Goal: Feedback & Contribution: Submit feedback/report problem

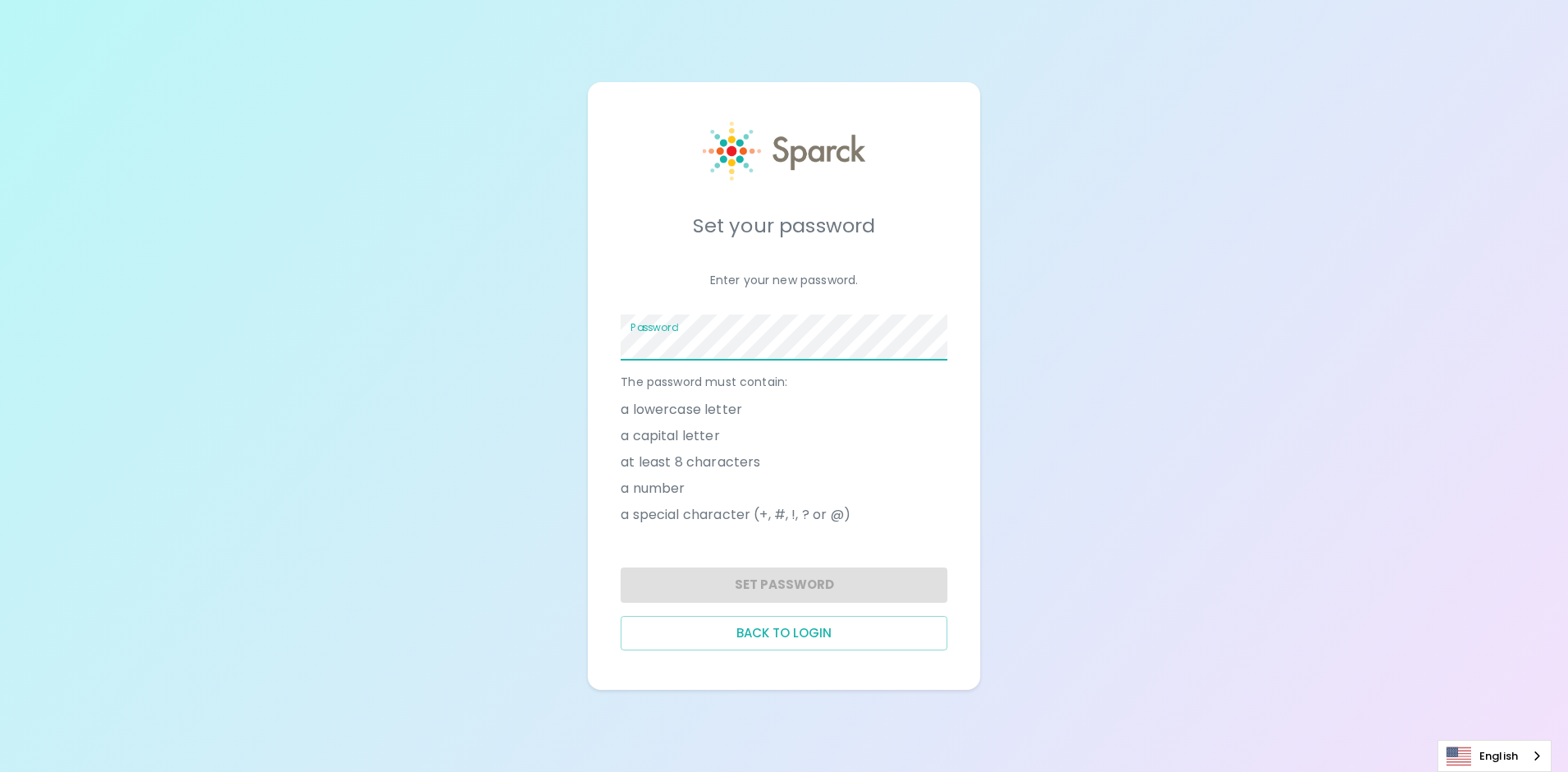
click at [940, 338] on span at bounding box center [938, 337] width 13 height 13
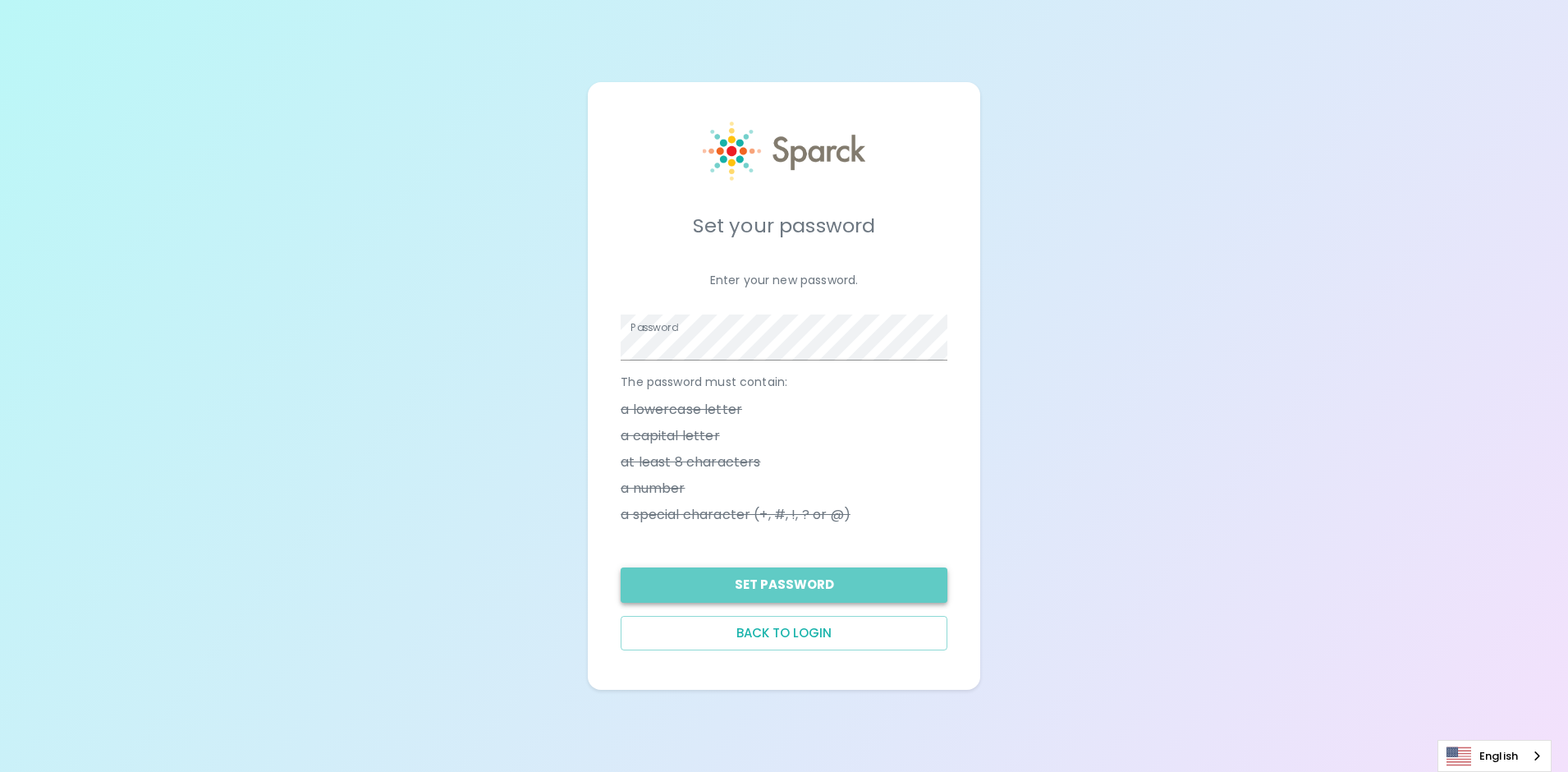
click at [778, 583] on button "Set Password" at bounding box center [784, 584] width 326 height 35
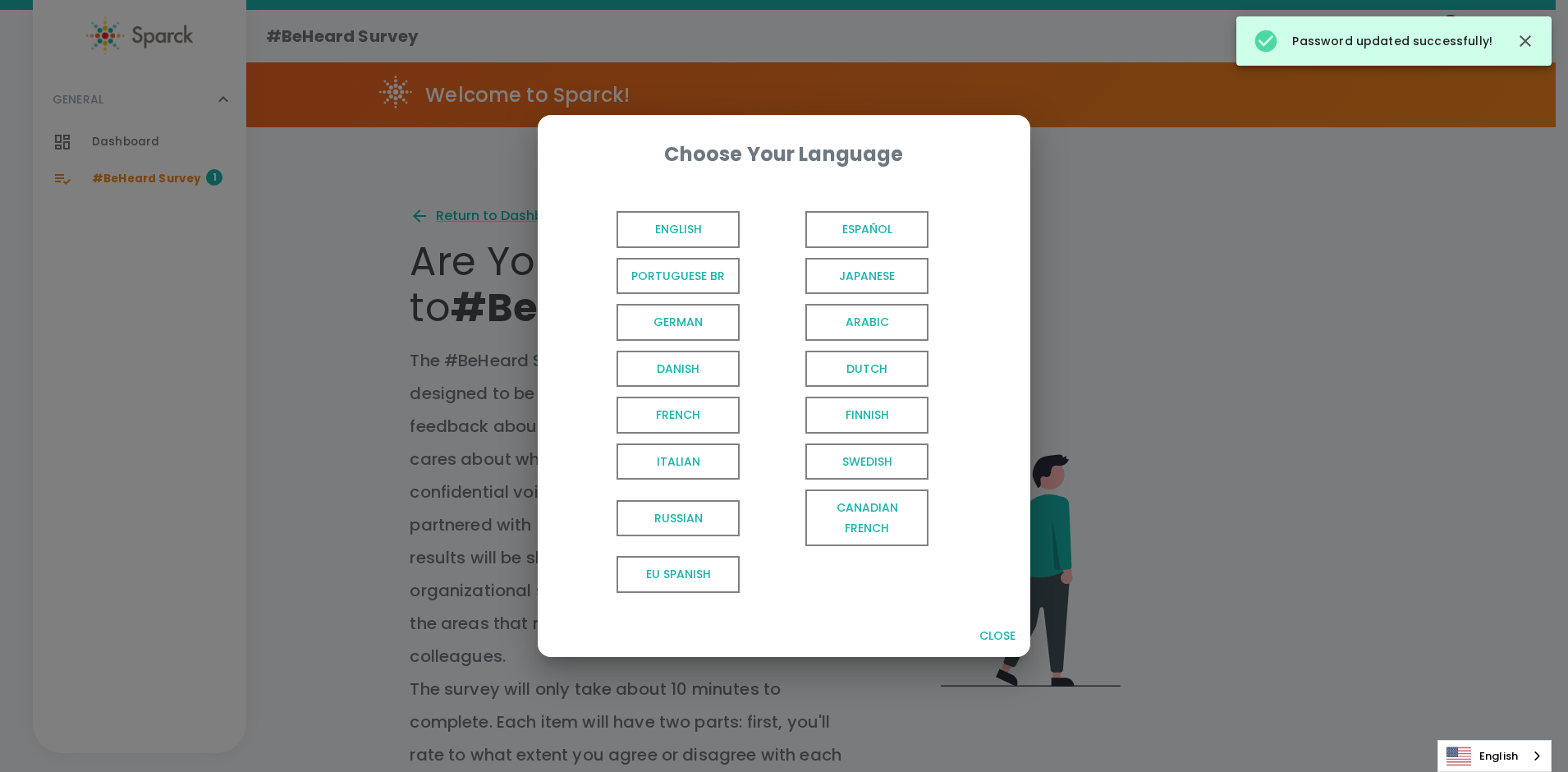
click at [686, 229] on span "English" at bounding box center [678, 229] width 123 height 37
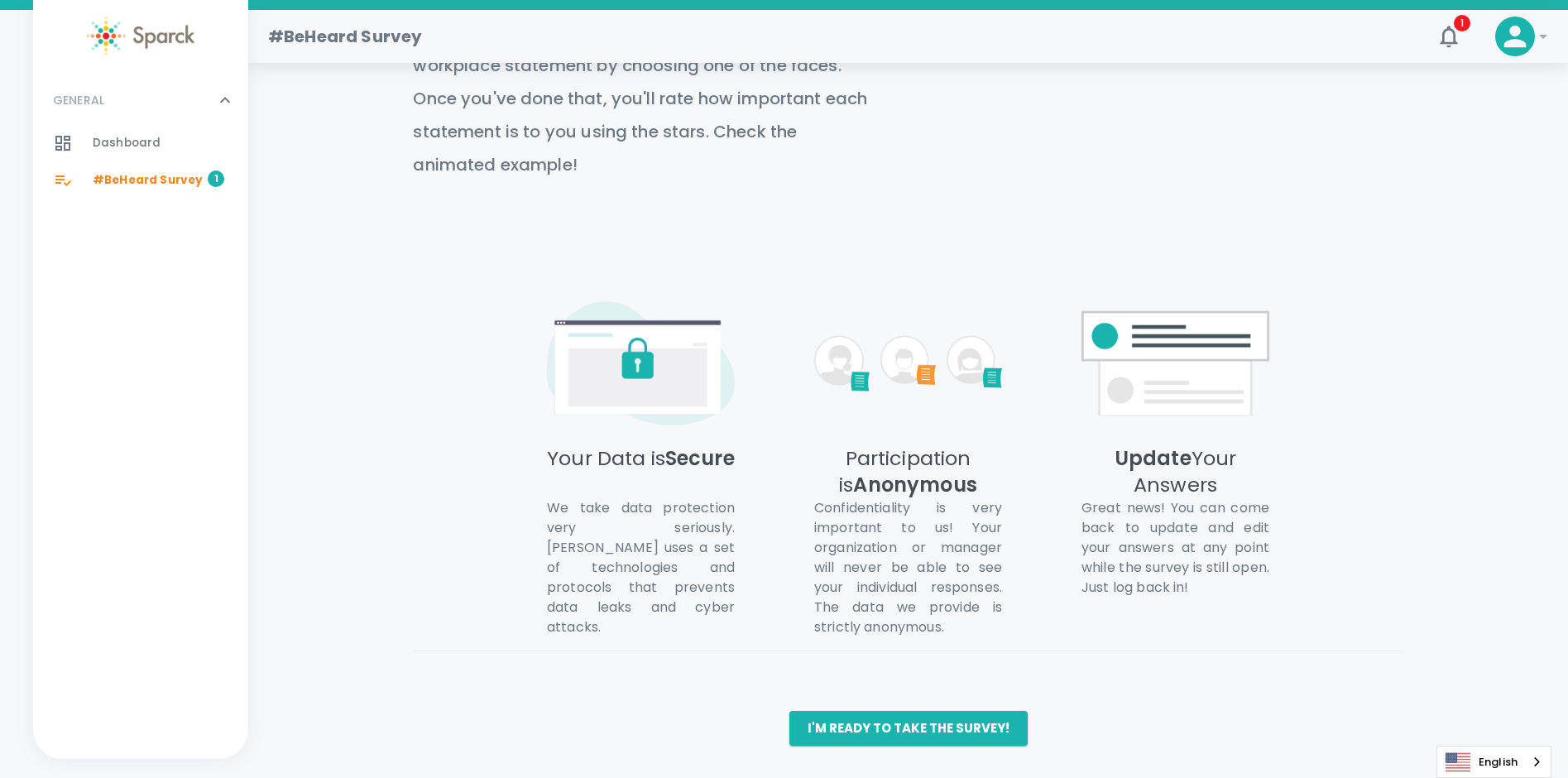
scroll to position [729, 0]
click at [912, 719] on button "I'm ready to take the survey!" at bounding box center [909, 727] width 238 height 35
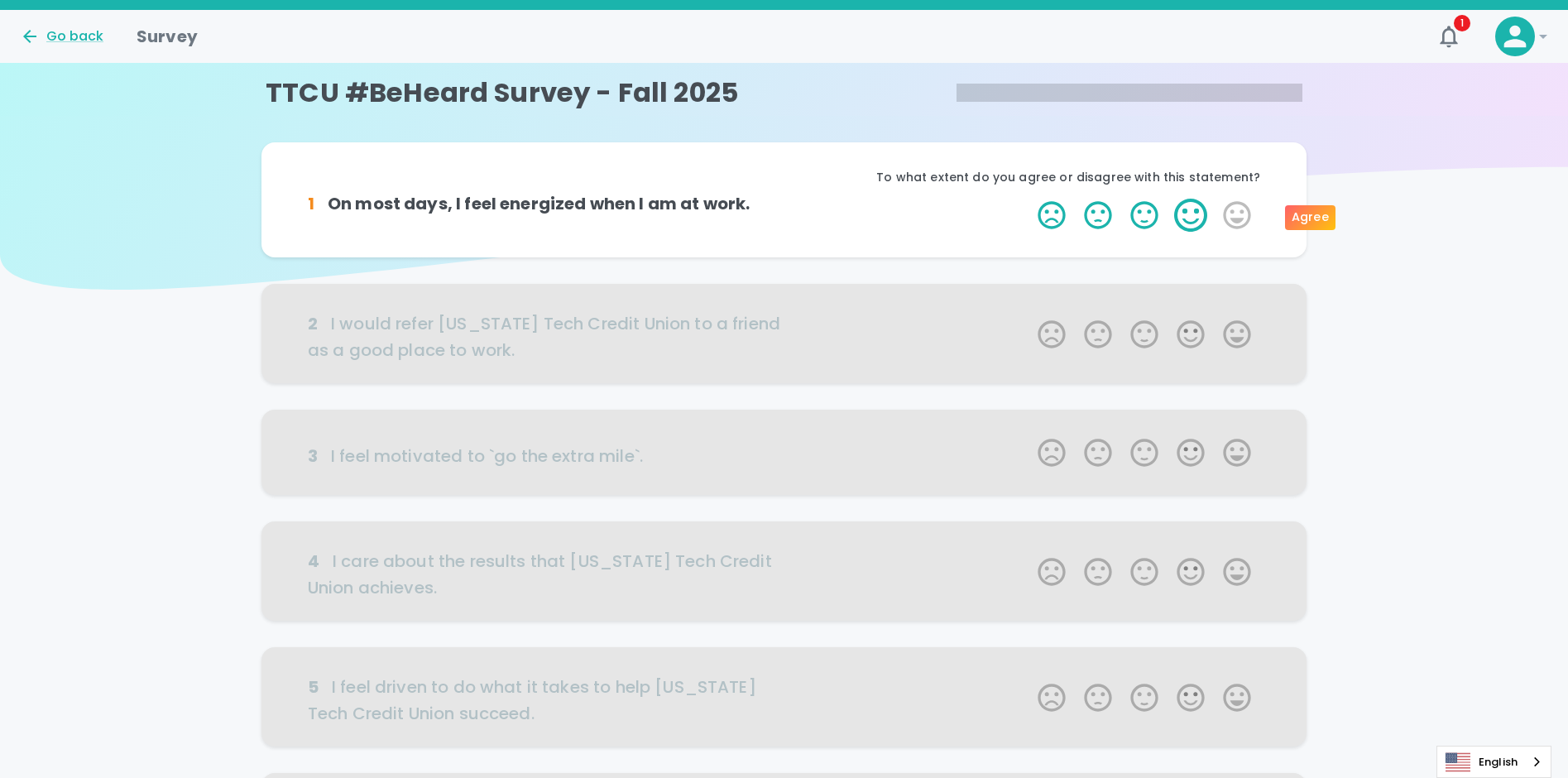
click at [1192, 212] on label "4 Stars" at bounding box center [1191, 215] width 47 height 33
click at [1028, 199] on input "4 Stars" at bounding box center [1027, 198] width 1 height 1
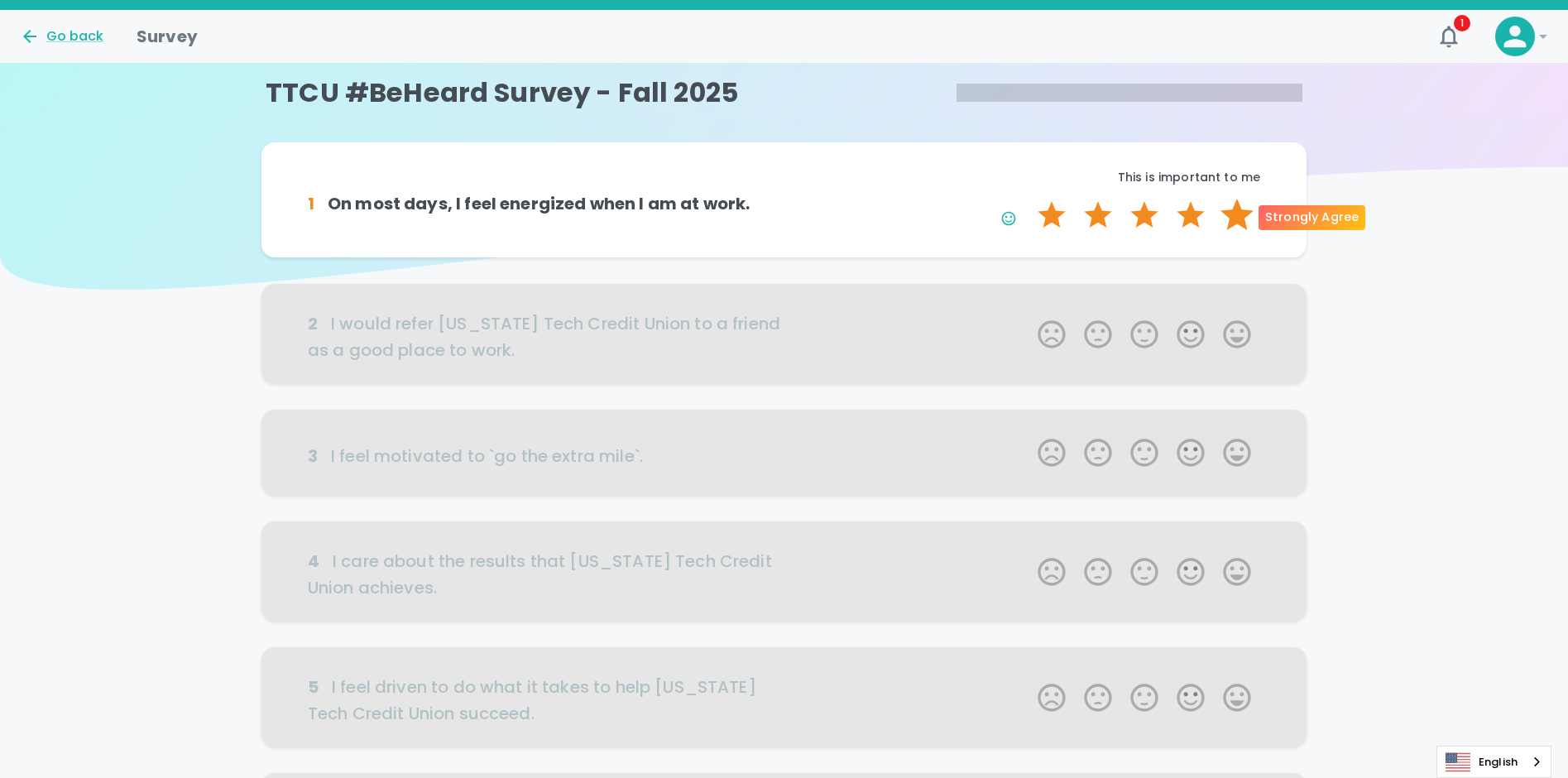
click at [1241, 213] on label "5 Stars" at bounding box center [1237, 215] width 47 height 33
click at [1028, 199] on input "5 Stars" at bounding box center [1027, 198] width 1 height 1
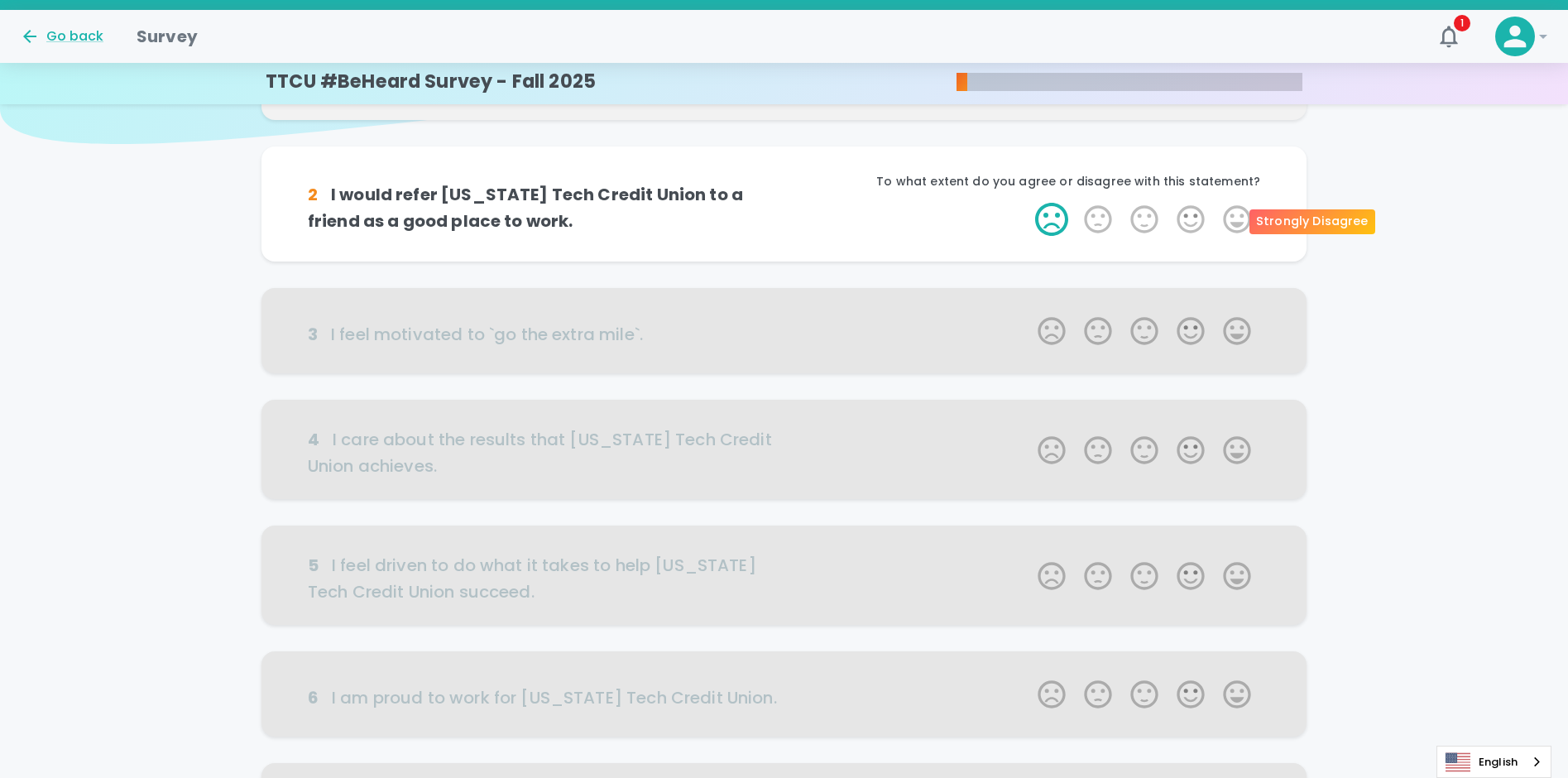
scroll to position [65, 0]
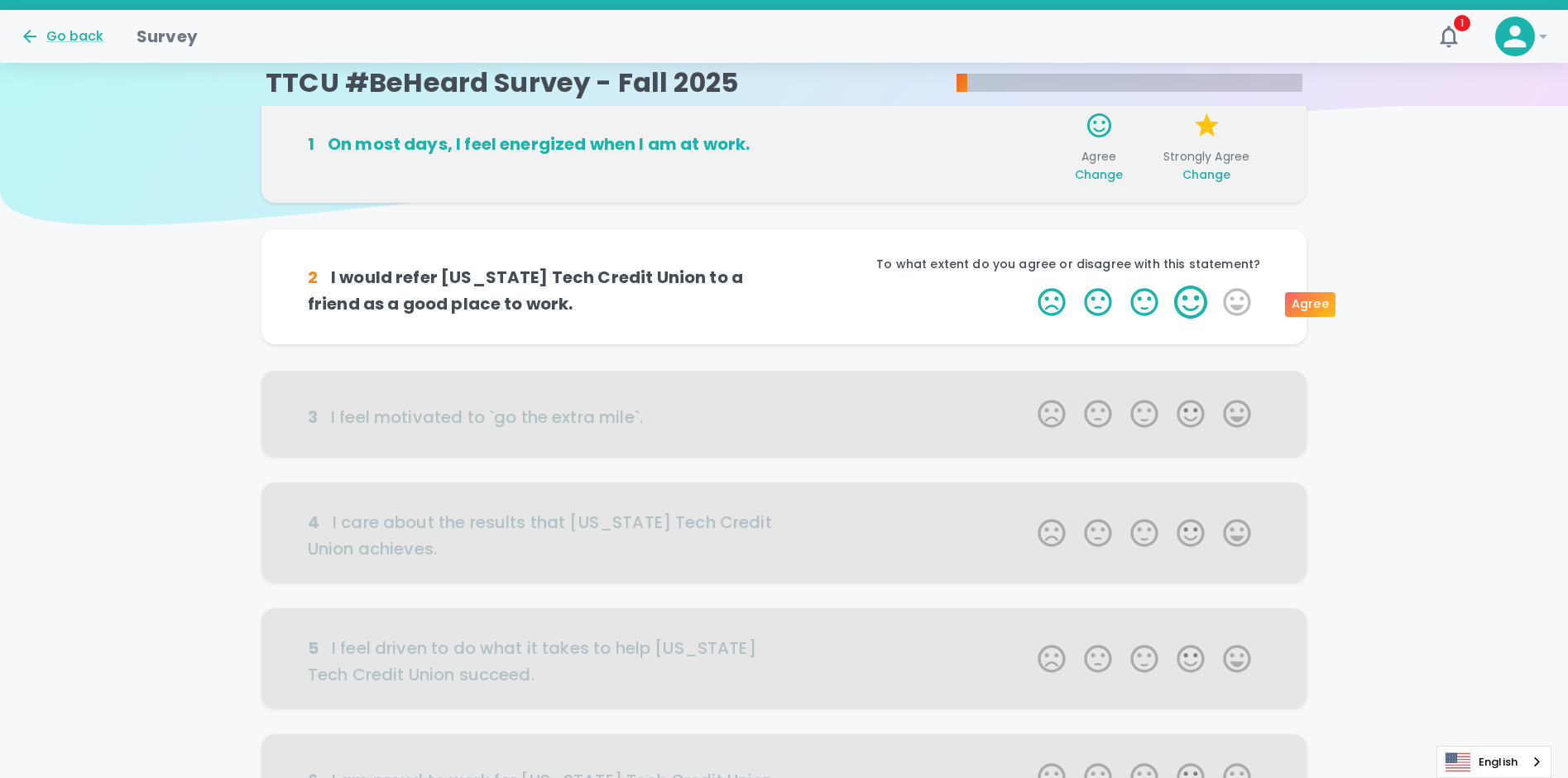
click at [1191, 298] on label "4 Stars" at bounding box center [1191, 301] width 47 height 33
click at [1028, 285] on input "4 Stars" at bounding box center [1027, 285] width 1 height 1
click at [1241, 301] on label "5 Stars" at bounding box center [1237, 301] width 47 height 33
click at [1028, 285] on input "5 Stars" at bounding box center [1027, 285] width 1 height 1
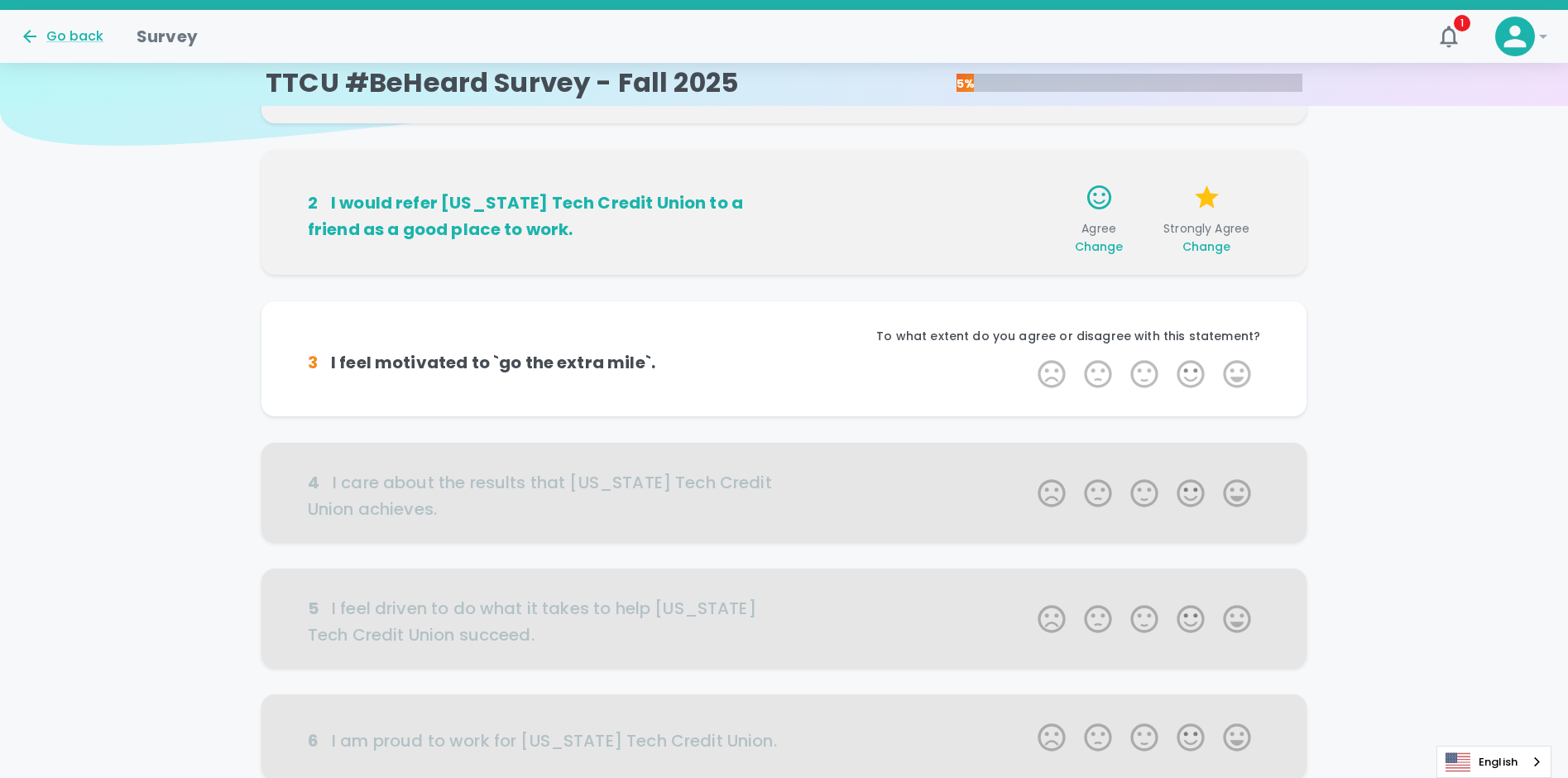
scroll to position [210, 0]
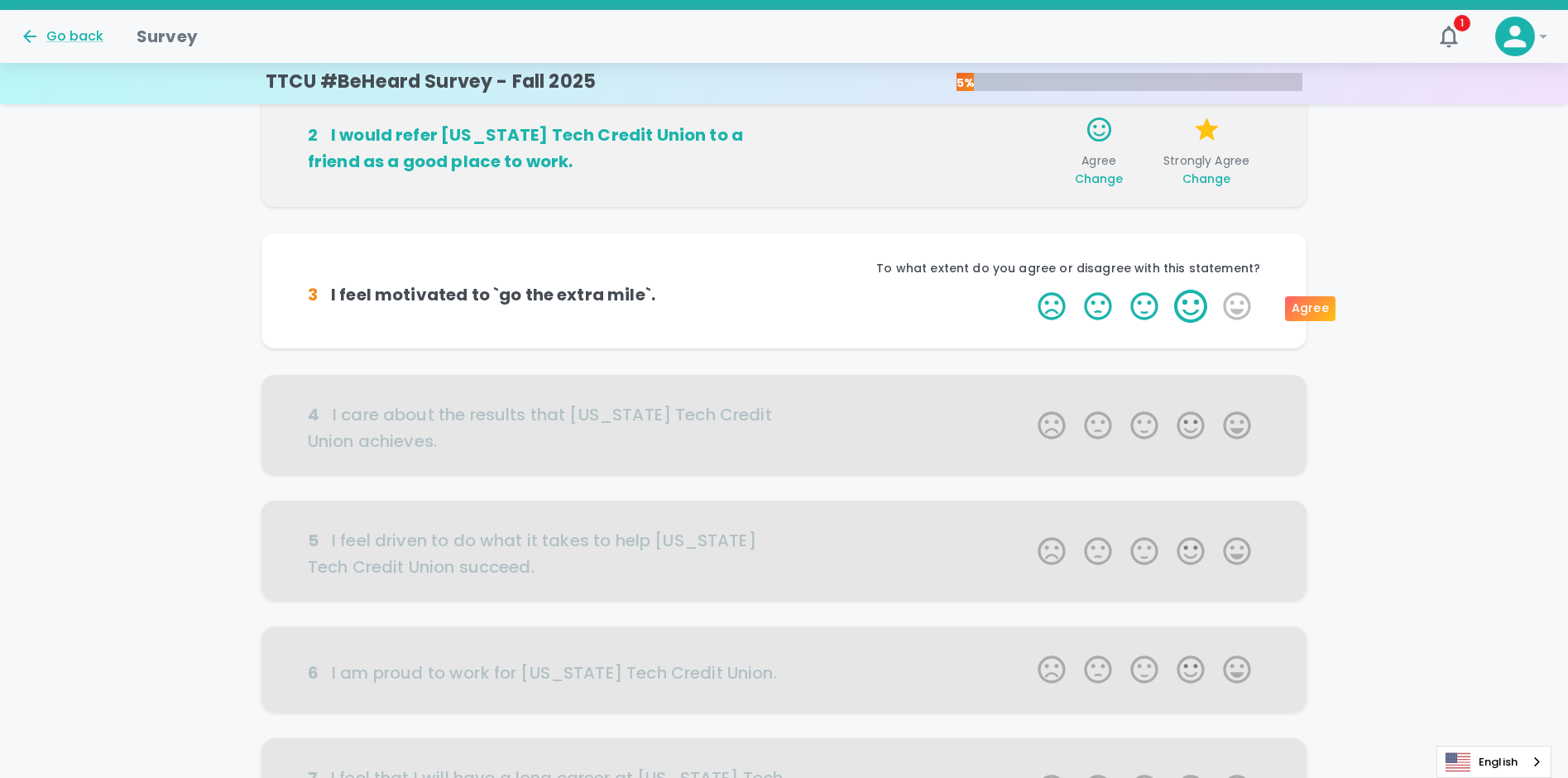
click at [1199, 306] on label "4 Stars" at bounding box center [1191, 306] width 47 height 33
click at [1028, 290] on input "4 Stars" at bounding box center [1027, 289] width 1 height 1
click at [1185, 307] on label "4 Stars" at bounding box center [1191, 306] width 47 height 33
click at [1028, 290] on input "4 Stars" at bounding box center [1027, 289] width 1 height 1
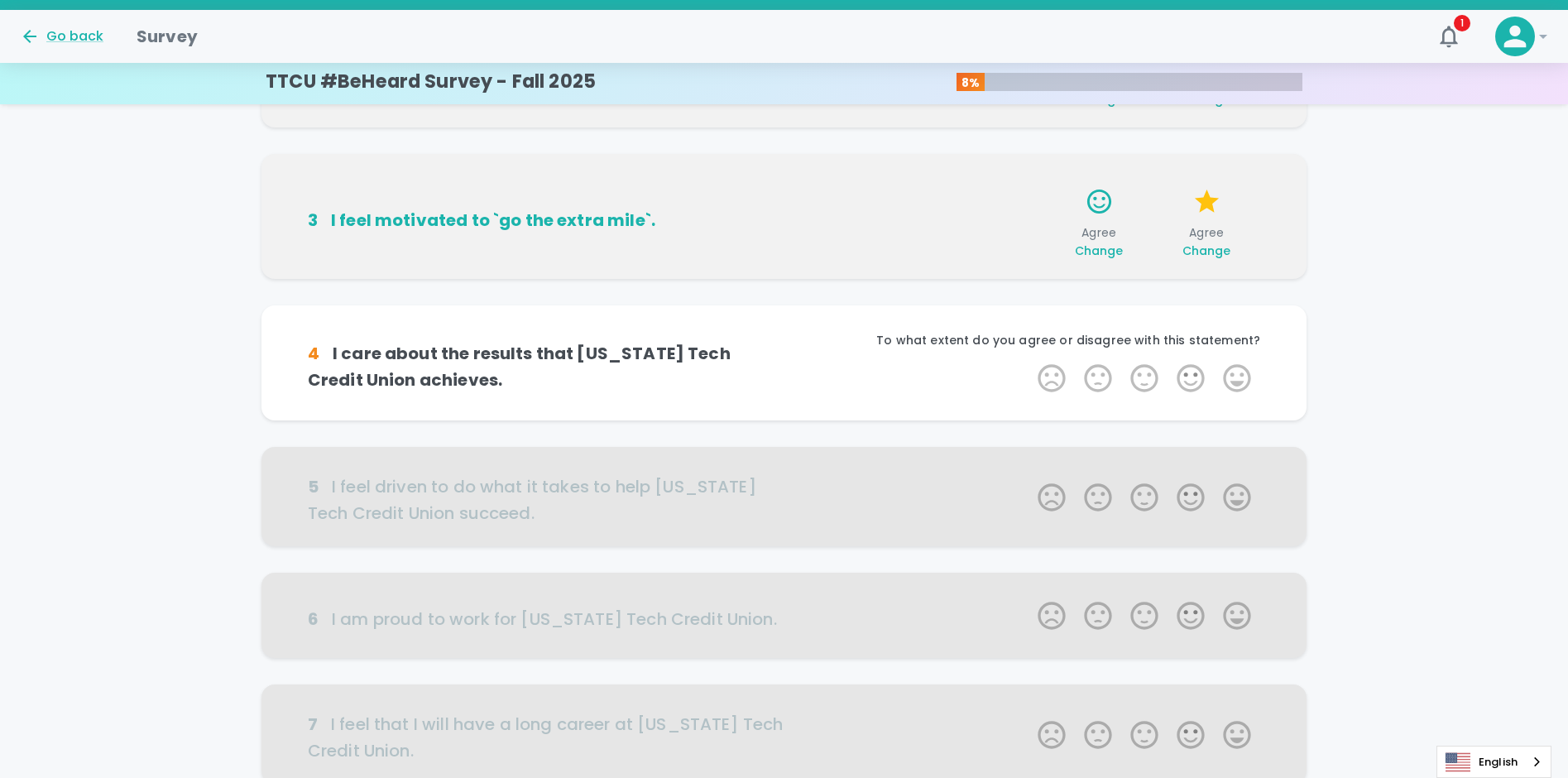
scroll to position [356, 0]
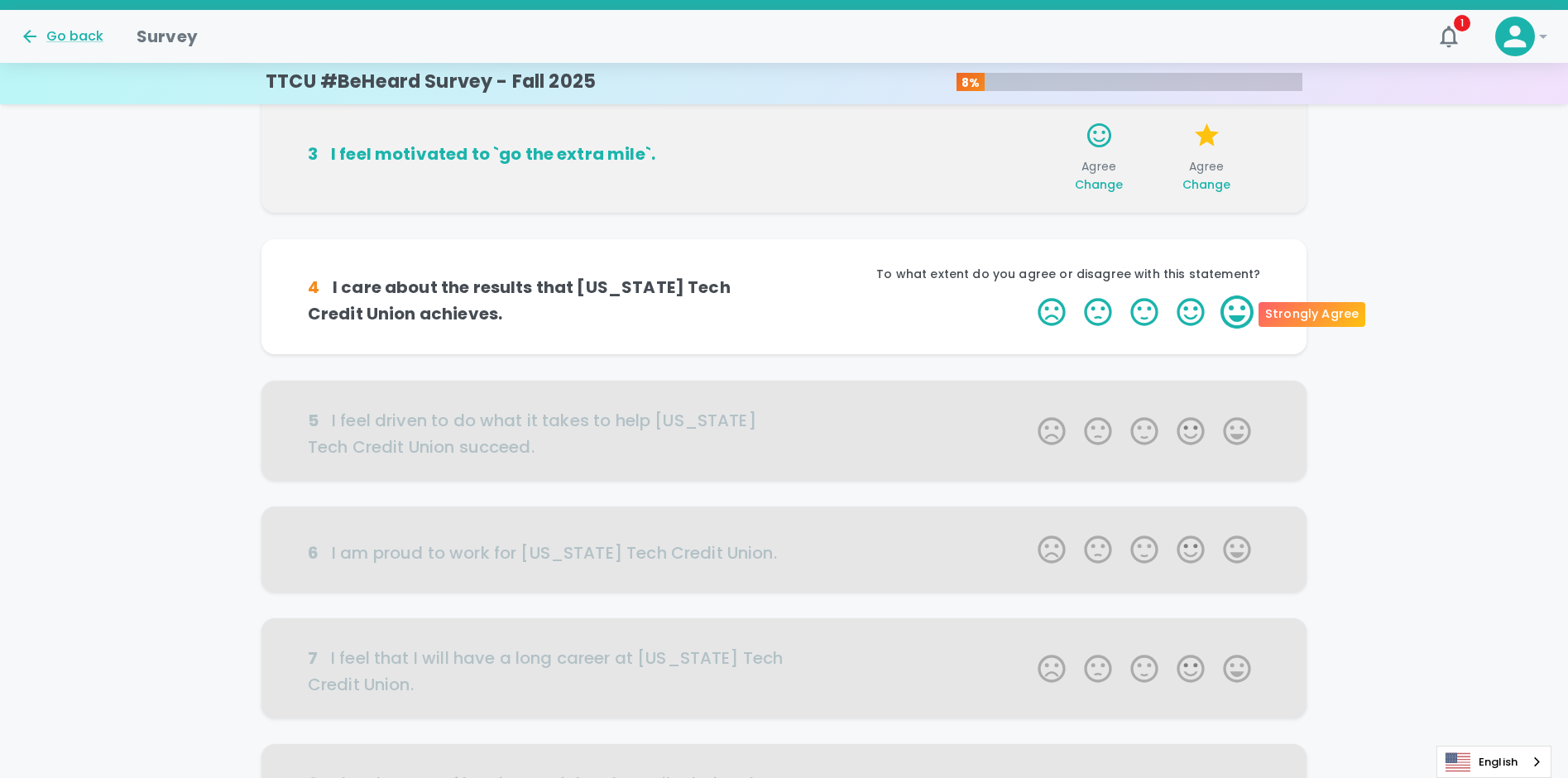
click at [1246, 307] on label "5 Stars" at bounding box center [1237, 312] width 47 height 33
click at [1028, 296] on input "5 Stars" at bounding box center [1027, 295] width 1 height 1
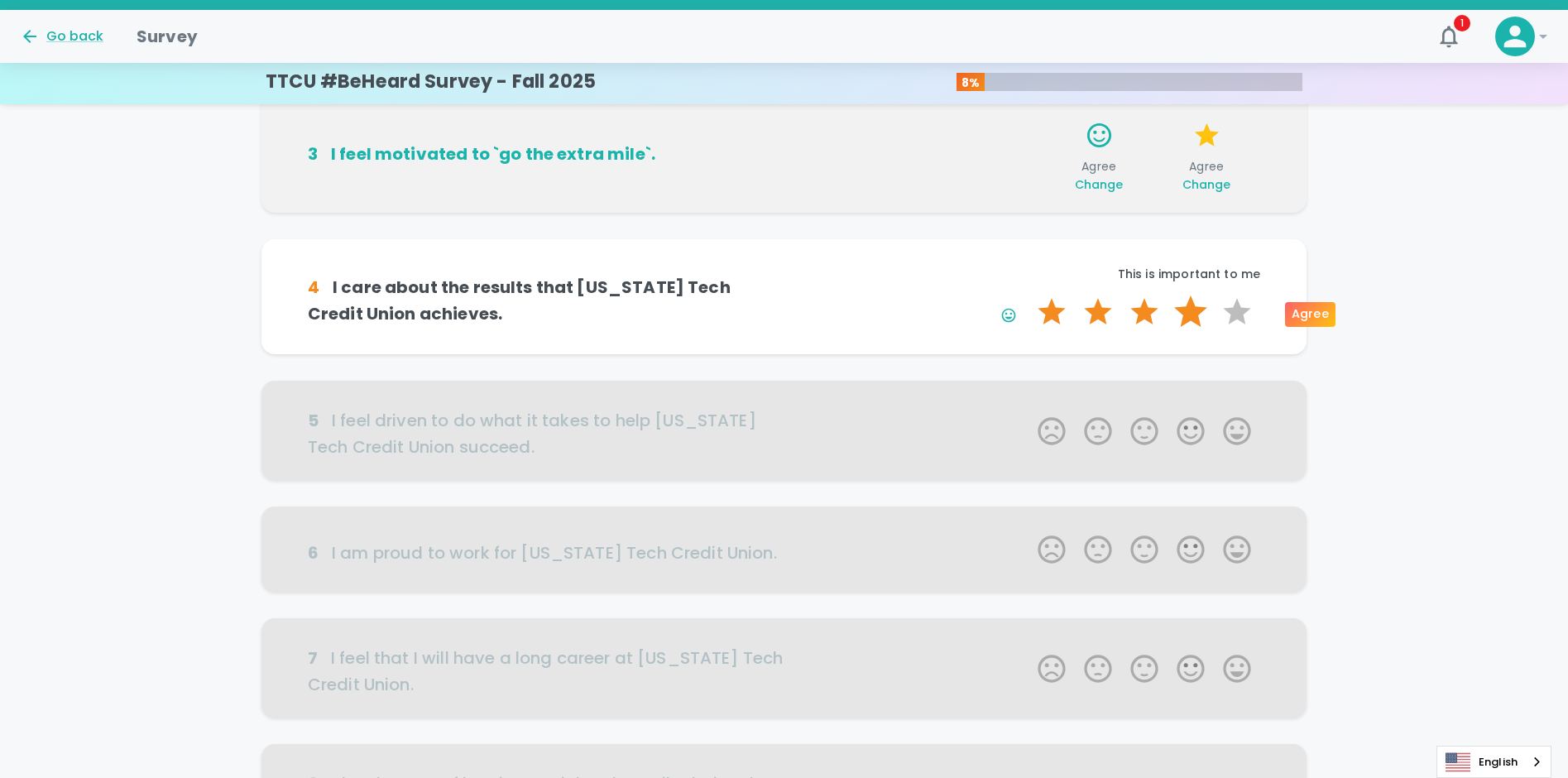
click at [1200, 312] on label "4 Stars" at bounding box center [1191, 312] width 47 height 33
click at [1028, 296] on input "4 Stars" at bounding box center [1027, 295] width 1 height 1
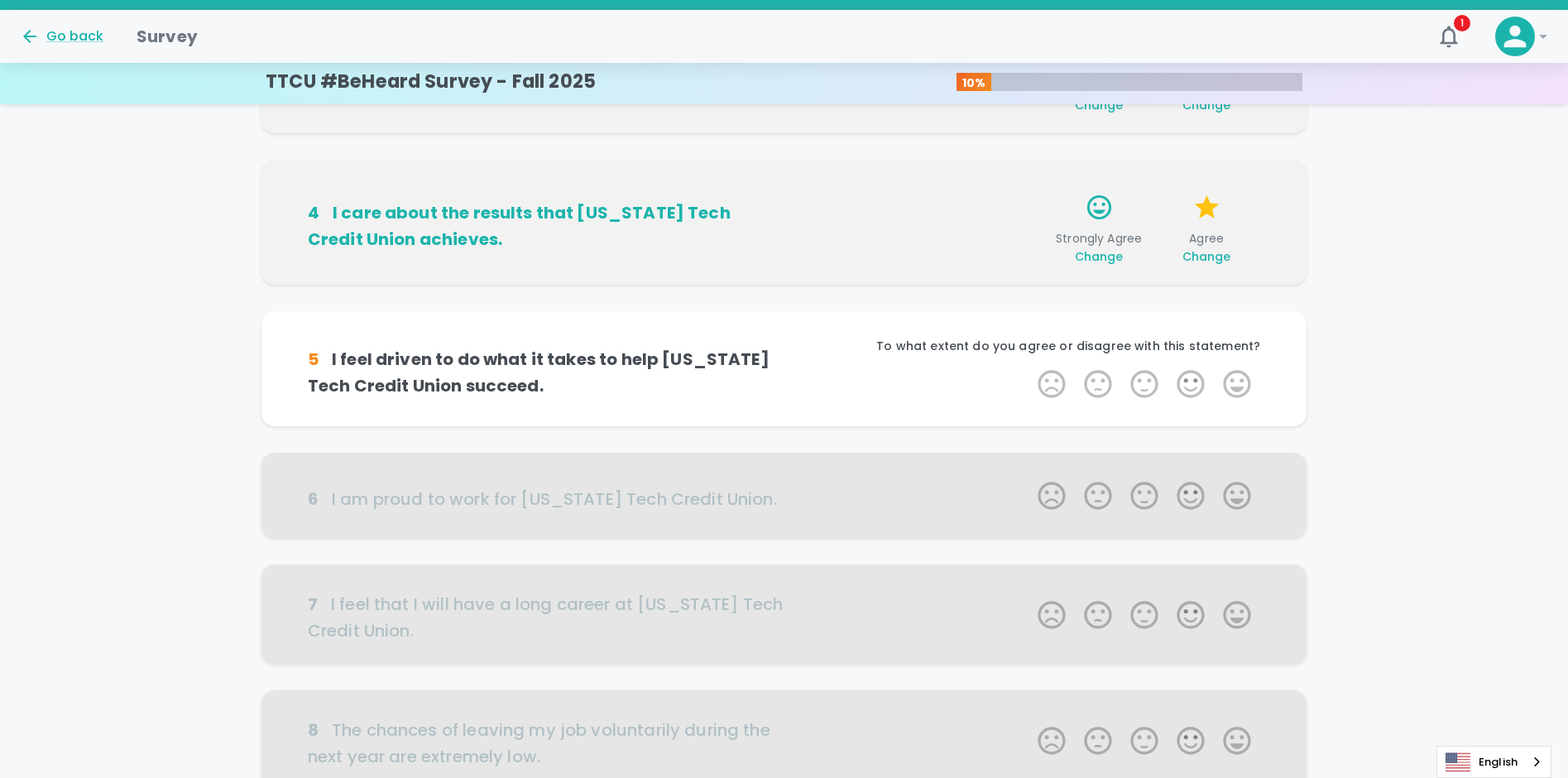
scroll to position [501, 0]
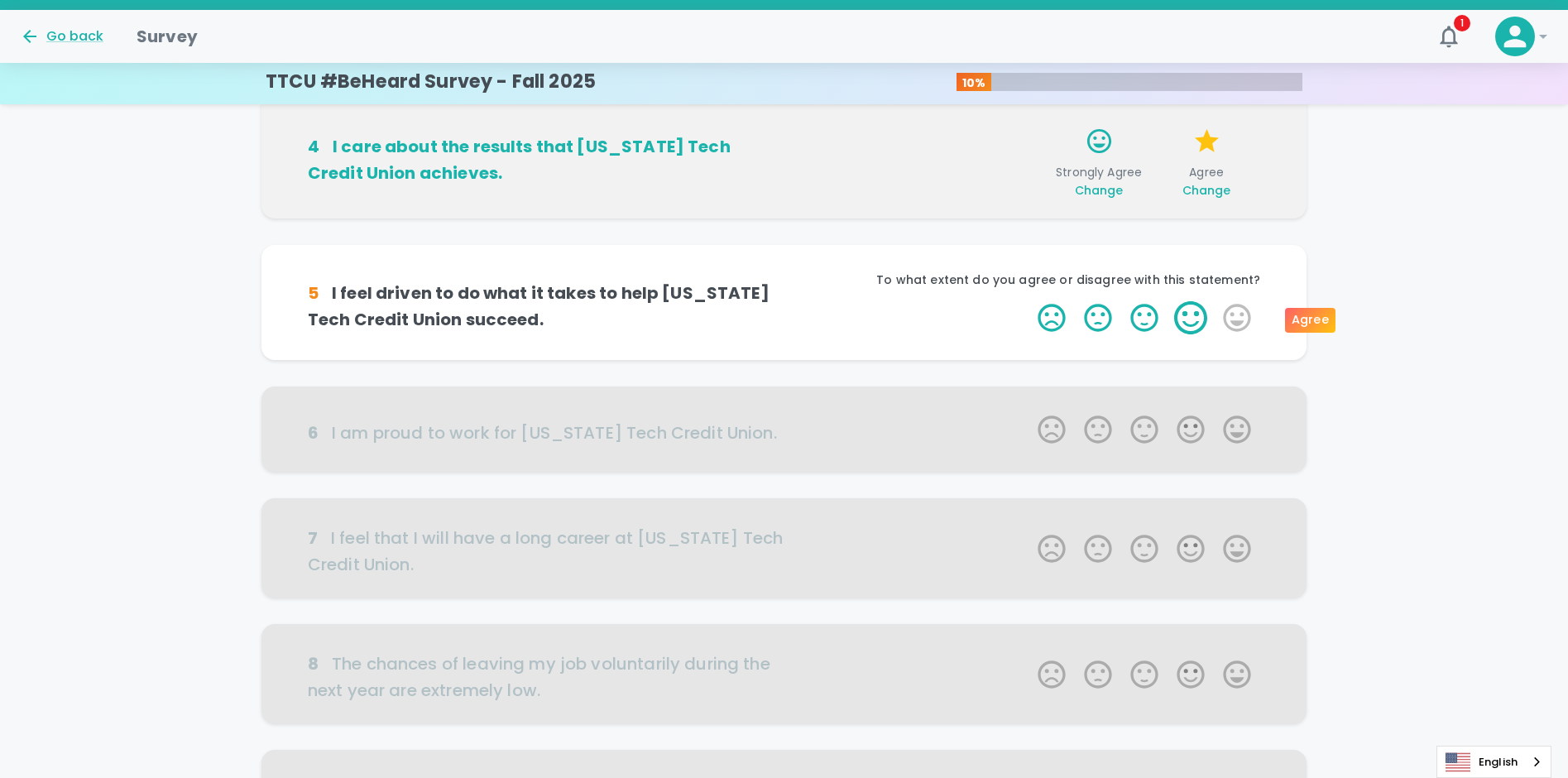
click at [1195, 318] on label "4 Stars" at bounding box center [1191, 317] width 47 height 33
click at [1028, 301] on input "4 Stars" at bounding box center [1027, 300] width 1 height 1
click at [1196, 317] on label "4 Stars" at bounding box center [1191, 317] width 47 height 33
click at [1028, 301] on input "4 Stars" at bounding box center [1027, 300] width 1 height 1
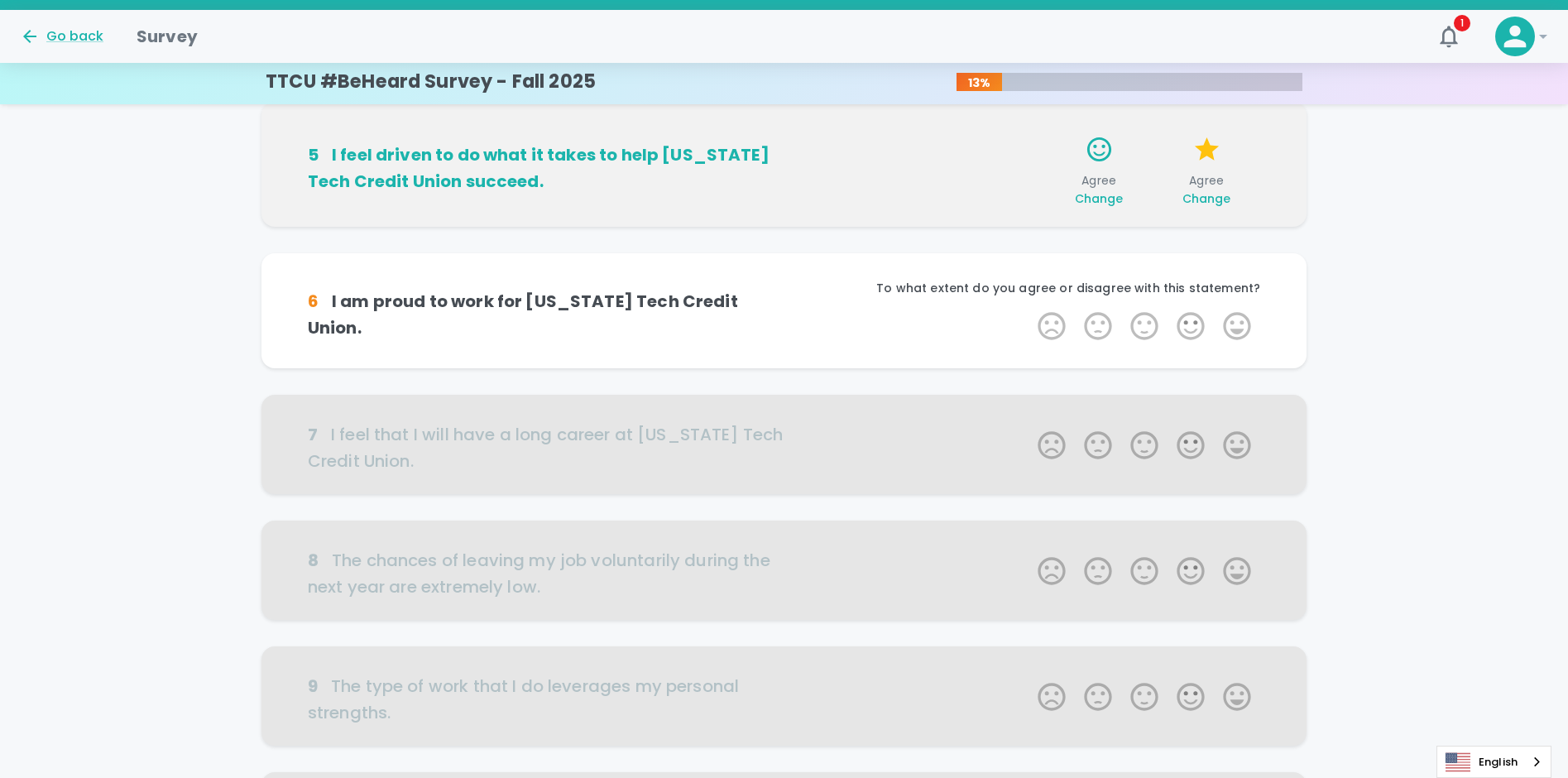
scroll to position [647, 0]
click at [1235, 317] on label "5 Stars" at bounding box center [1237, 323] width 47 height 33
click at [1028, 307] on input "5 Stars" at bounding box center [1027, 307] width 1 height 1
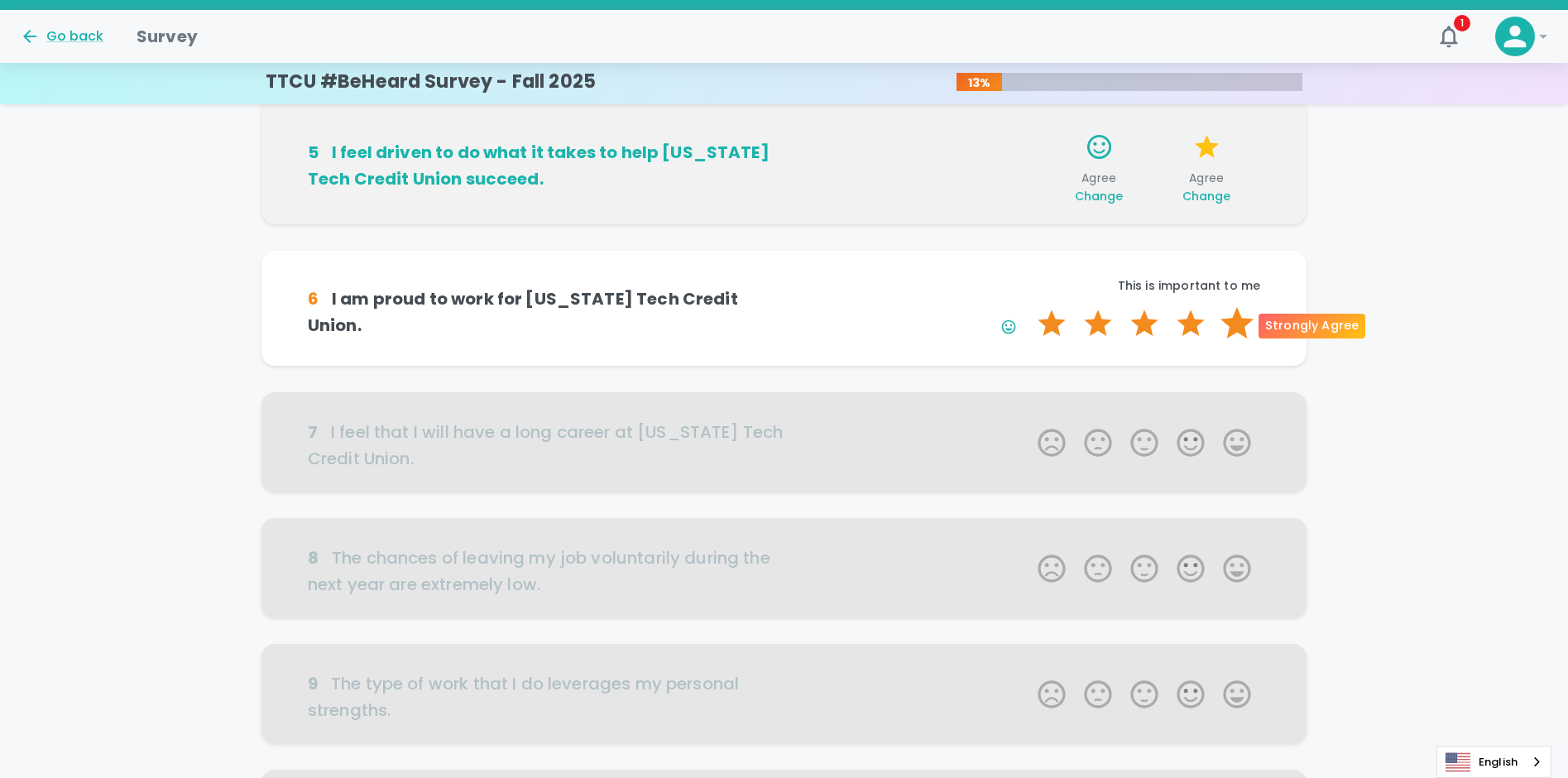
click at [1245, 321] on label "5 Stars" at bounding box center [1237, 323] width 47 height 33
click at [1028, 307] on input "5 Stars" at bounding box center [1027, 307] width 1 height 1
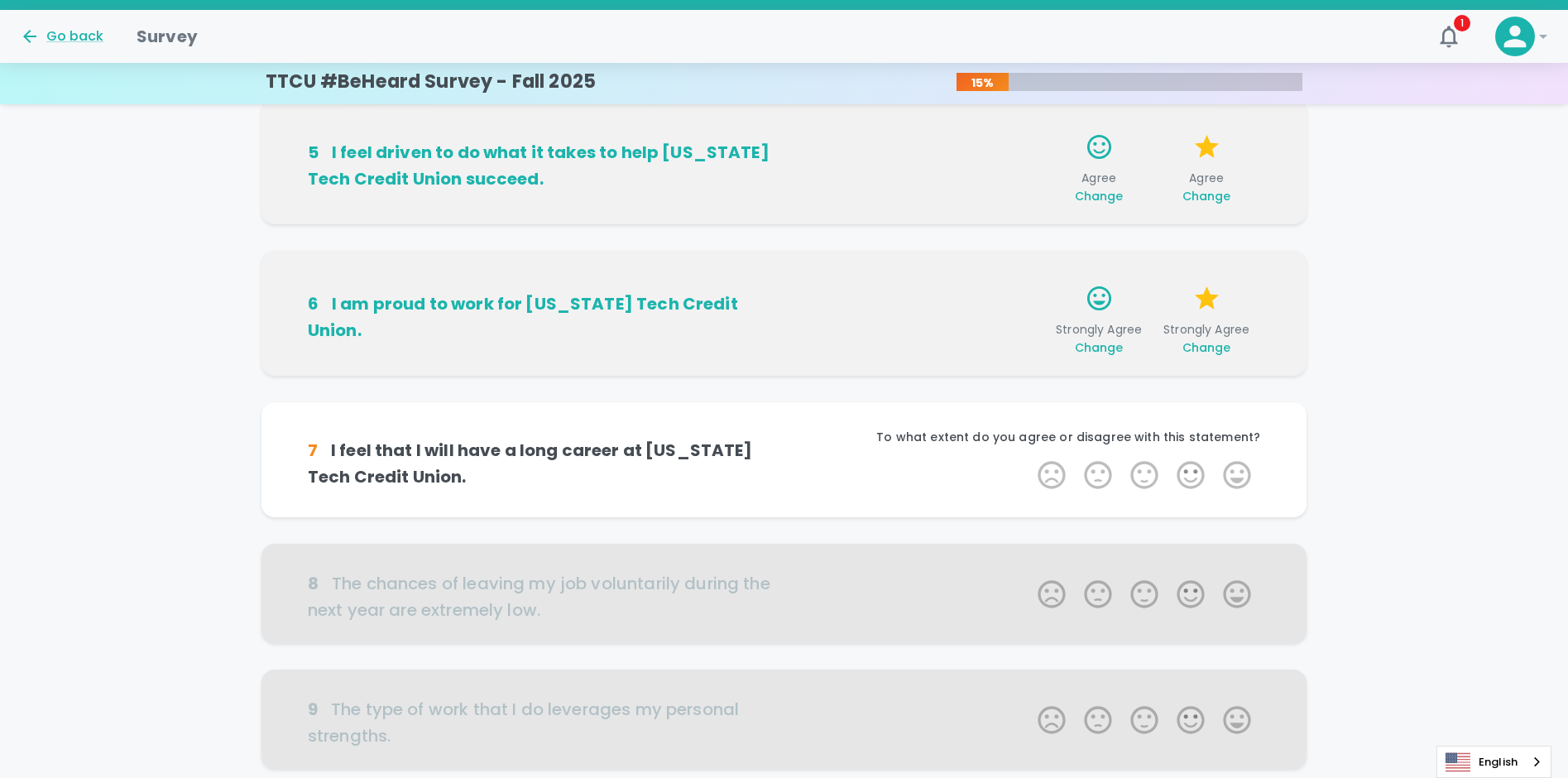
scroll to position [792, 0]
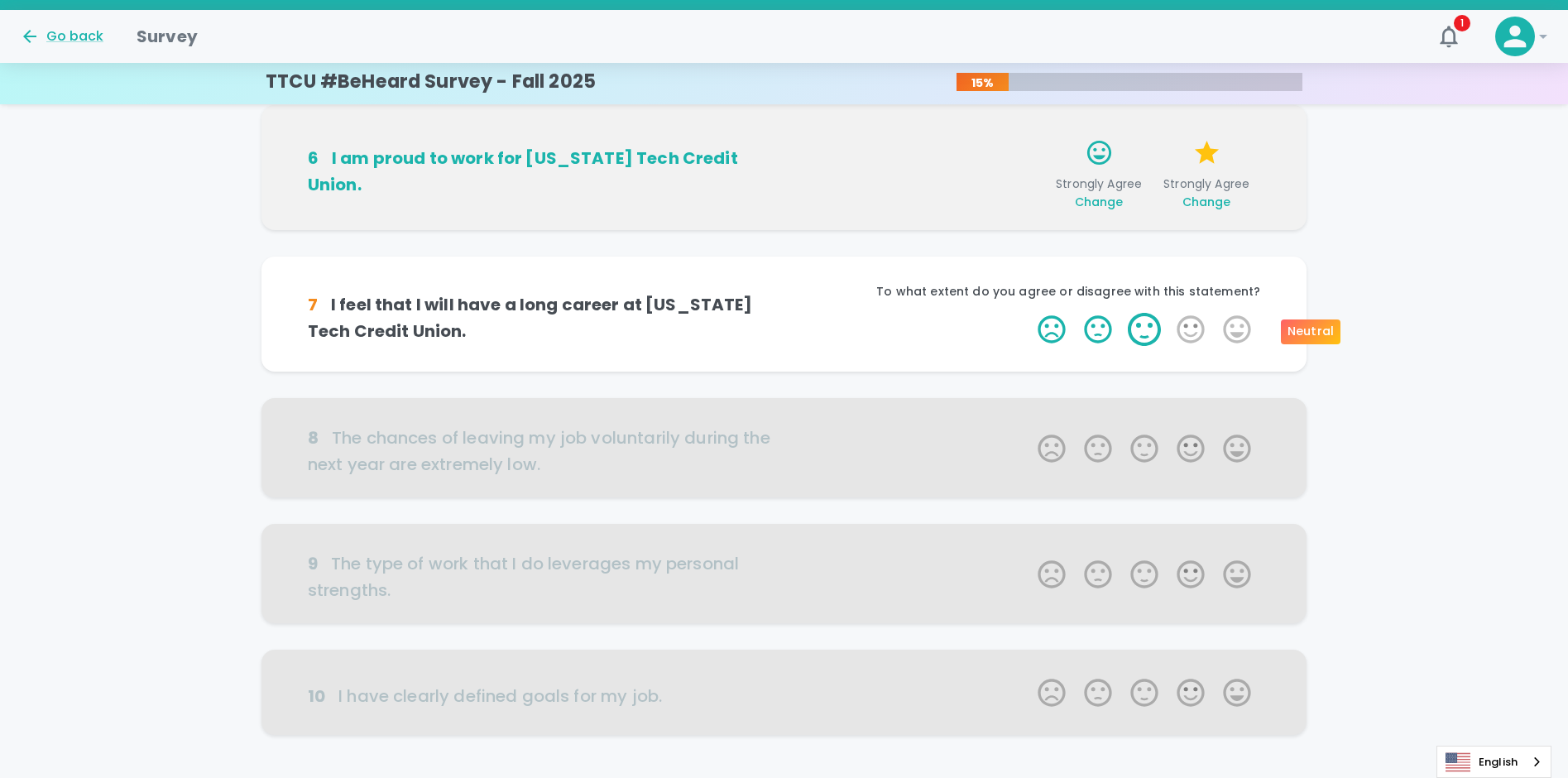
click at [1146, 333] on label "3 Stars" at bounding box center [1145, 329] width 47 height 33
click at [1028, 313] on input "3 Stars" at bounding box center [1027, 312] width 1 height 1
click at [1145, 328] on label "3 Stars" at bounding box center [1145, 329] width 47 height 33
click at [1028, 313] on input "3 Stars" at bounding box center [1027, 312] width 1 height 1
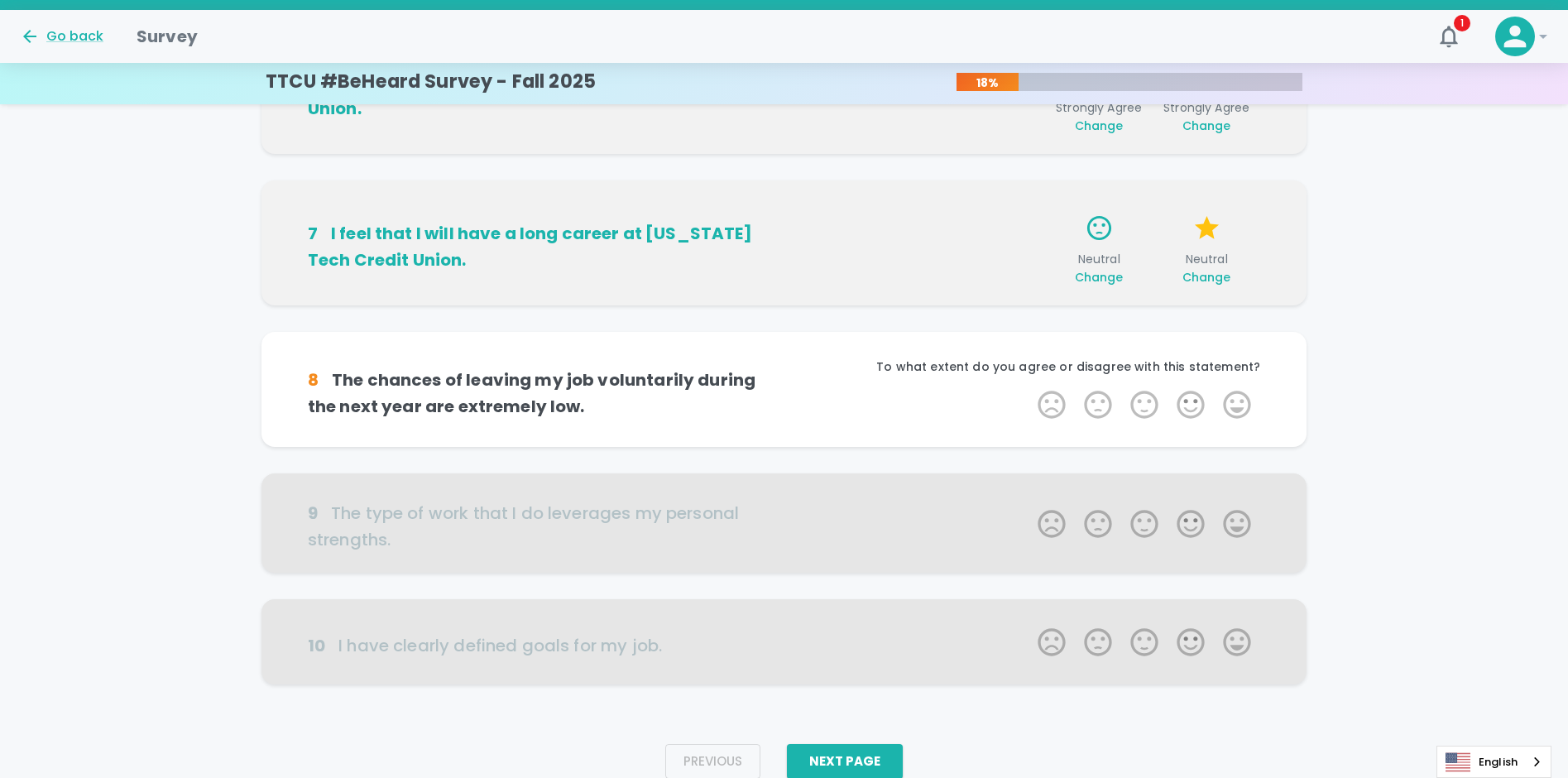
scroll to position [910, 0]
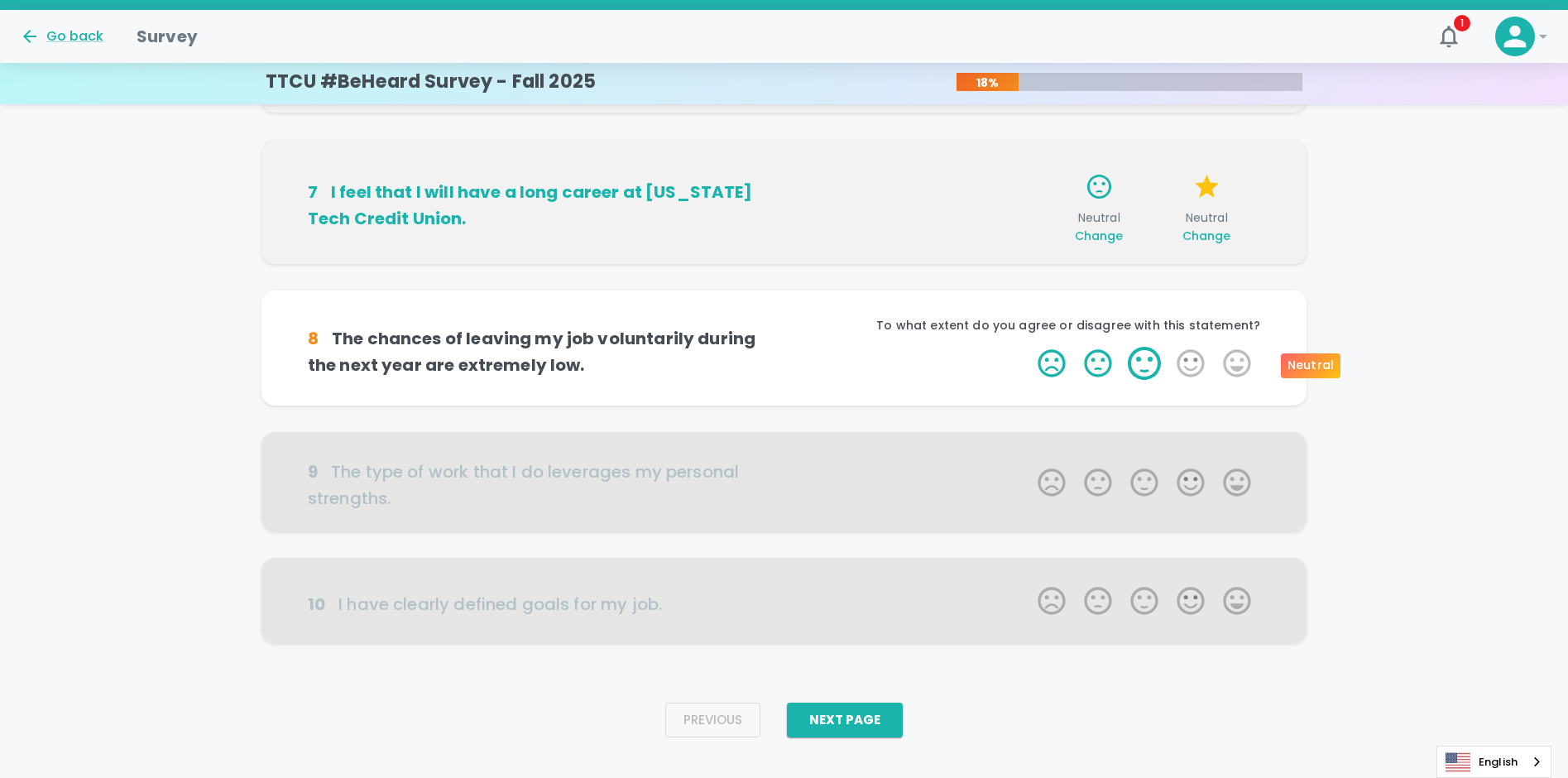
click at [1147, 364] on label "3 Stars" at bounding box center [1145, 363] width 47 height 33
click at [1028, 347] on input "3 Stars" at bounding box center [1027, 346] width 1 height 1
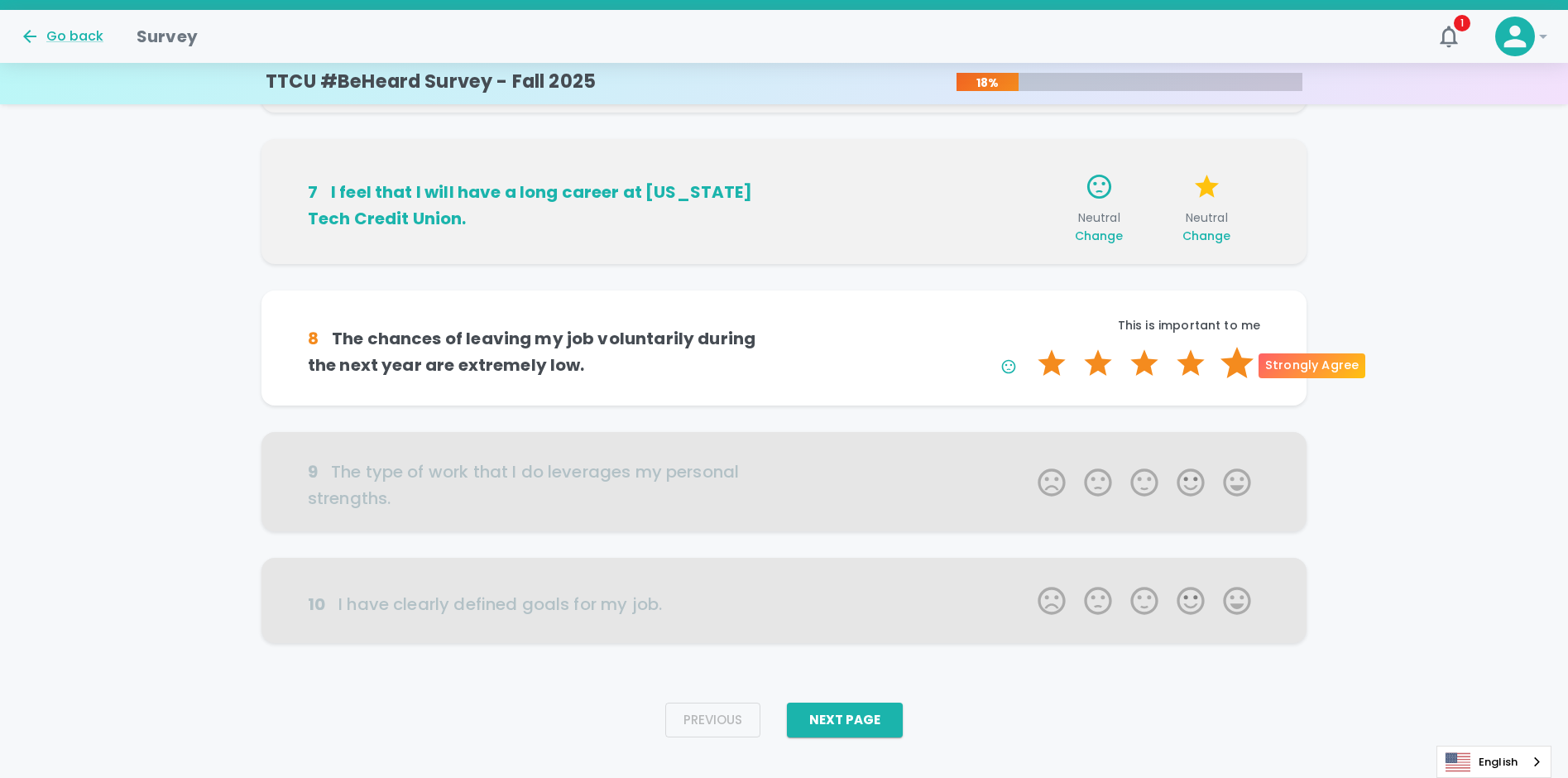
click at [1233, 367] on label "5 Stars" at bounding box center [1237, 363] width 47 height 33
click at [1028, 347] on input "5 Stars" at bounding box center [1027, 346] width 1 height 1
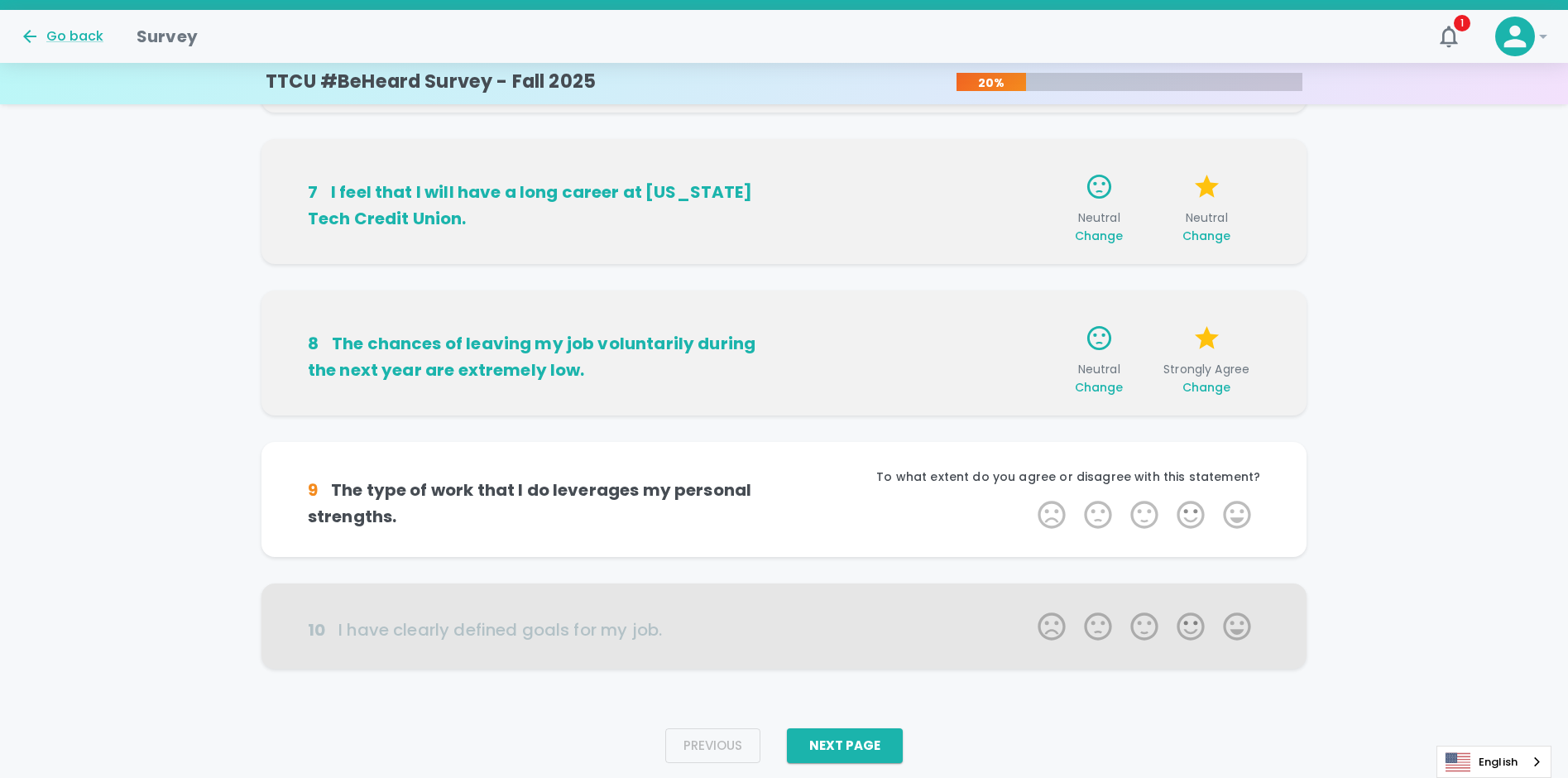
scroll to position [936, 0]
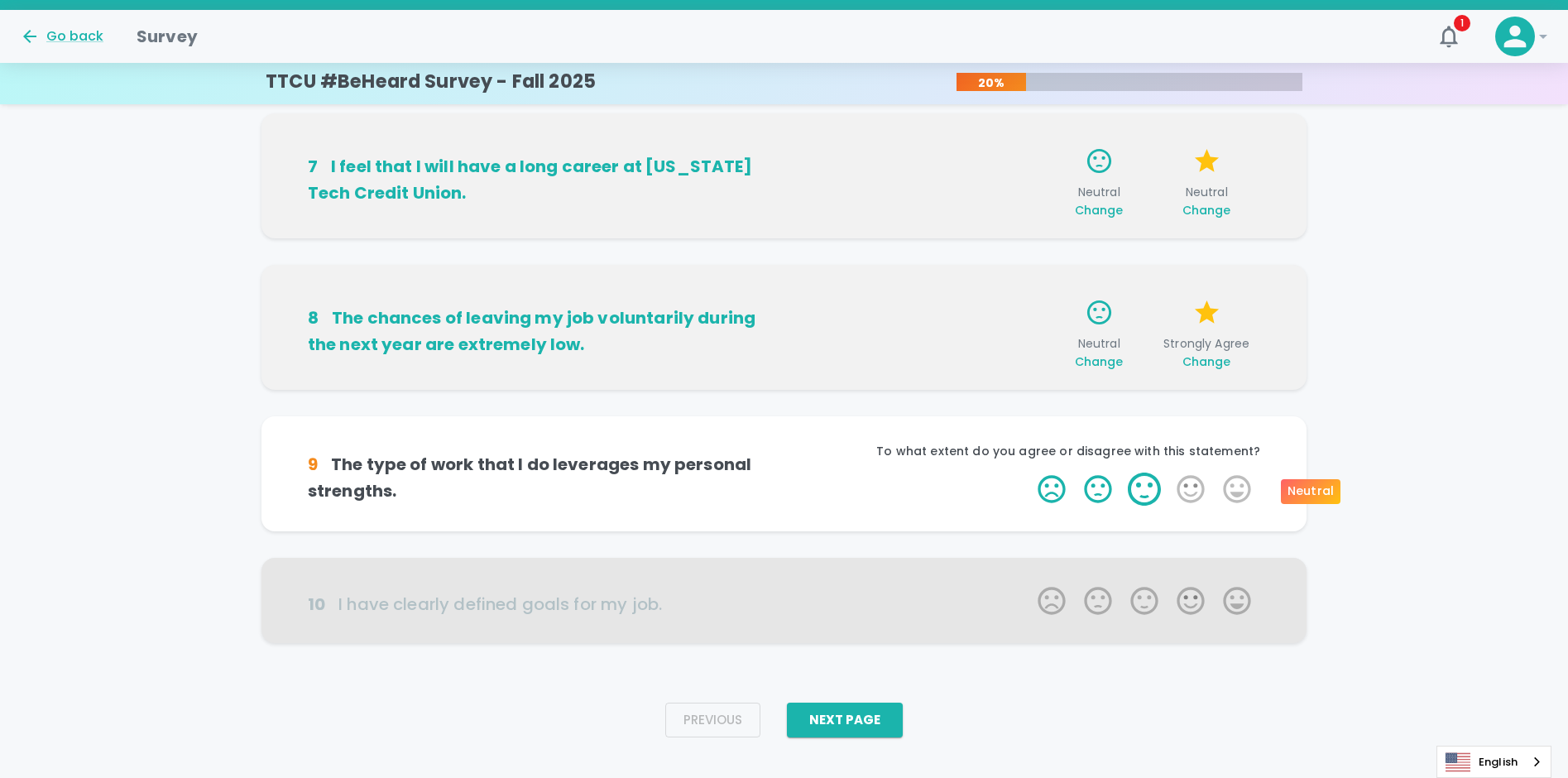
click at [1148, 486] on label "3 Stars" at bounding box center [1145, 488] width 47 height 33
click at [1028, 472] on input "3 Stars" at bounding box center [1027, 471] width 1 height 1
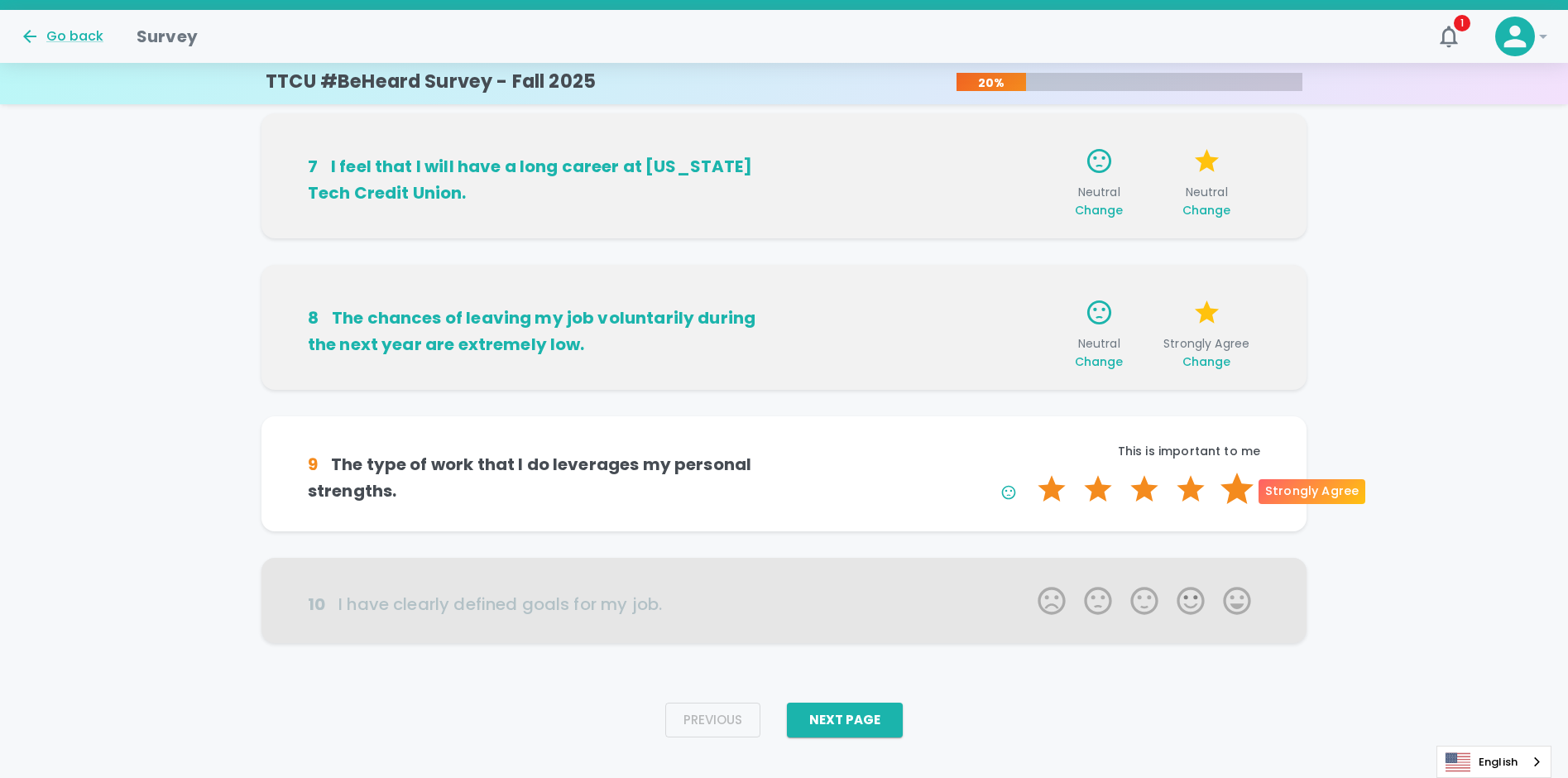
click at [1242, 488] on label "5 Stars" at bounding box center [1237, 488] width 47 height 33
click at [1028, 472] on input "5 Stars" at bounding box center [1027, 471] width 1 height 1
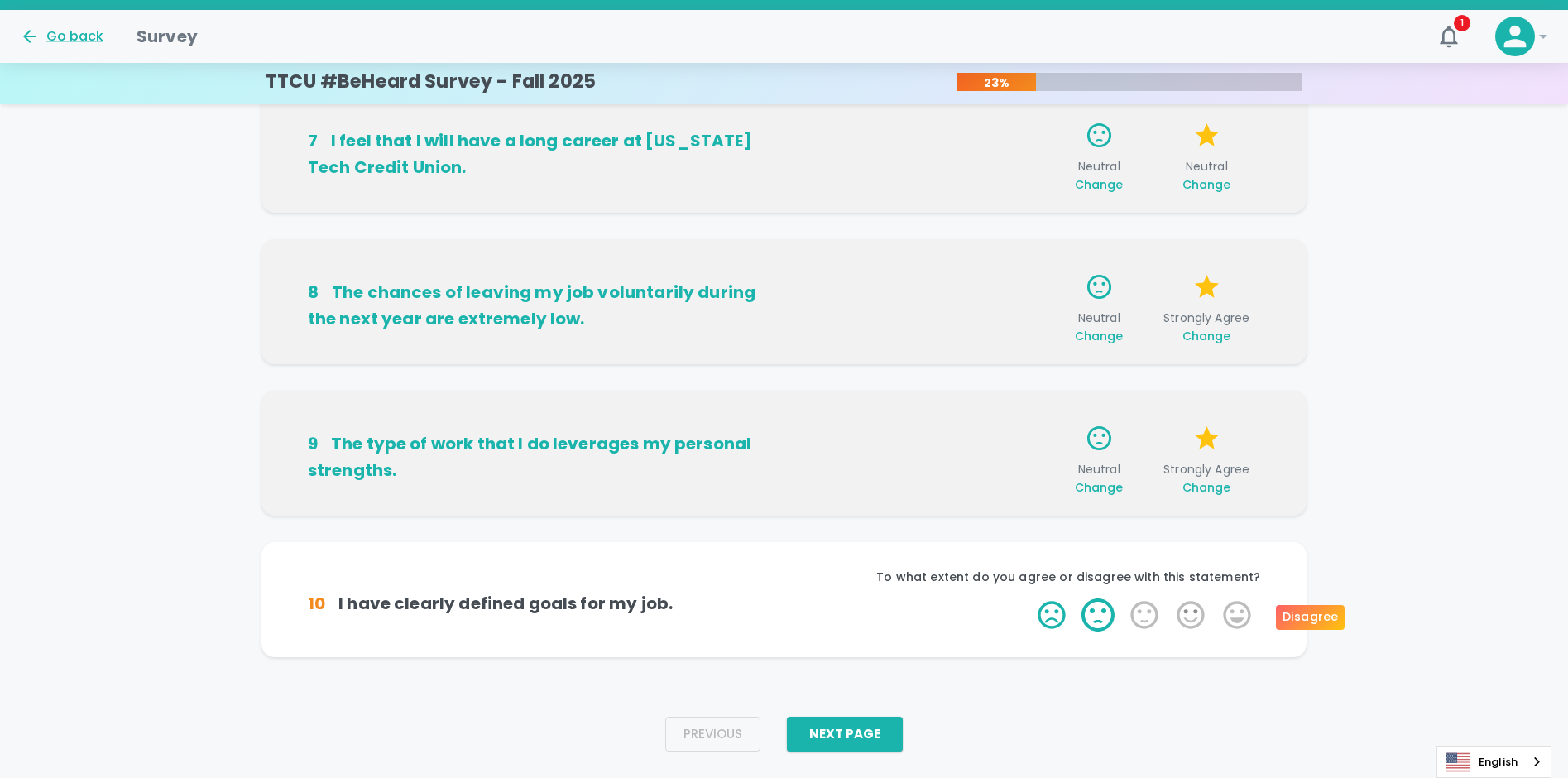
click at [1096, 612] on label "2 Stars" at bounding box center [1098, 614] width 47 height 33
click at [1028, 598] on input "2 Stars" at bounding box center [1027, 597] width 1 height 1
click at [1238, 615] on label "5 Stars" at bounding box center [1237, 614] width 47 height 33
click at [1028, 598] on input "5 Stars" at bounding box center [1027, 597] width 1 height 1
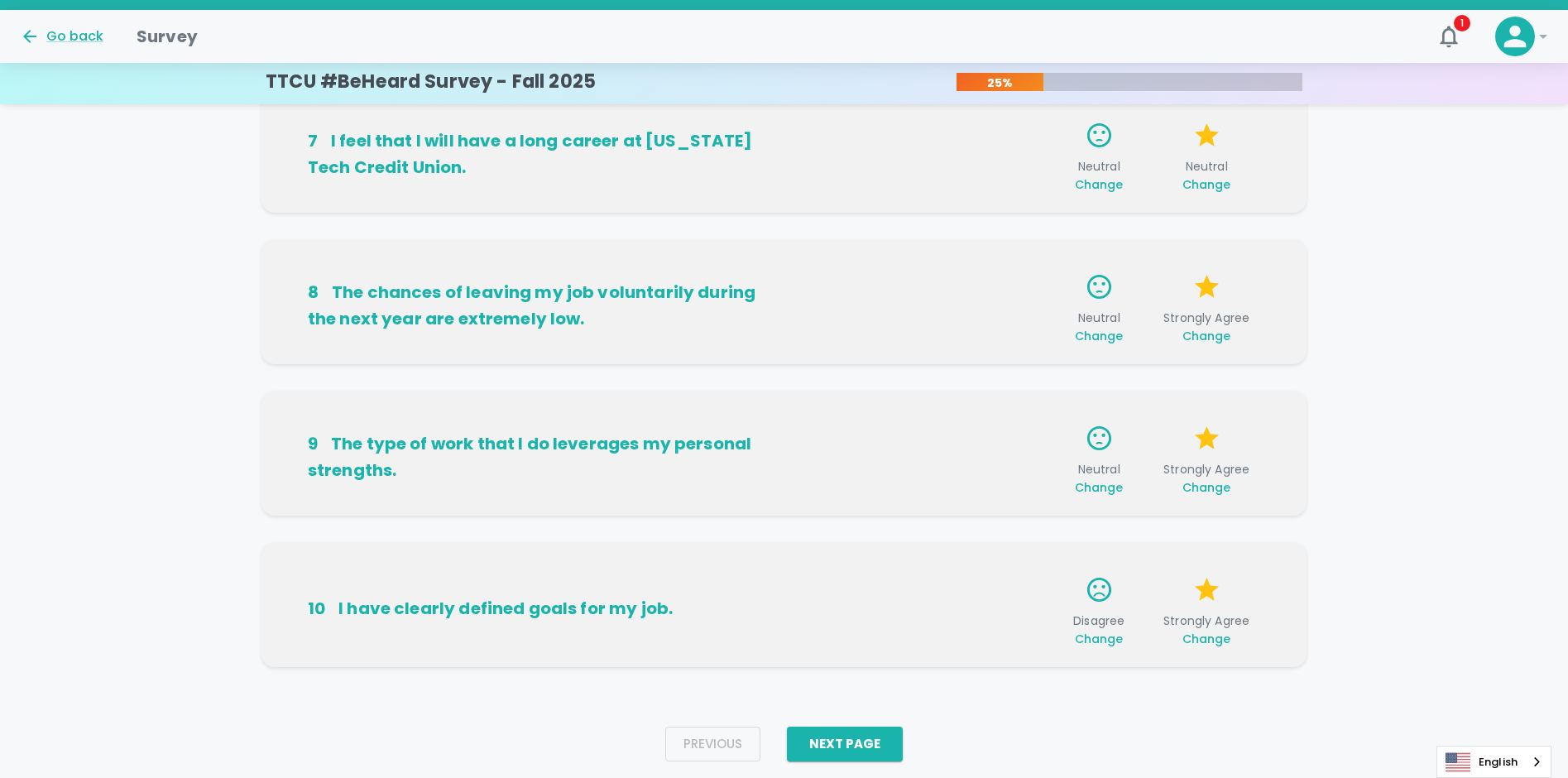
scroll to position [1001, 0]
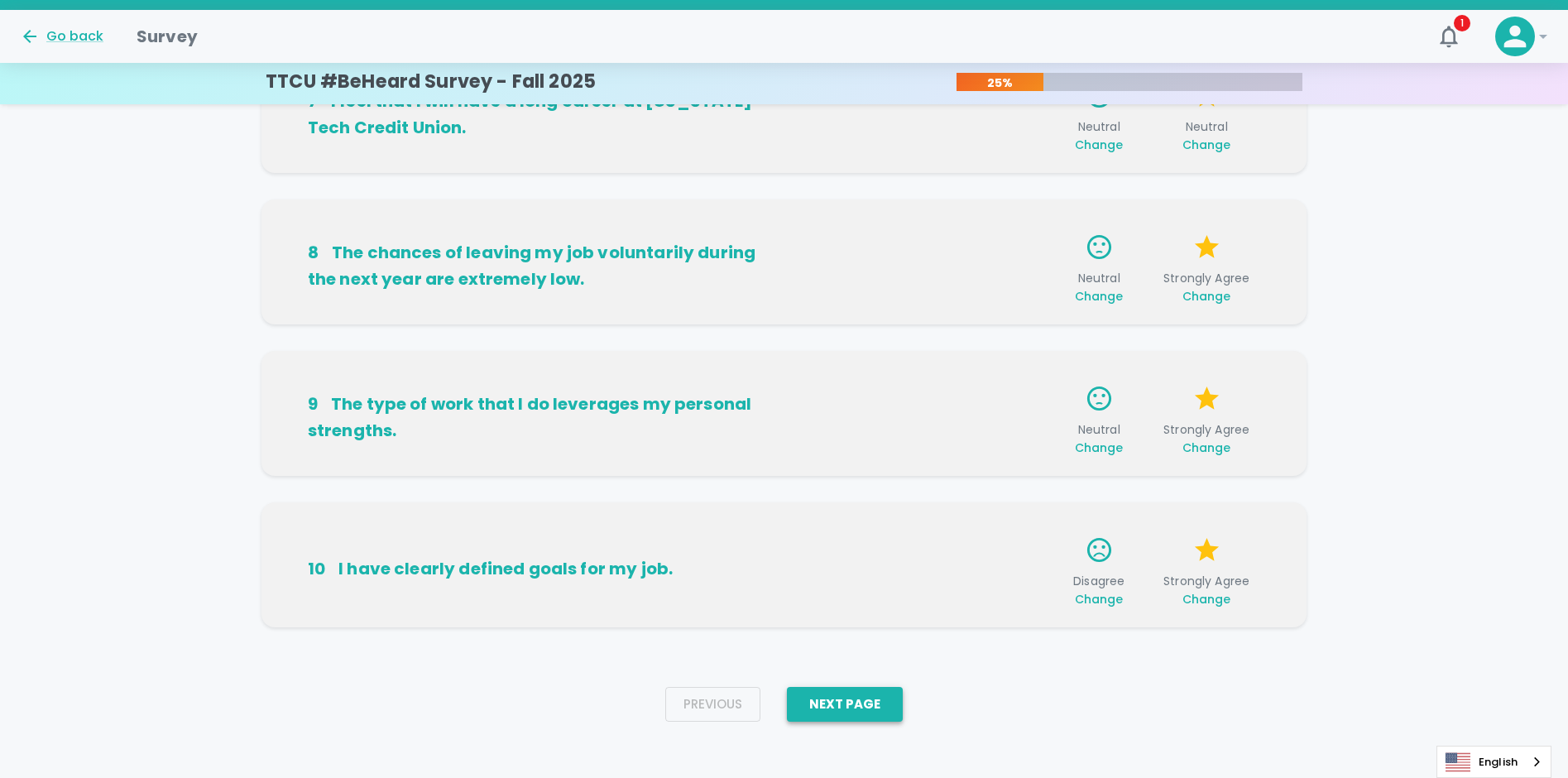
click at [871, 703] on button "Next Page" at bounding box center [845, 704] width 116 height 35
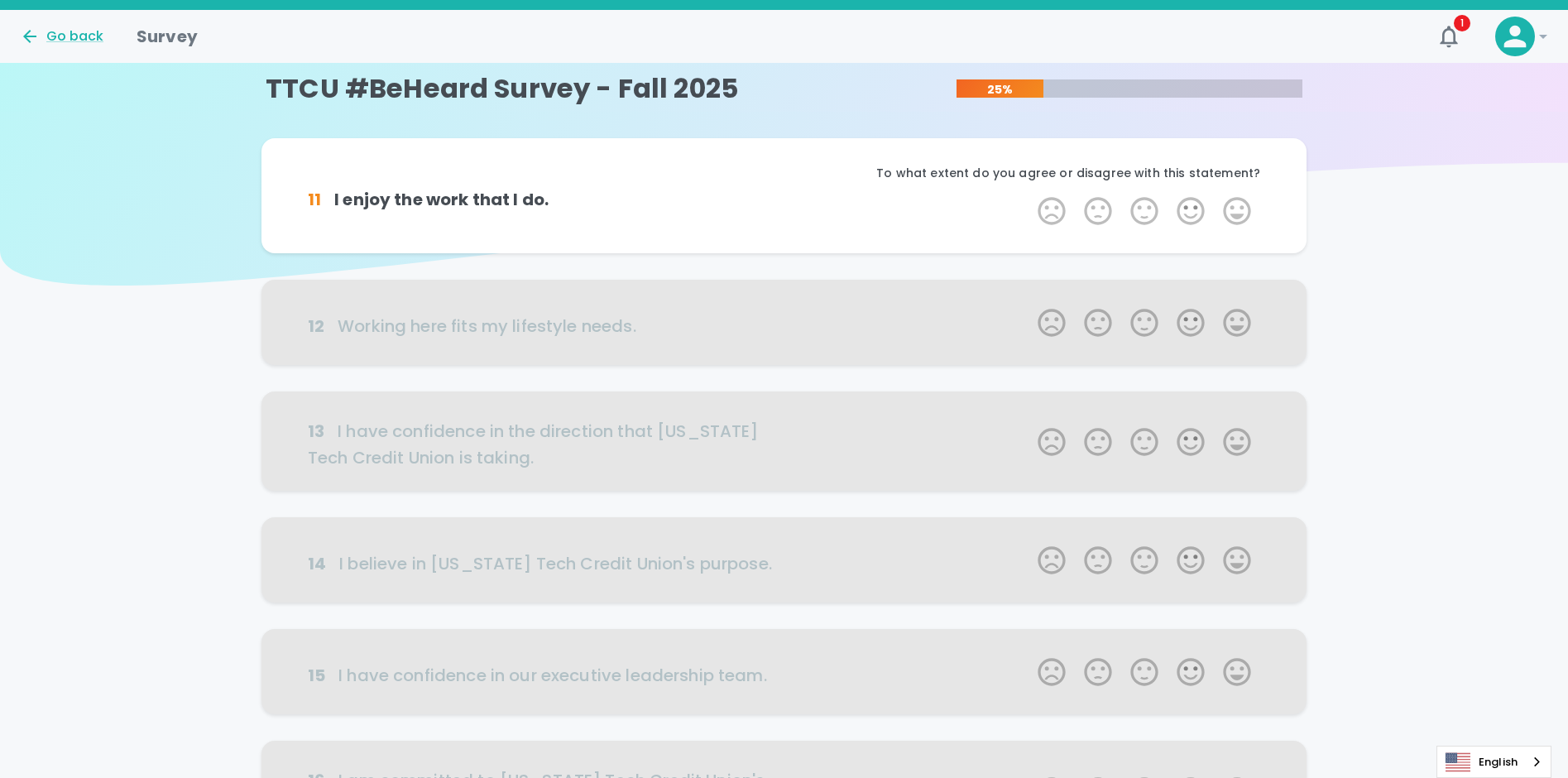
scroll to position [0, 0]
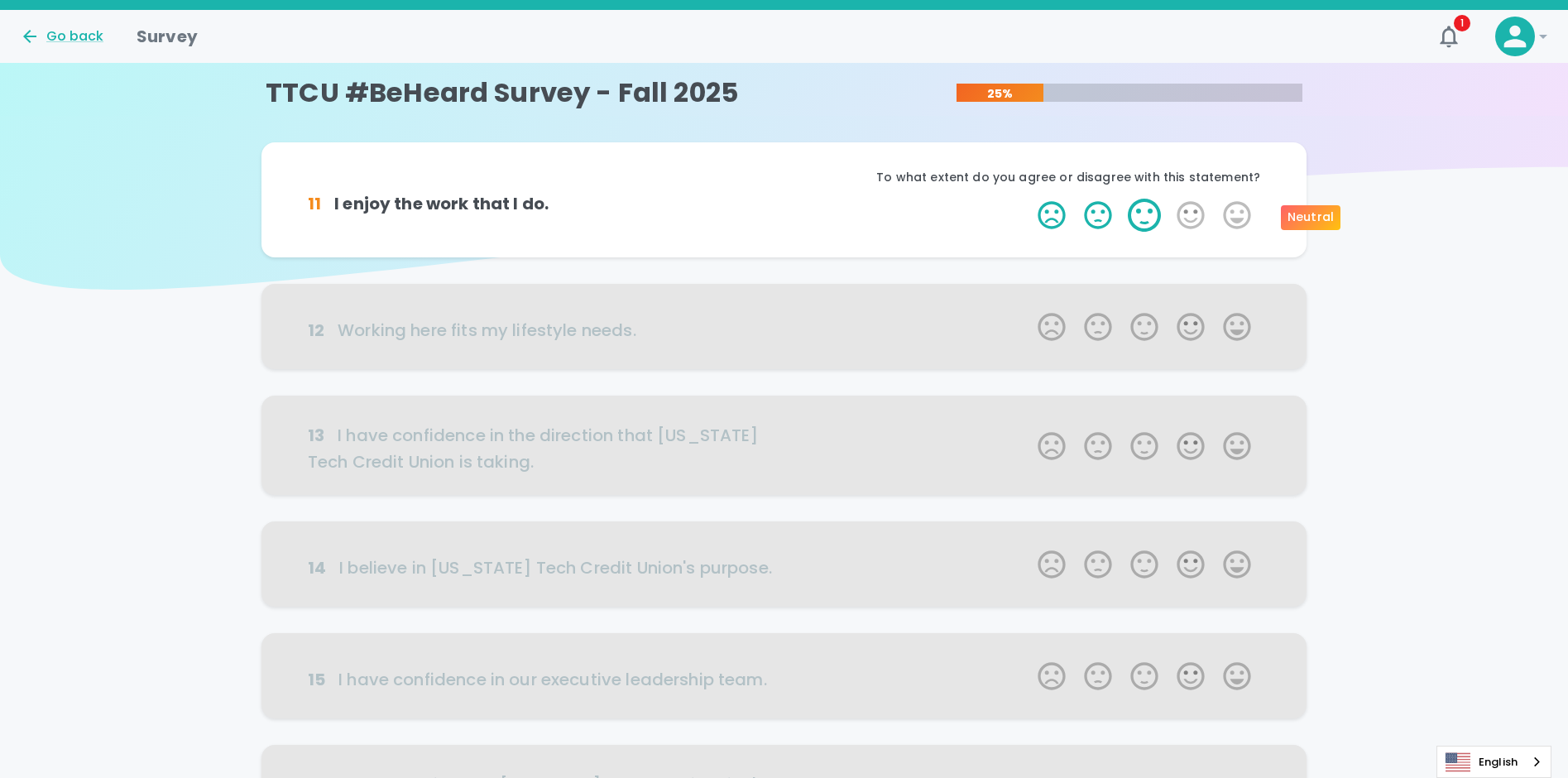
click at [1145, 215] on label "3 Stars" at bounding box center [1145, 215] width 47 height 33
click at [1028, 199] on input "3 Stars" at bounding box center [1027, 198] width 1 height 1
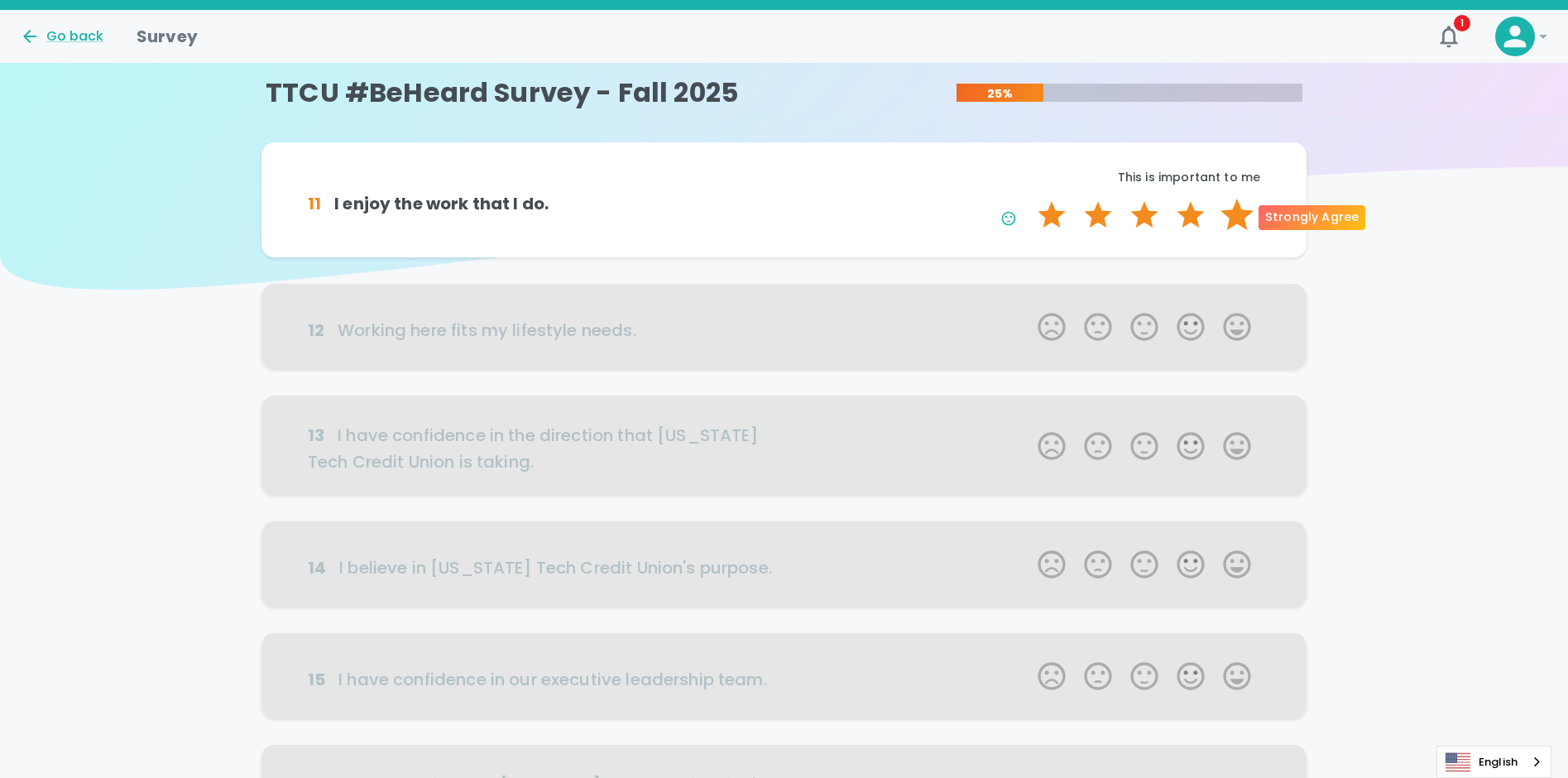
click at [1226, 212] on label "5 Stars" at bounding box center [1237, 215] width 47 height 33
click at [1028, 199] on input "5 Stars" at bounding box center [1027, 198] width 1 height 1
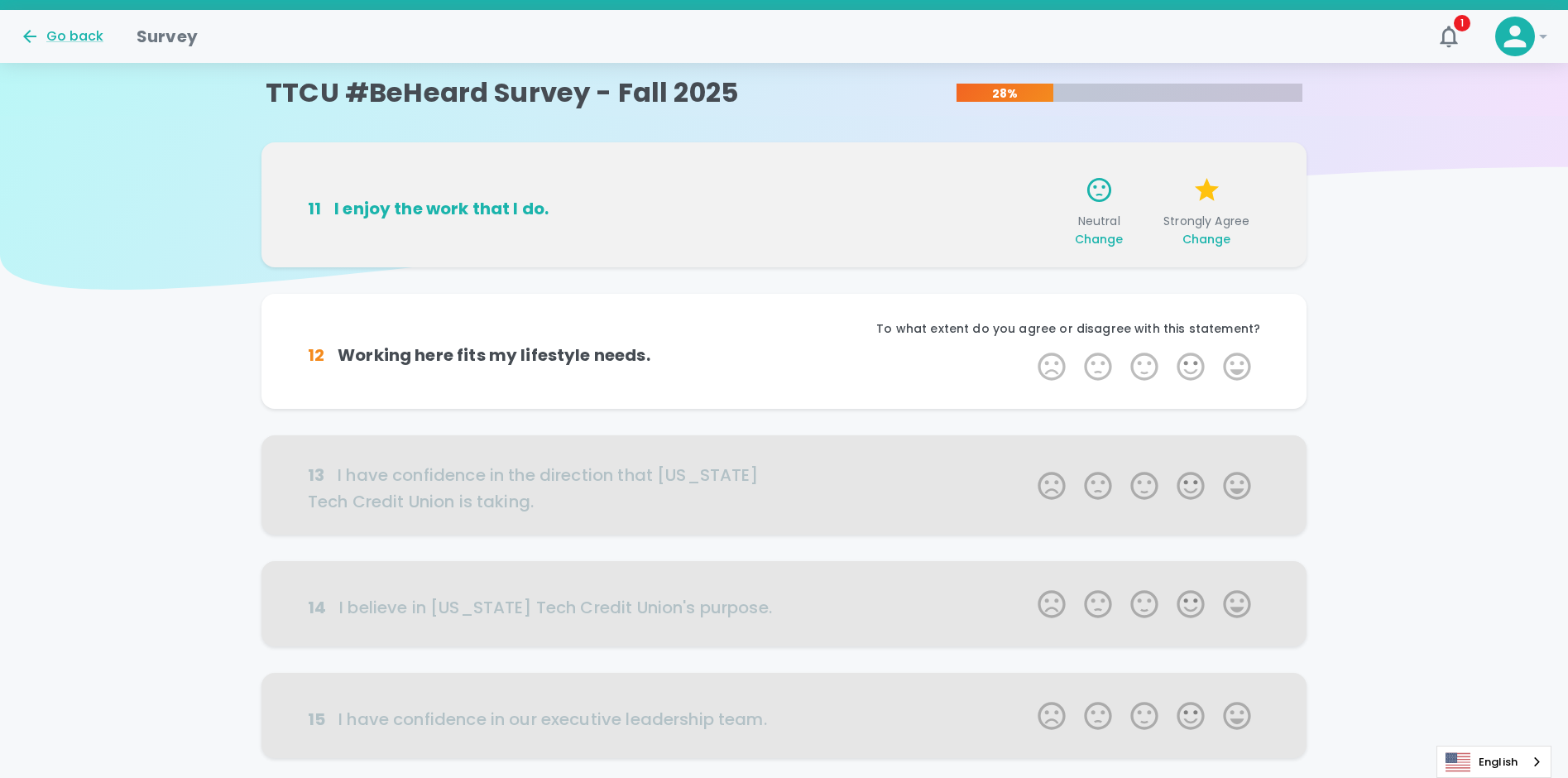
scroll to position [145, 0]
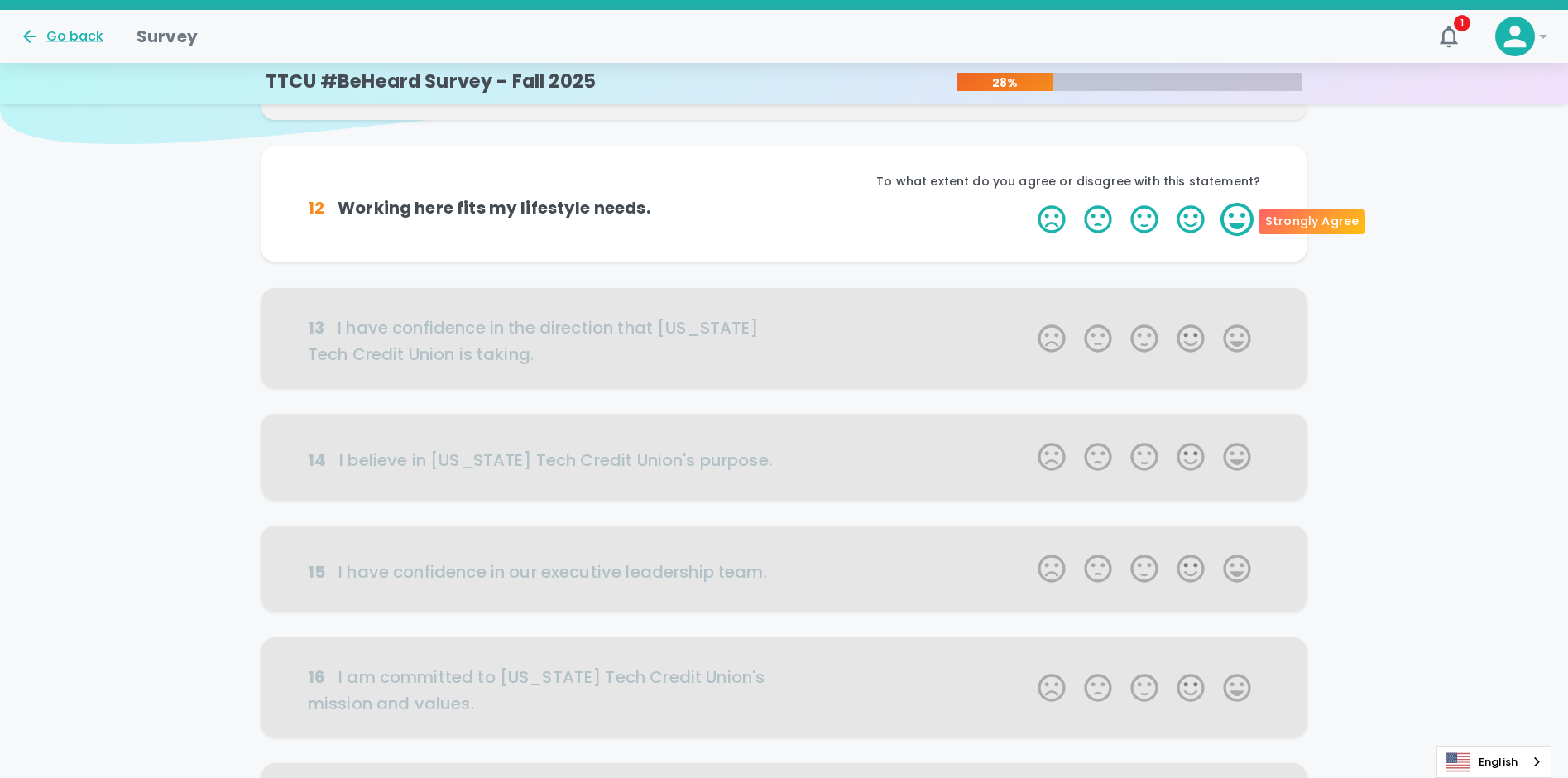
click at [1231, 217] on label "5 Stars" at bounding box center [1237, 219] width 47 height 33
click at [1028, 203] on input "5 Stars" at bounding box center [1027, 202] width 1 height 1
click at [1239, 217] on label "5 Stars" at bounding box center [1237, 219] width 47 height 33
click at [1028, 203] on input "5 Stars" at bounding box center [1027, 202] width 1 height 1
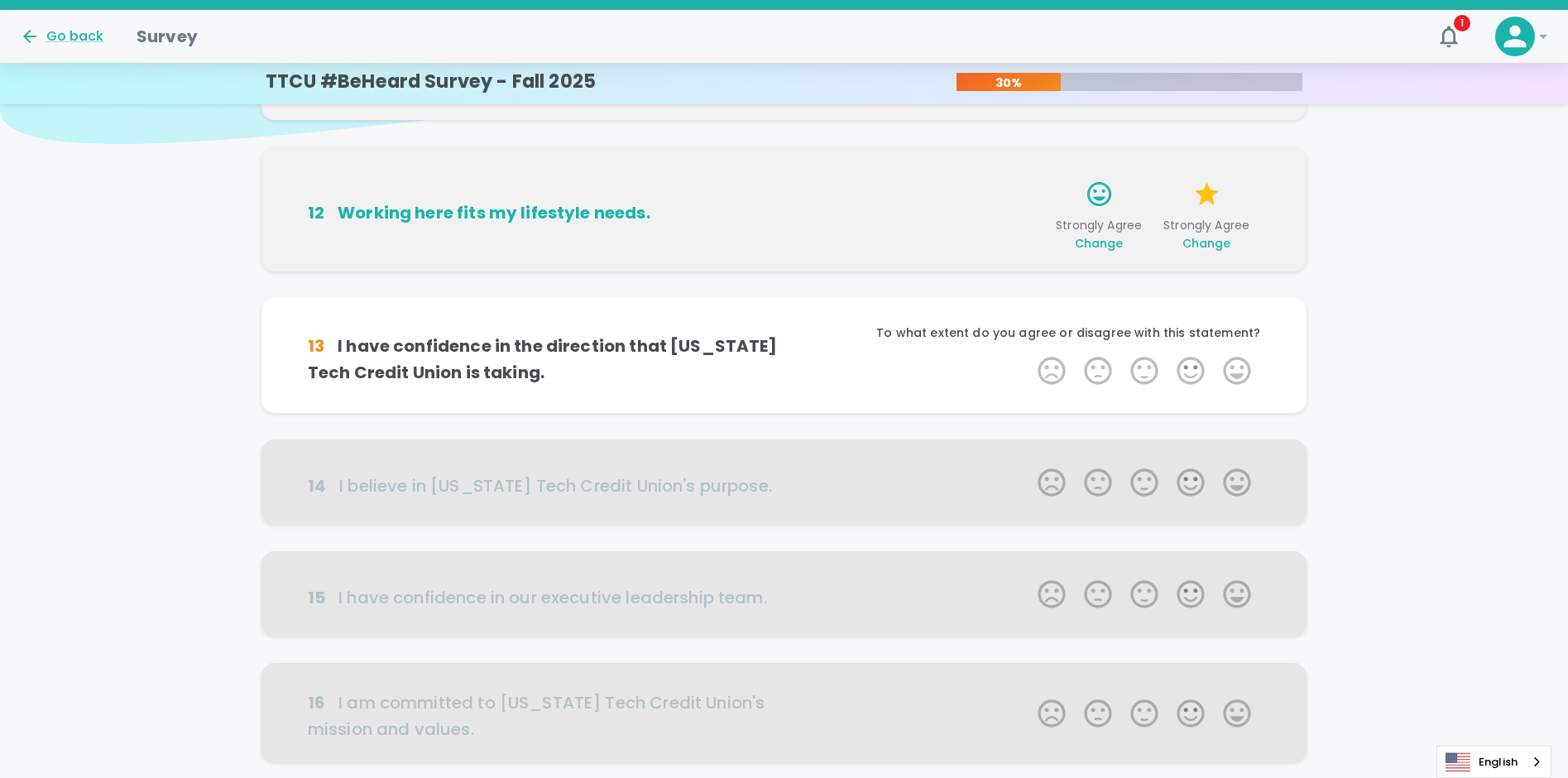
scroll to position [291, 0]
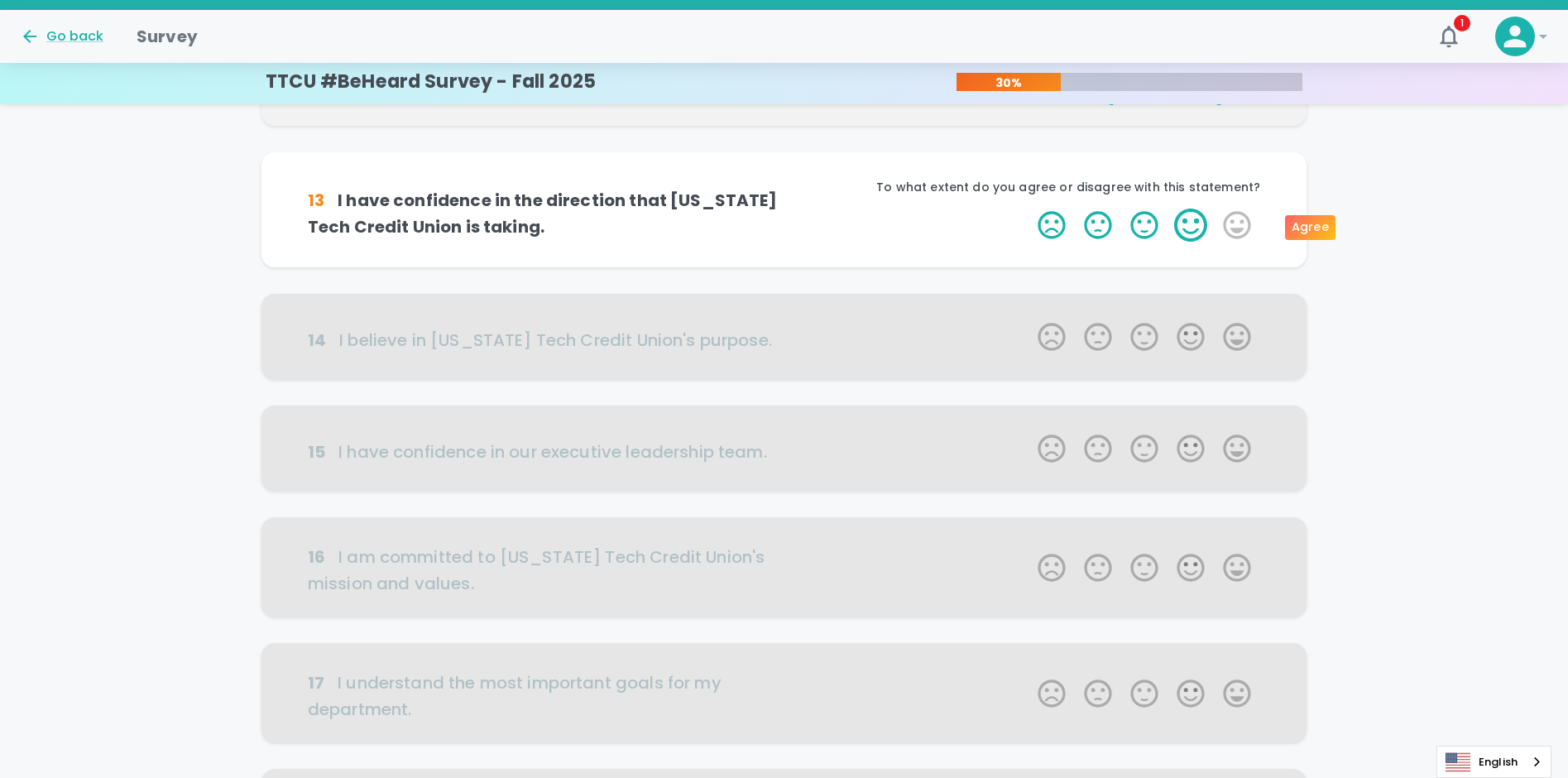
click at [1191, 223] on label "4 Stars" at bounding box center [1191, 225] width 47 height 33
click at [1028, 209] on input "4 Stars" at bounding box center [1027, 208] width 1 height 1
click at [1228, 229] on label "5 Stars" at bounding box center [1237, 225] width 47 height 33
click at [1028, 209] on input "5 Stars" at bounding box center [1027, 208] width 1 height 1
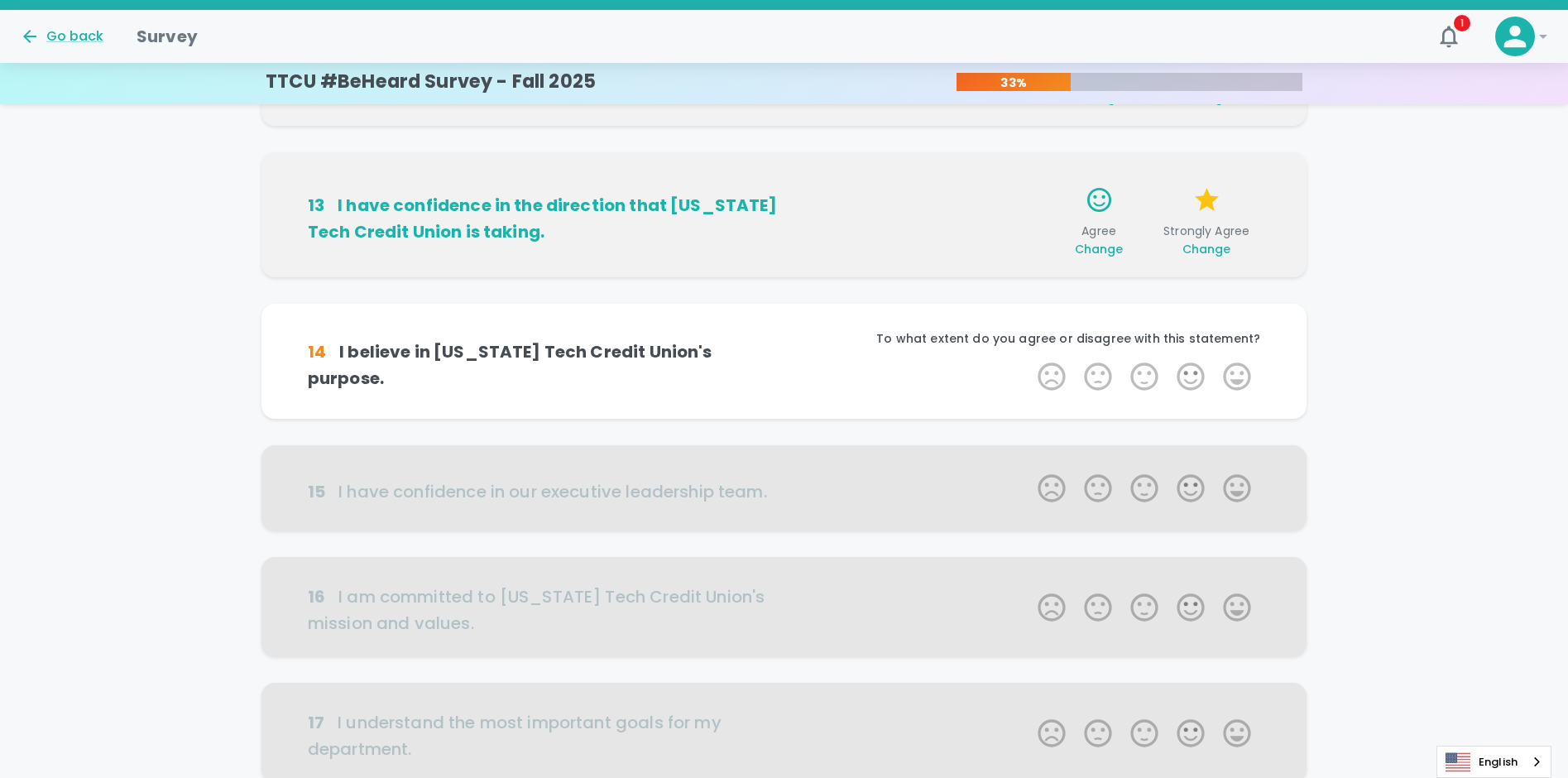
scroll to position [437, 0]
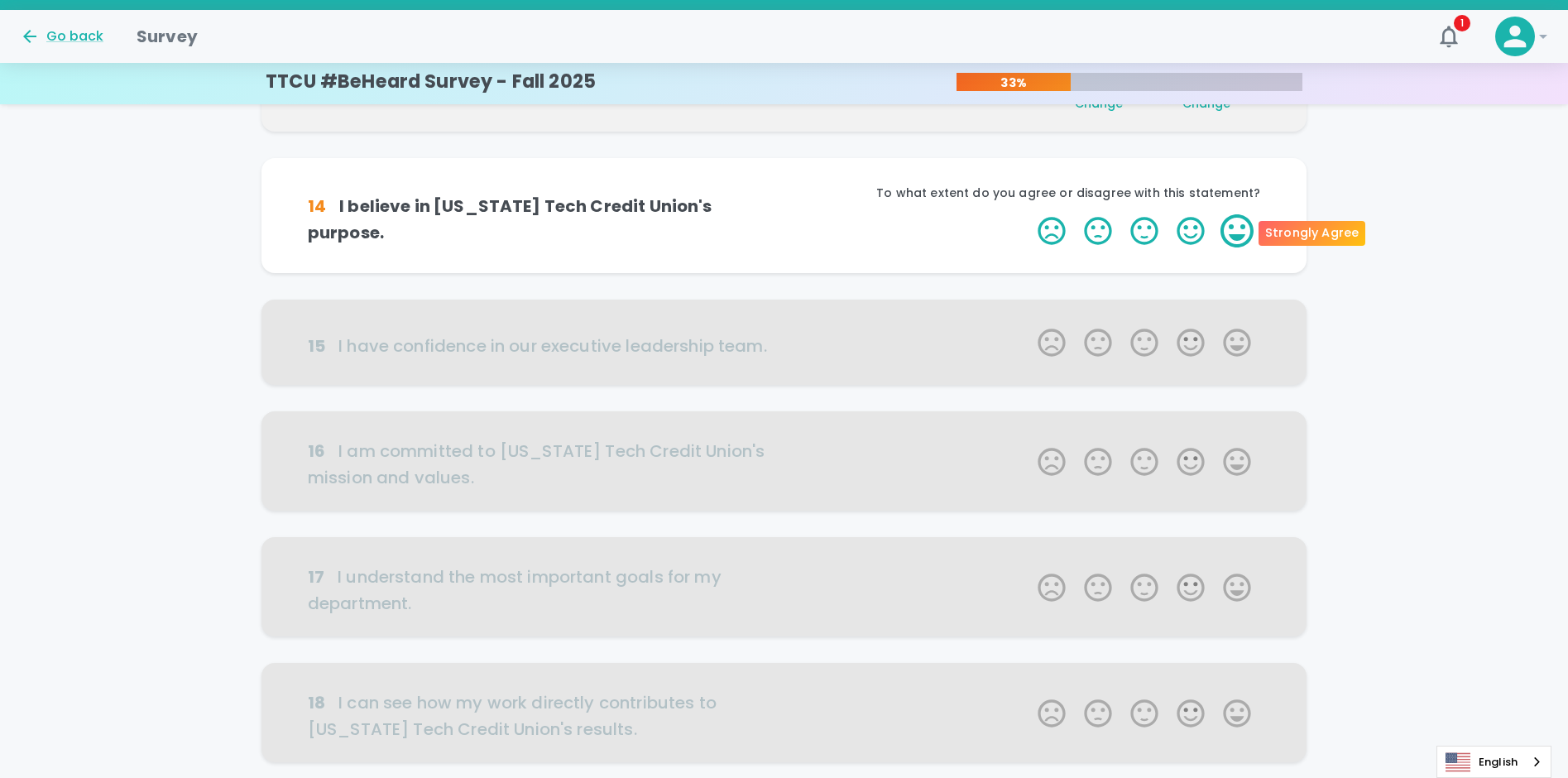
click at [1227, 237] on label "5 Stars" at bounding box center [1237, 230] width 47 height 33
click at [1028, 214] on input "5 Stars" at bounding box center [1027, 213] width 1 height 1
click at [1235, 236] on label "5 Stars" at bounding box center [1237, 230] width 47 height 33
click at [1028, 214] on input "5 Stars" at bounding box center [1027, 213] width 1 height 1
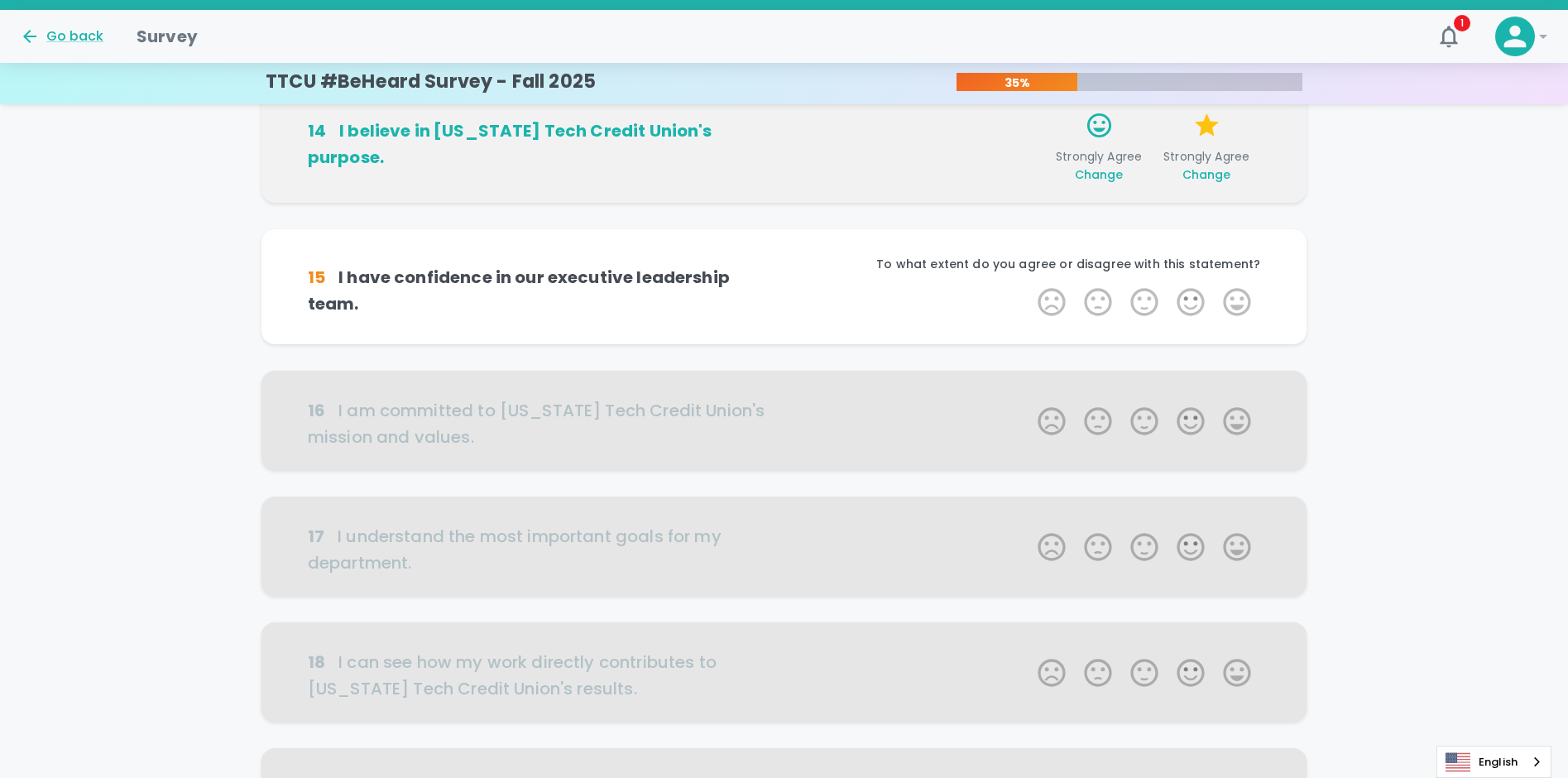
scroll to position [583, 0]
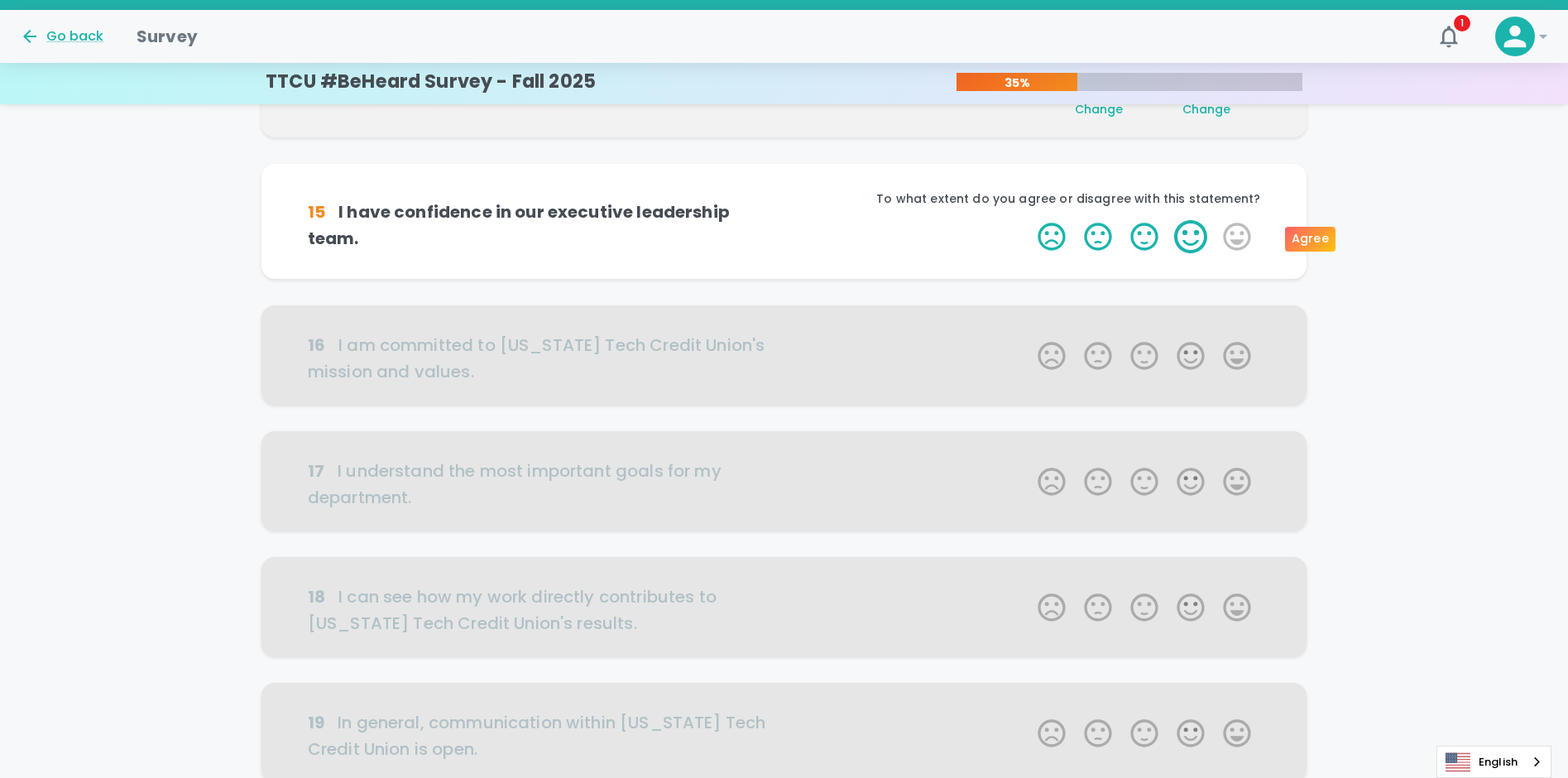
click at [1198, 233] on label "4 Stars" at bounding box center [1191, 237] width 47 height 33
click at [1028, 220] on input "4 Stars" at bounding box center [1027, 220] width 1 height 1
click at [1196, 239] on label "4 Stars" at bounding box center [1191, 237] width 47 height 33
click at [1028, 220] on input "4 Stars" at bounding box center [1027, 220] width 1 height 1
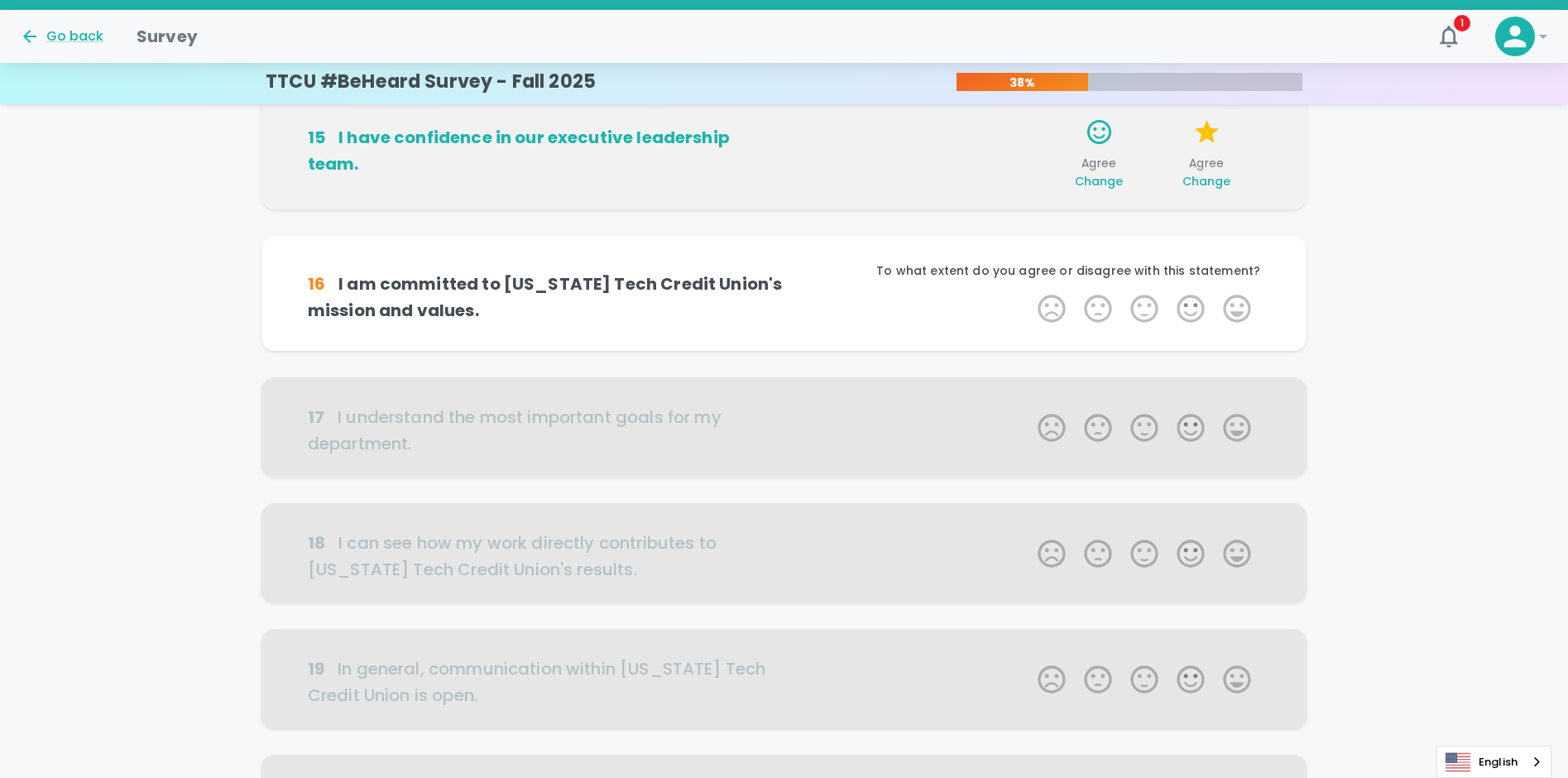
scroll to position [728, 0]
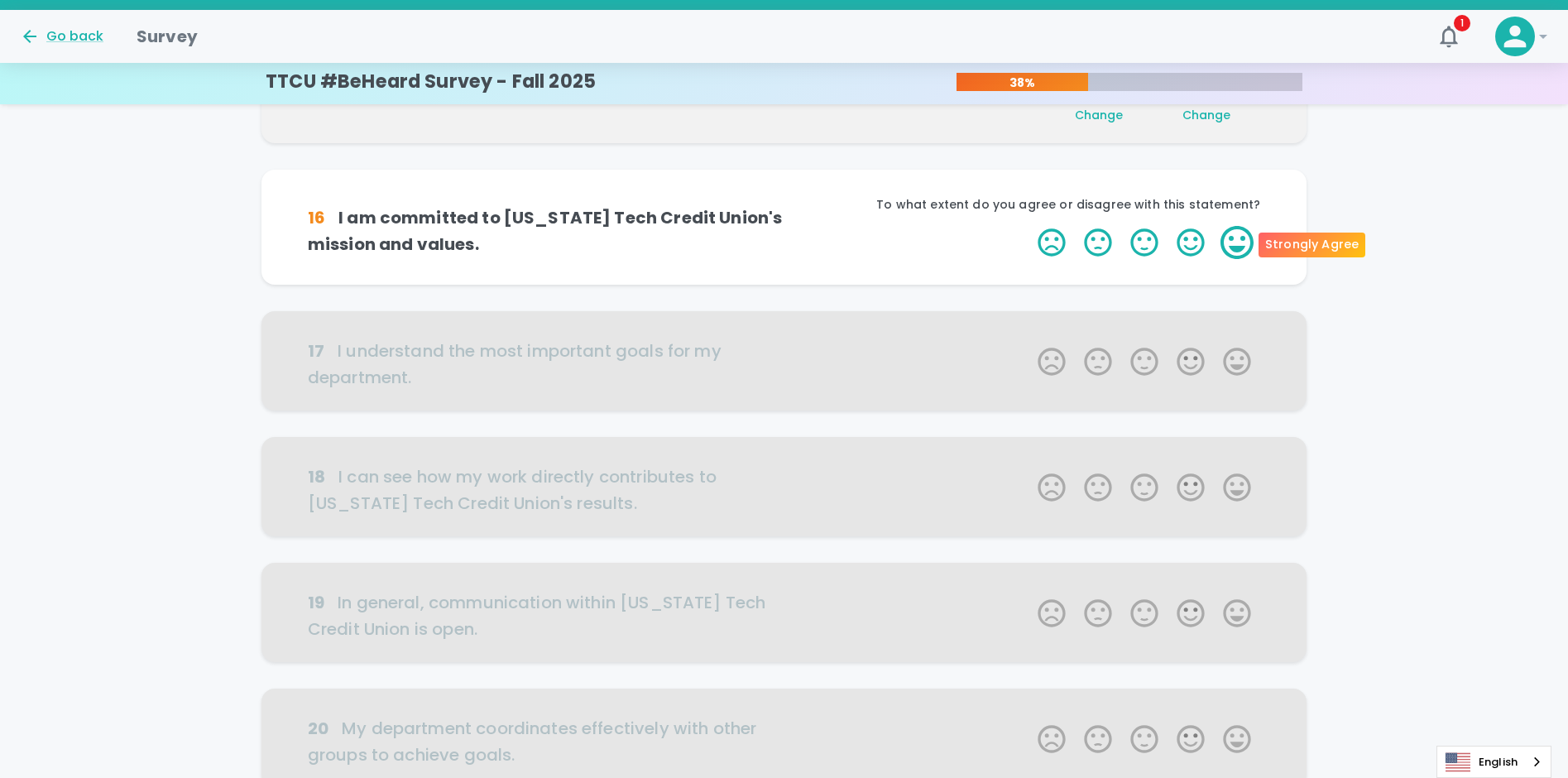
click at [1233, 244] on label "5 Stars" at bounding box center [1237, 242] width 47 height 33
click at [1028, 226] on input "5 Stars" at bounding box center [1027, 225] width 1 height 1
click at [1237, 242] on label "5 Stars" at bounding box center [1237, 242] width 47 height 33
click at [1028, 226] on input "5 Stars" at bounding box center [1027, 225] width 1 height 1
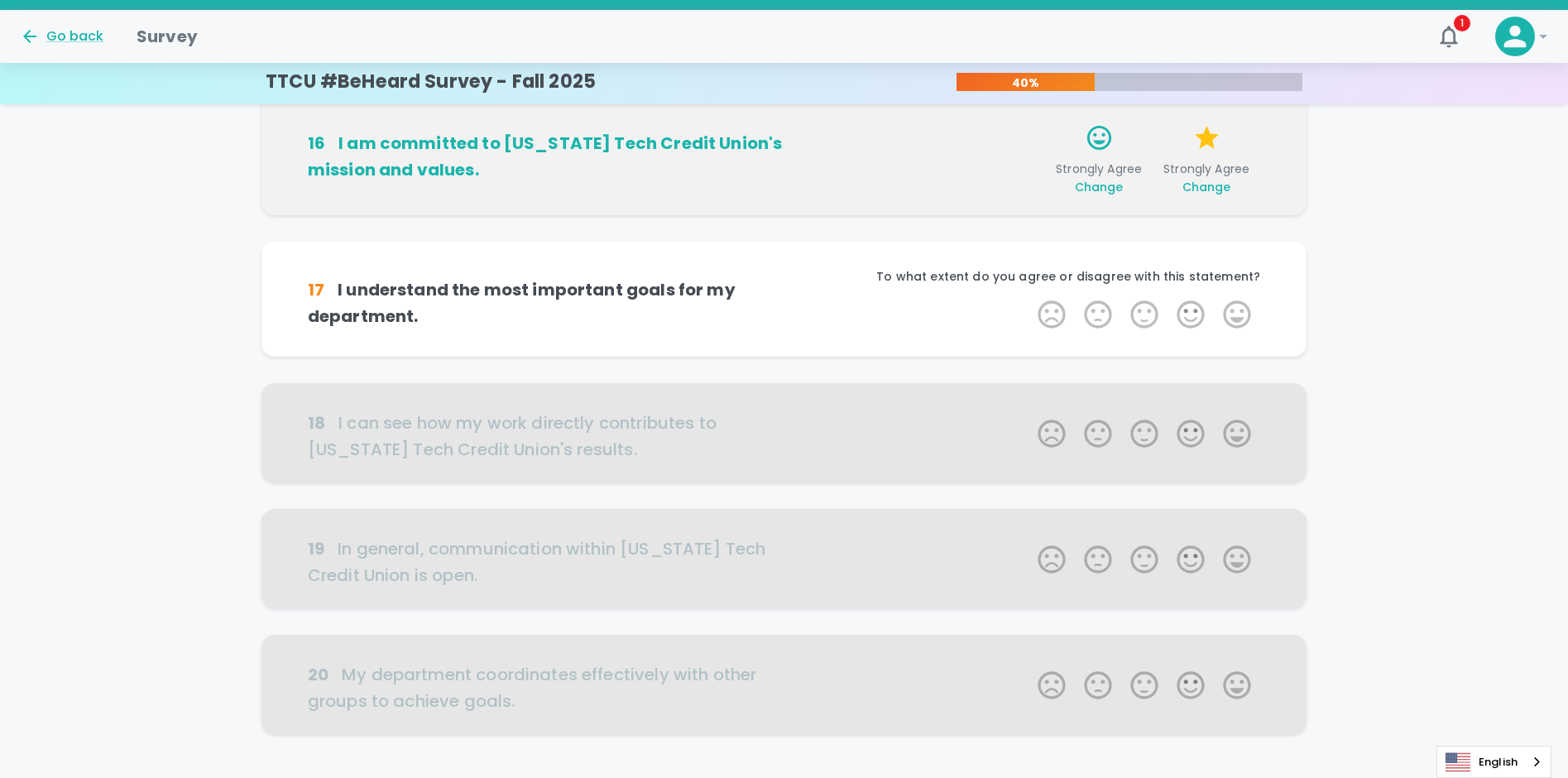
scroll to position [874, 0]
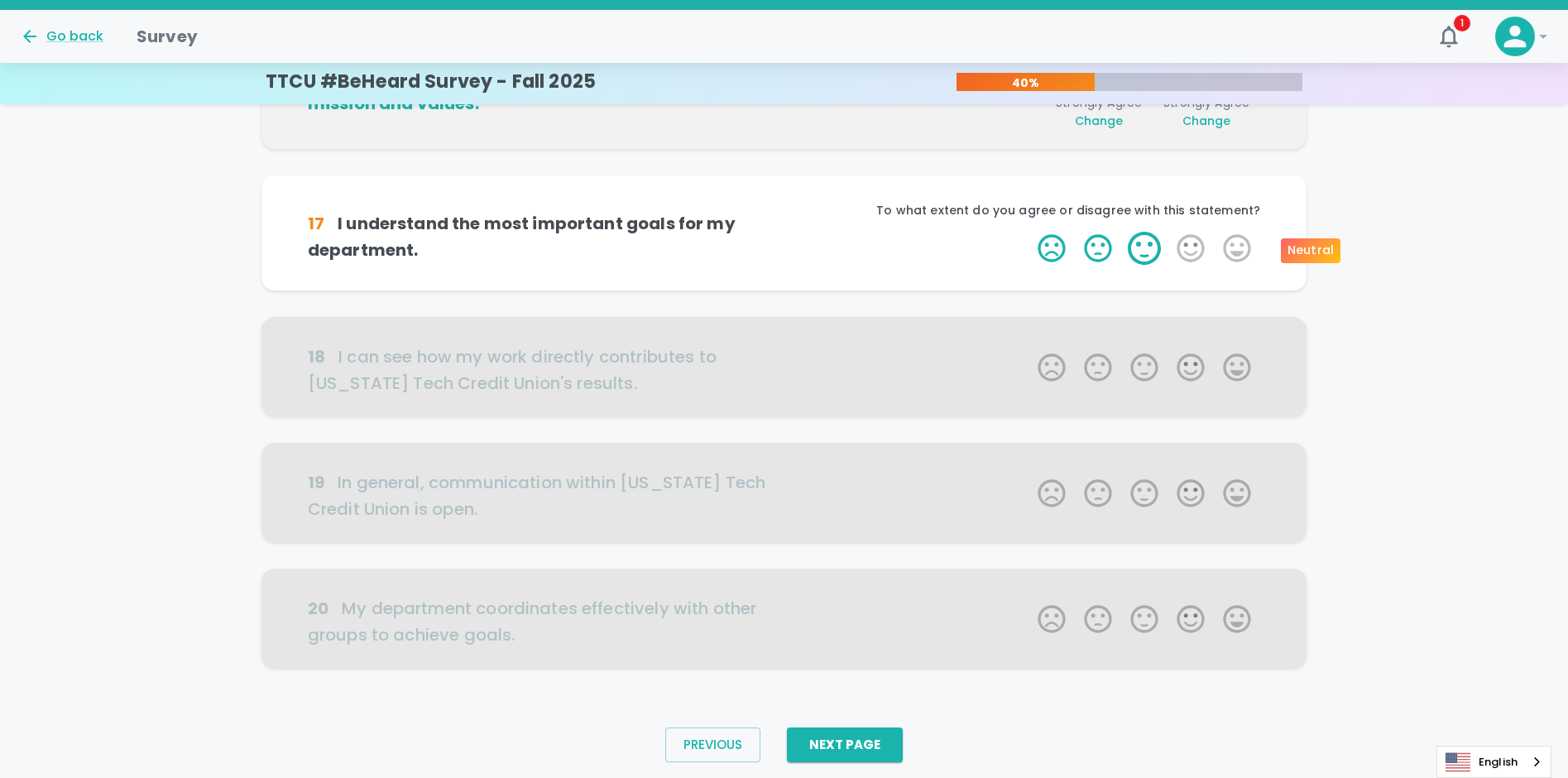
click at [1157, 248] on label "3 Stars" at bounding box center [1145, 247] width 47 height 33
click at [1028, 231] on input "3 Stars" at bounding box center [1027, 231] width 1 height 1
click at [1148, 248] on label "3 Stars" at bounding box center [1145, 247] width 47 height 33
click at [1028, 231] on input "3 Stars" at bounding box center [1027, 231] width 1 height 1
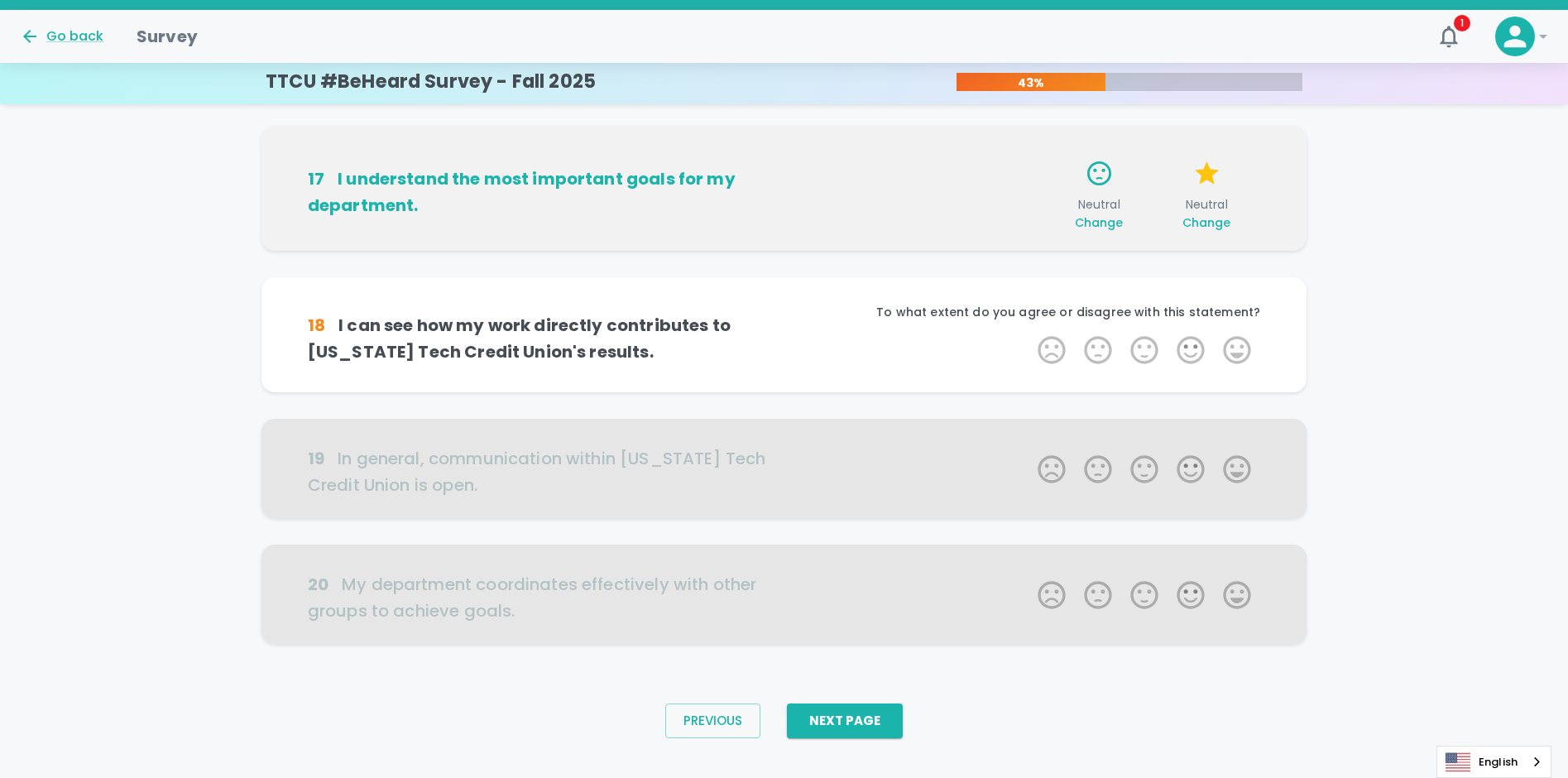
scroll to position [924, 0]
click at [1151, 350] on label "3 Stars" at bounding box center [1145, 349] width 47 height 33
click at [1028, 333] on input "3 Stars" at bounding box center [1027, 332] width 1 height 1
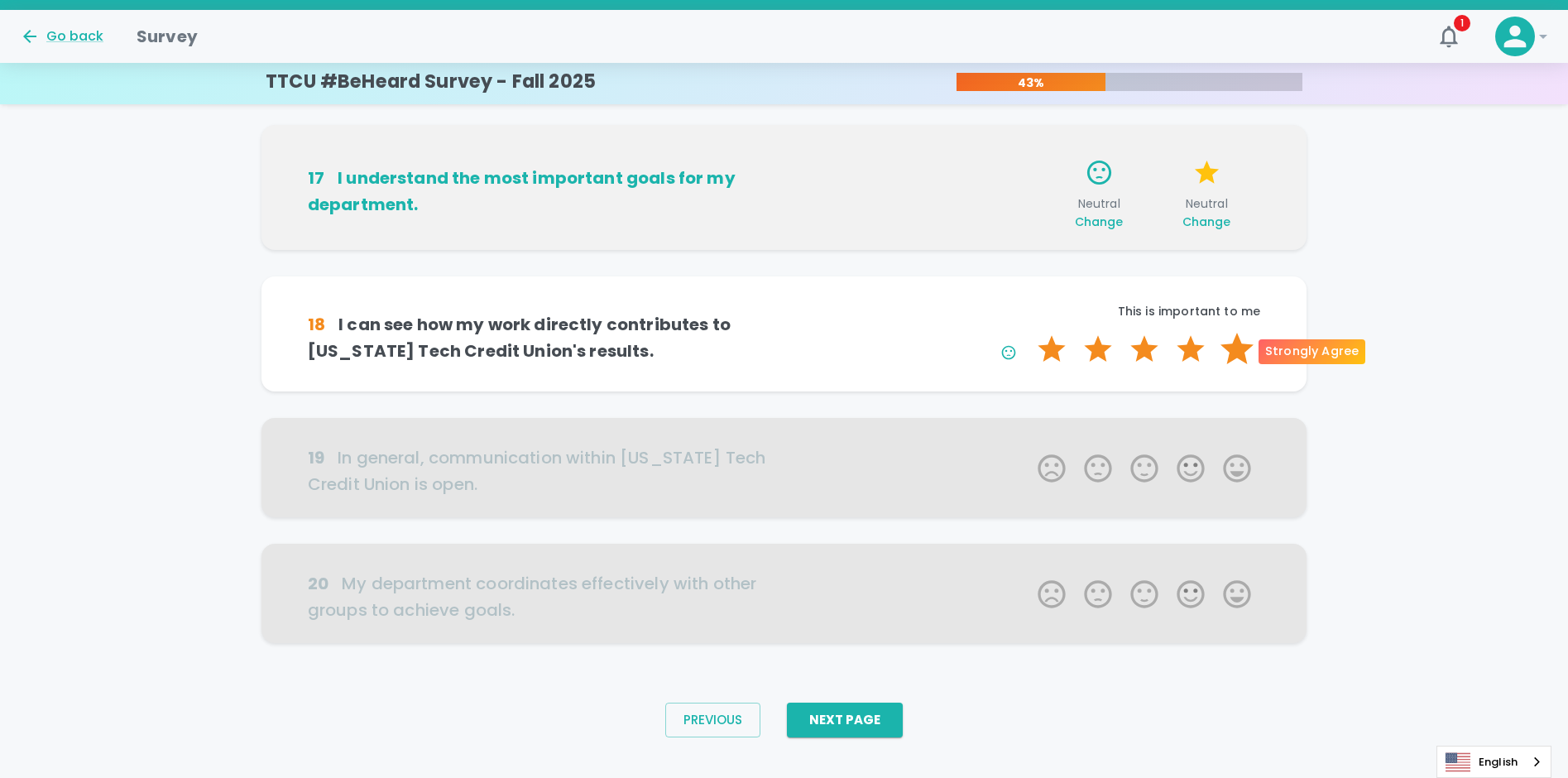
click at [1236, 346] on label "5 Stars" at bounding box center [1237, 349] width 47 height 33
click at [1028, 333] on input "5 Stars" at bounding box center [1027, 332] width 1 height 1
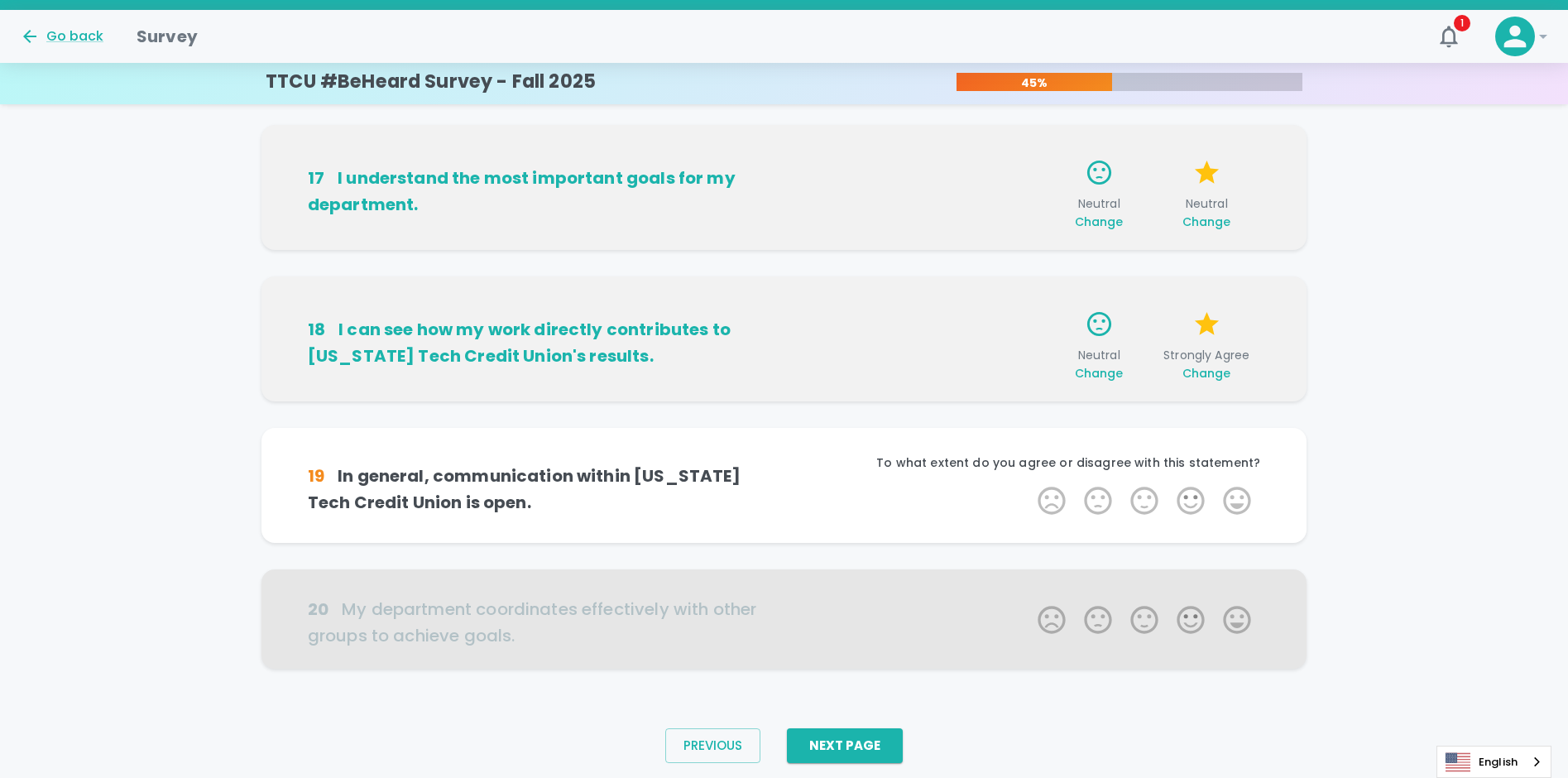
scroll to position [950, 0]
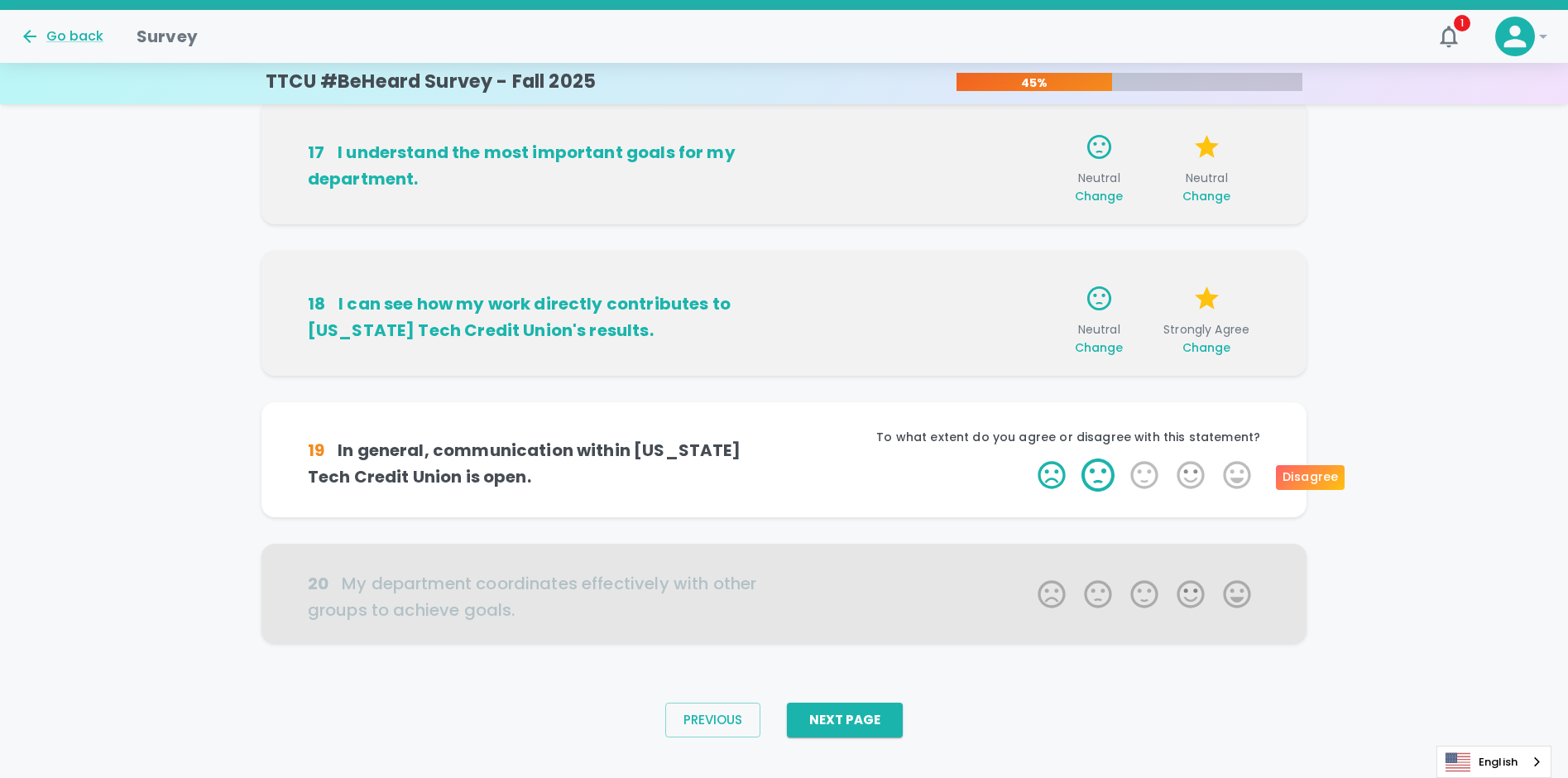
click at [1095, 473] on label "2 Stars" at bounding box center [1098, 474] width 47 height 33
click at [1028, 458] on input "2 Stars" at bounding box center [1027, 457] width 1 height 1
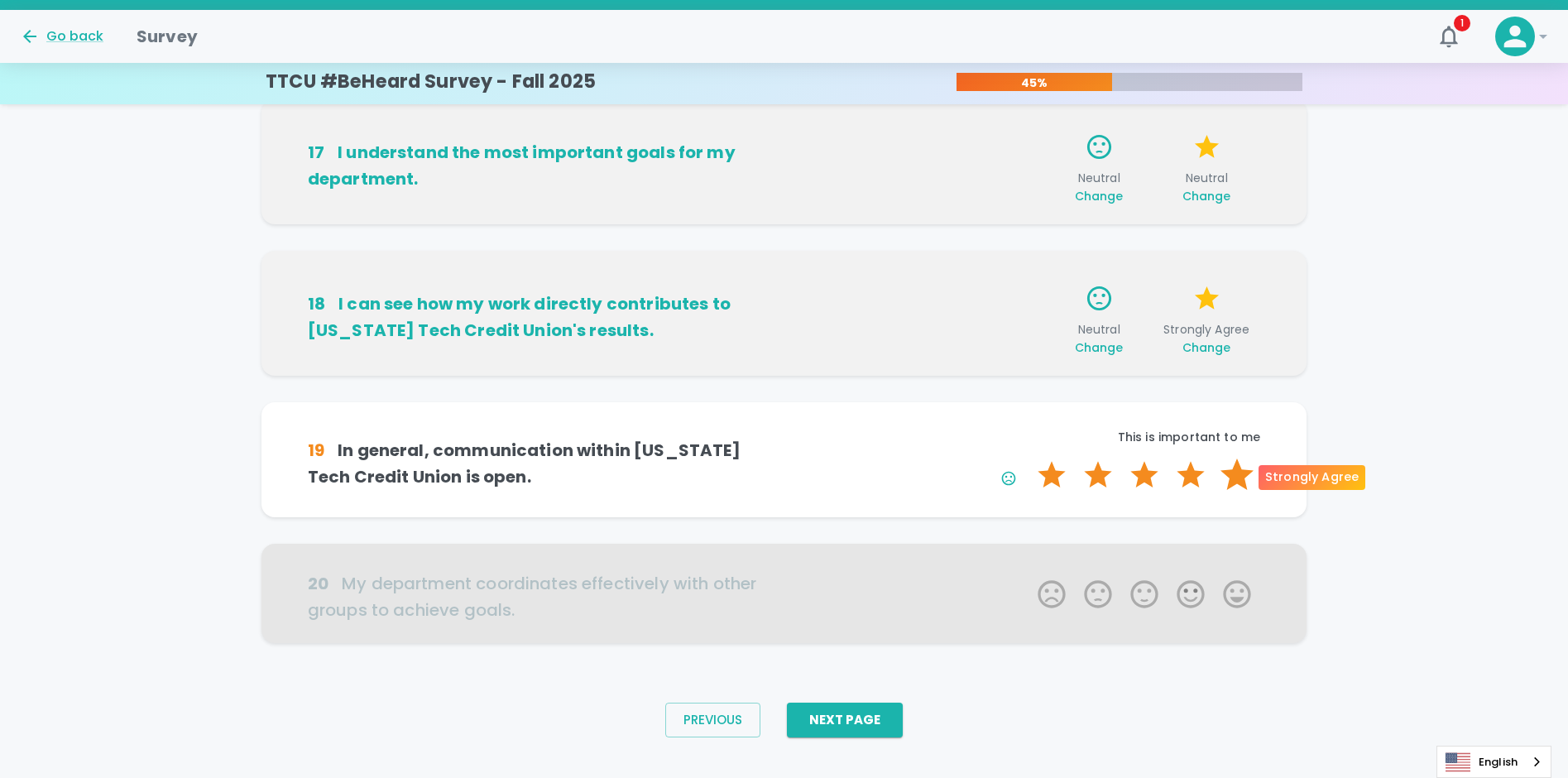
click at [1241, 471] on label "5 Stars" at bounding box center [1237, 474] width 47 height 33
click at [1028, 458] on input "5 Stars" at bounding box center [1027, 457] width 1 height 1
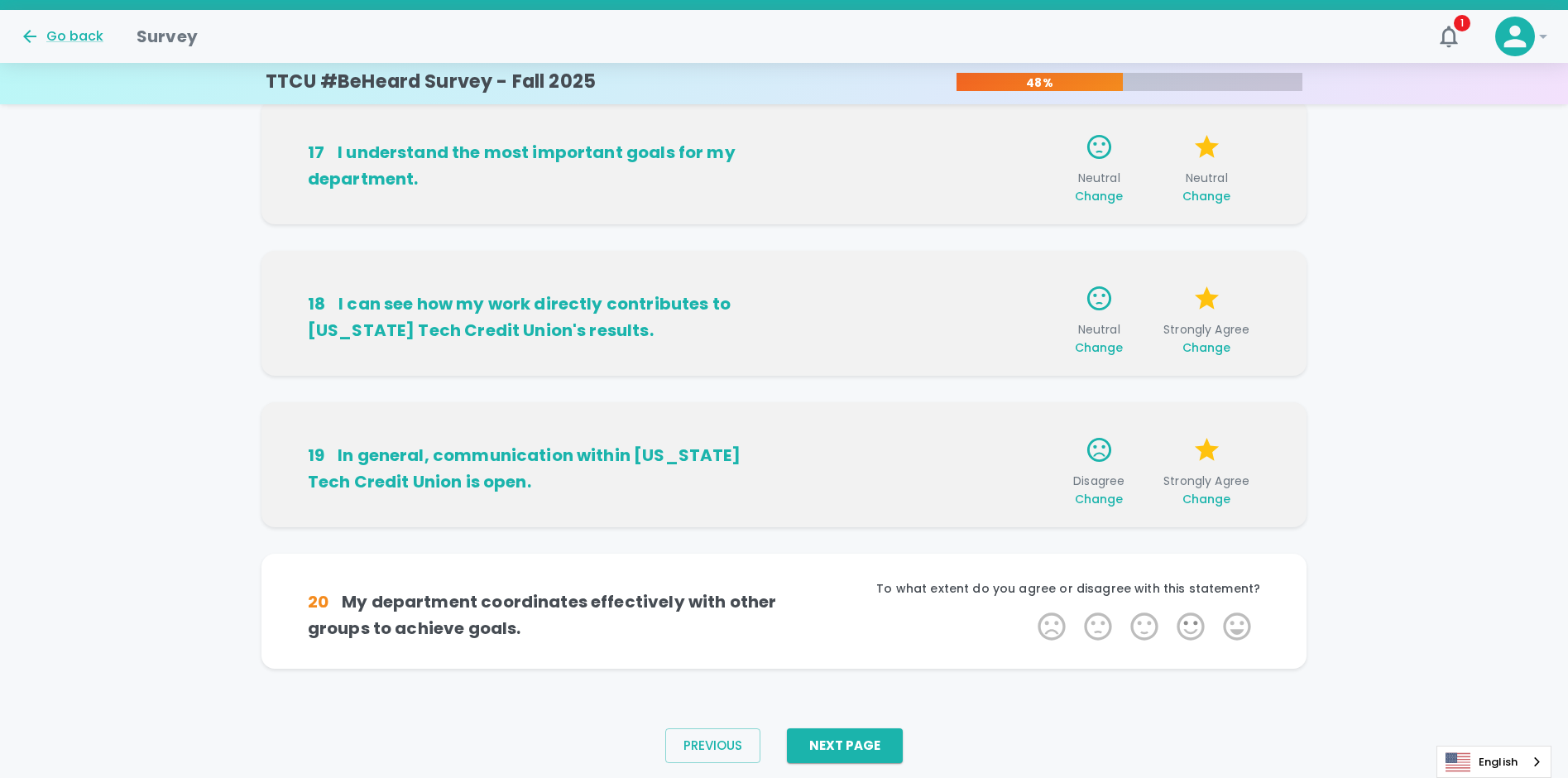
scroll to position [975, 0]
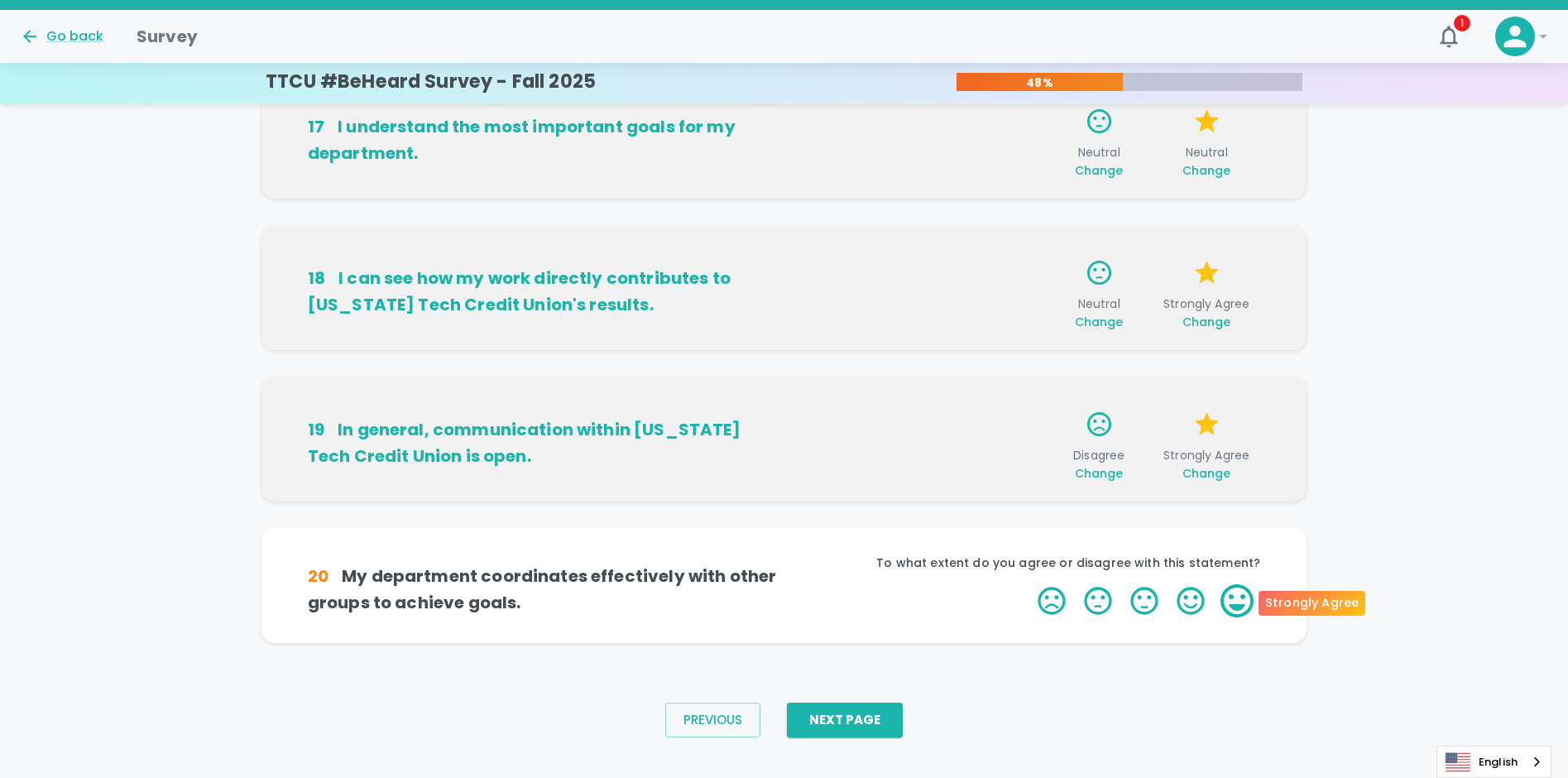
click at [1235, 602] on label "5 Stars" at bounding box center [1237, 601] width 47 height 33
click at [1028, 584] on input "5 Stars" at bounding box center [1027, 584] width 1 height 1
click at [1235, 603] on label "5 Stars" at bounding box center [1237, 601] width 47 height 33
click at [1028, 584] on input "5 Stars" at bounding box center [1027, 584] width 1 height 1
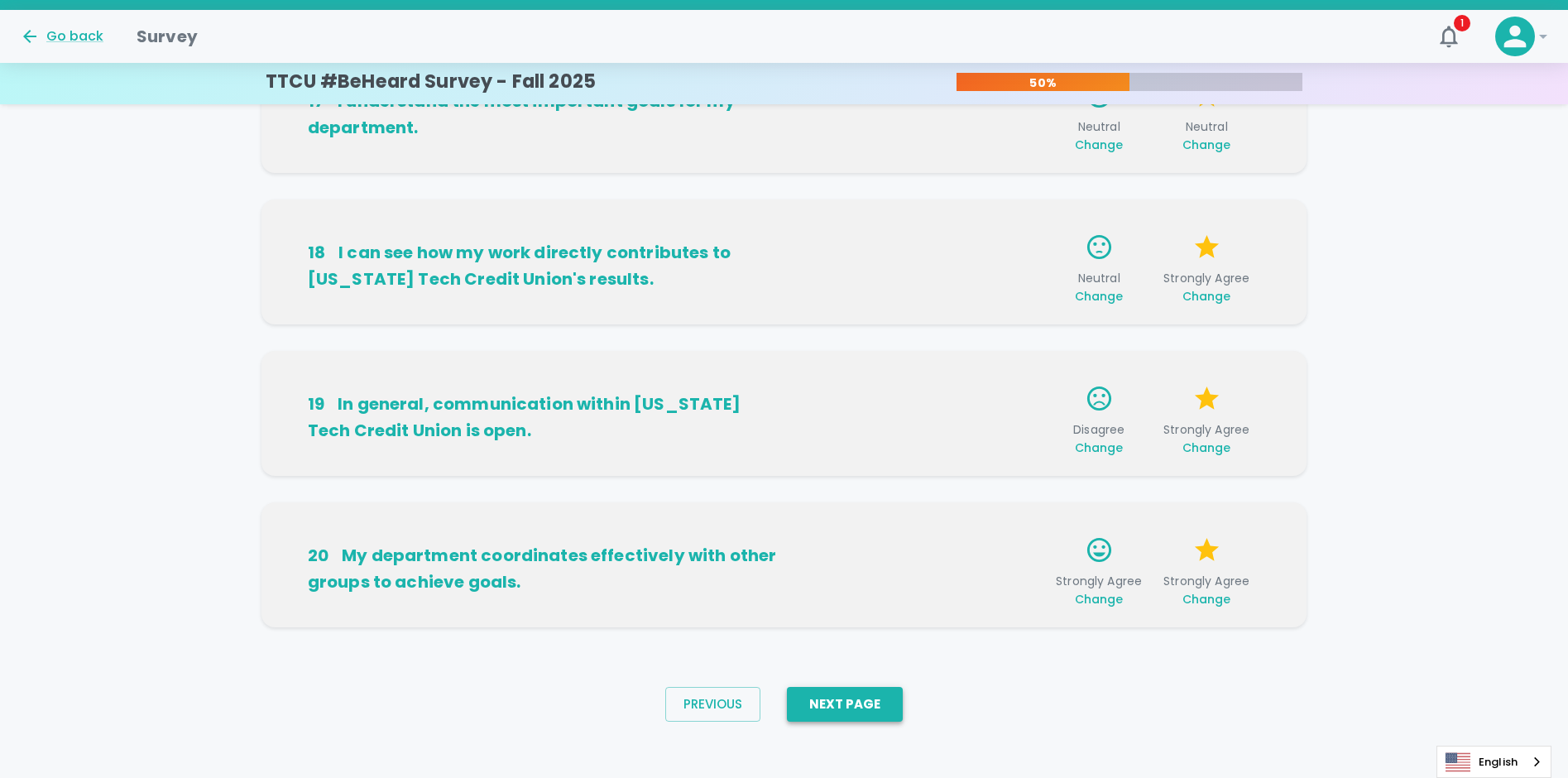
click at [846, 704] on button "Next Page" at bounding box center [845, 704] width 116 height 35
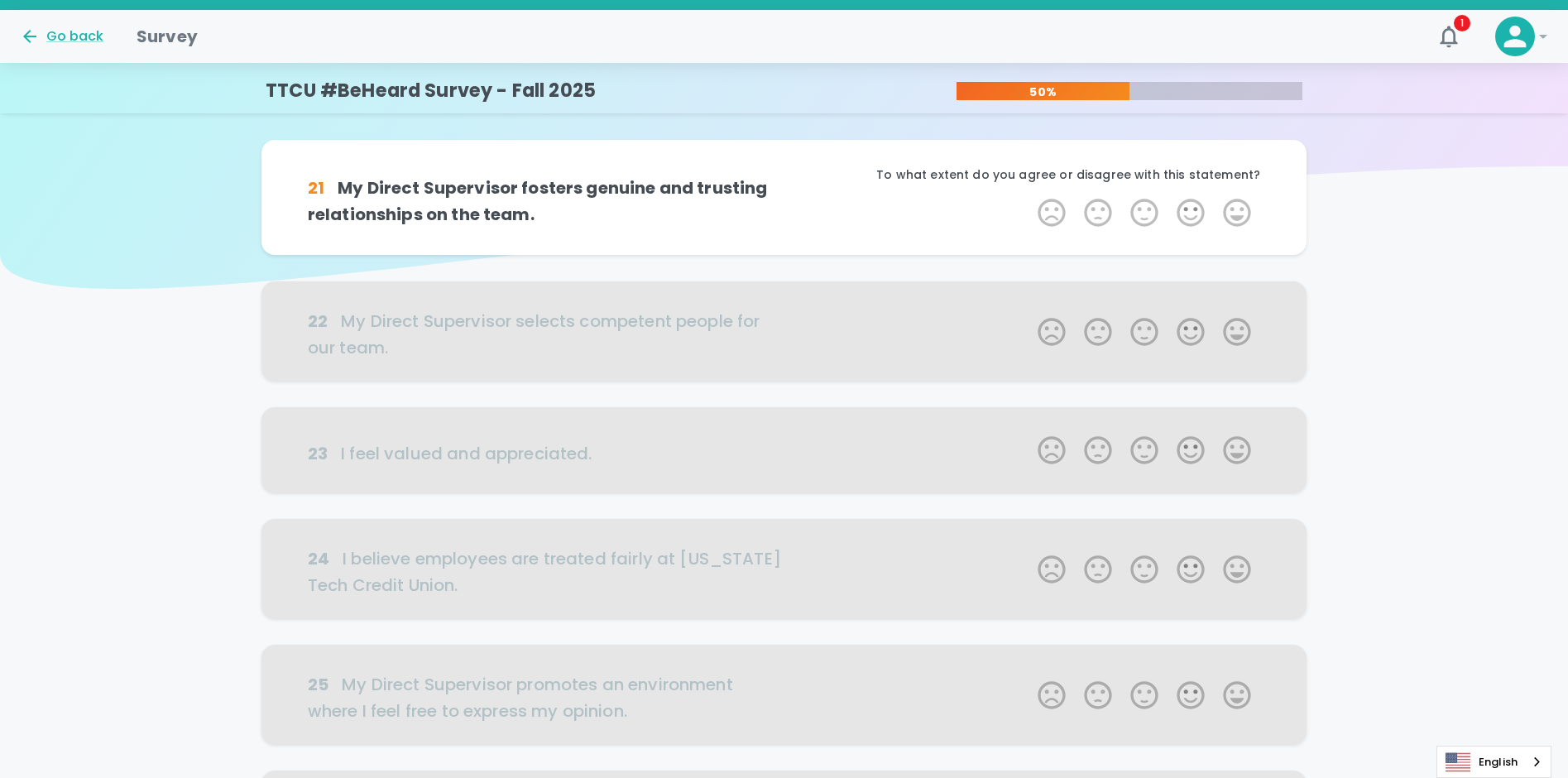
scroll to position [0, 0]
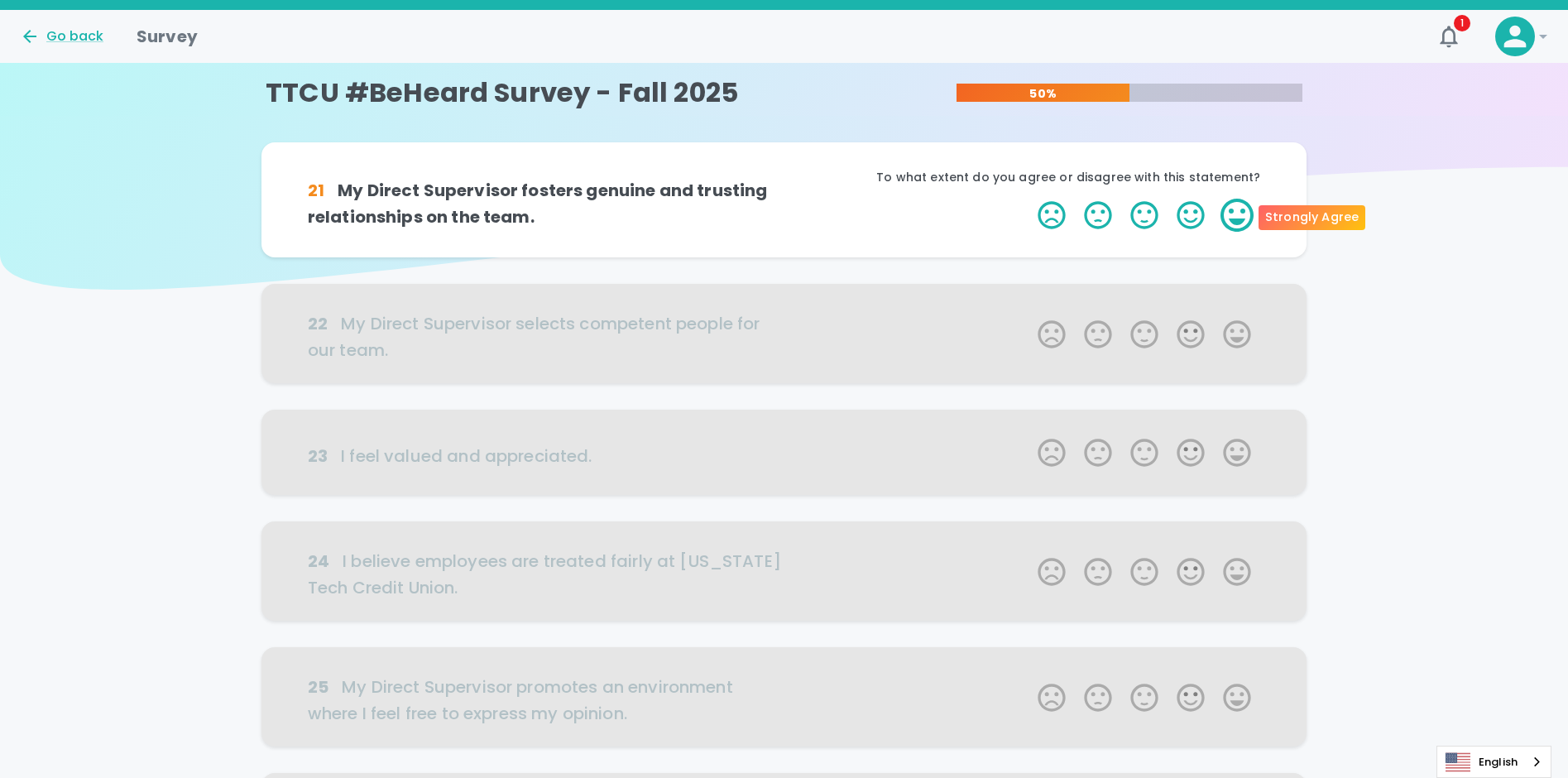
click at [1245, 215] on label "5 Stars" at bounding box center [1237, 215] width 47 height 33
click at [1028, 199] on input "5 Stars" at bounding box center [1027, 198] width 1 height 1
click at [1246, 220] on label "5 Stars" at bounding box center [1237, 215] width 47 height 33
click at [1028, 199] on input "5 Stars" at bounding box center [1027, 198] width 1 height 1
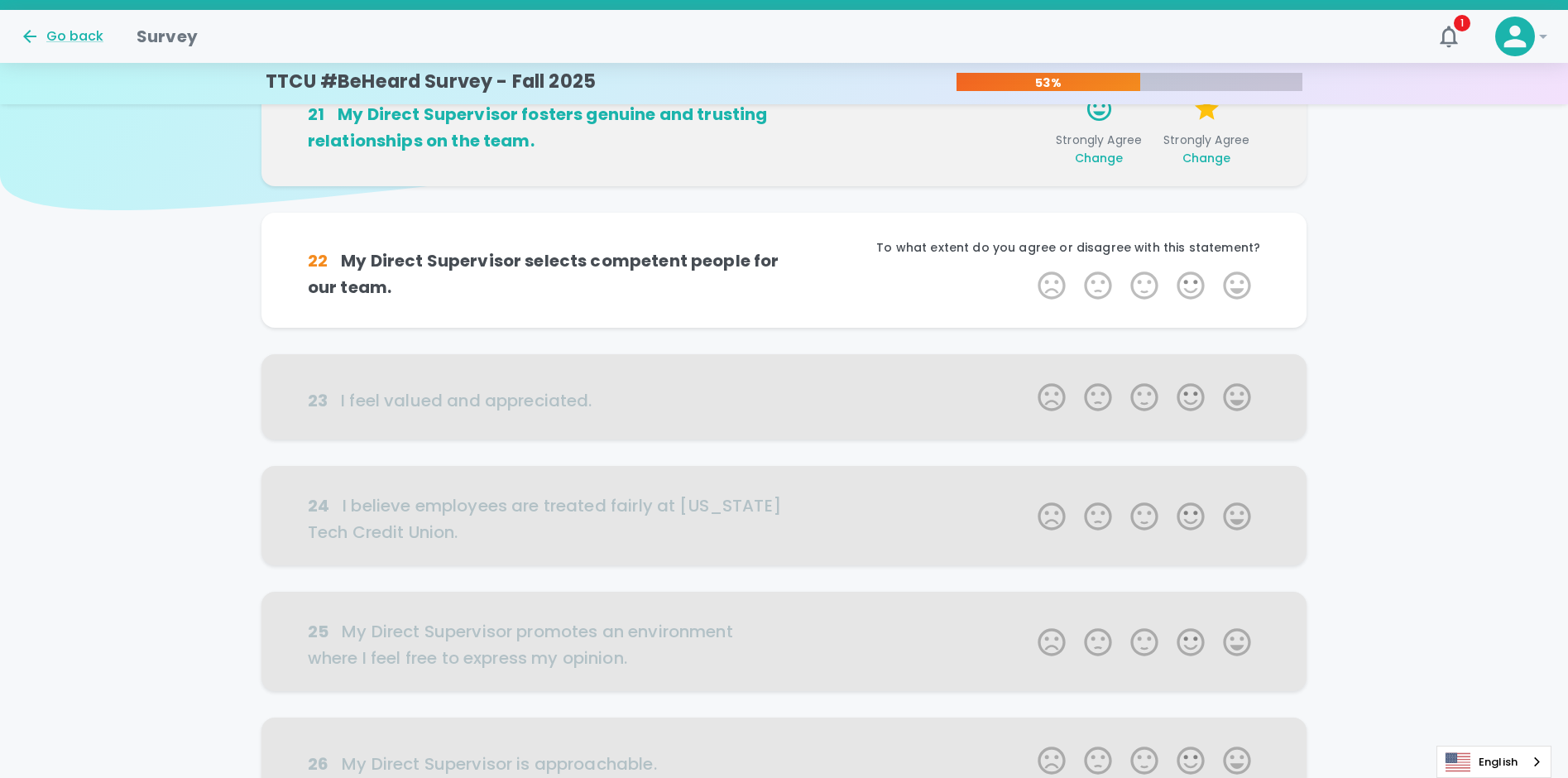
scroll to position [145, 0]
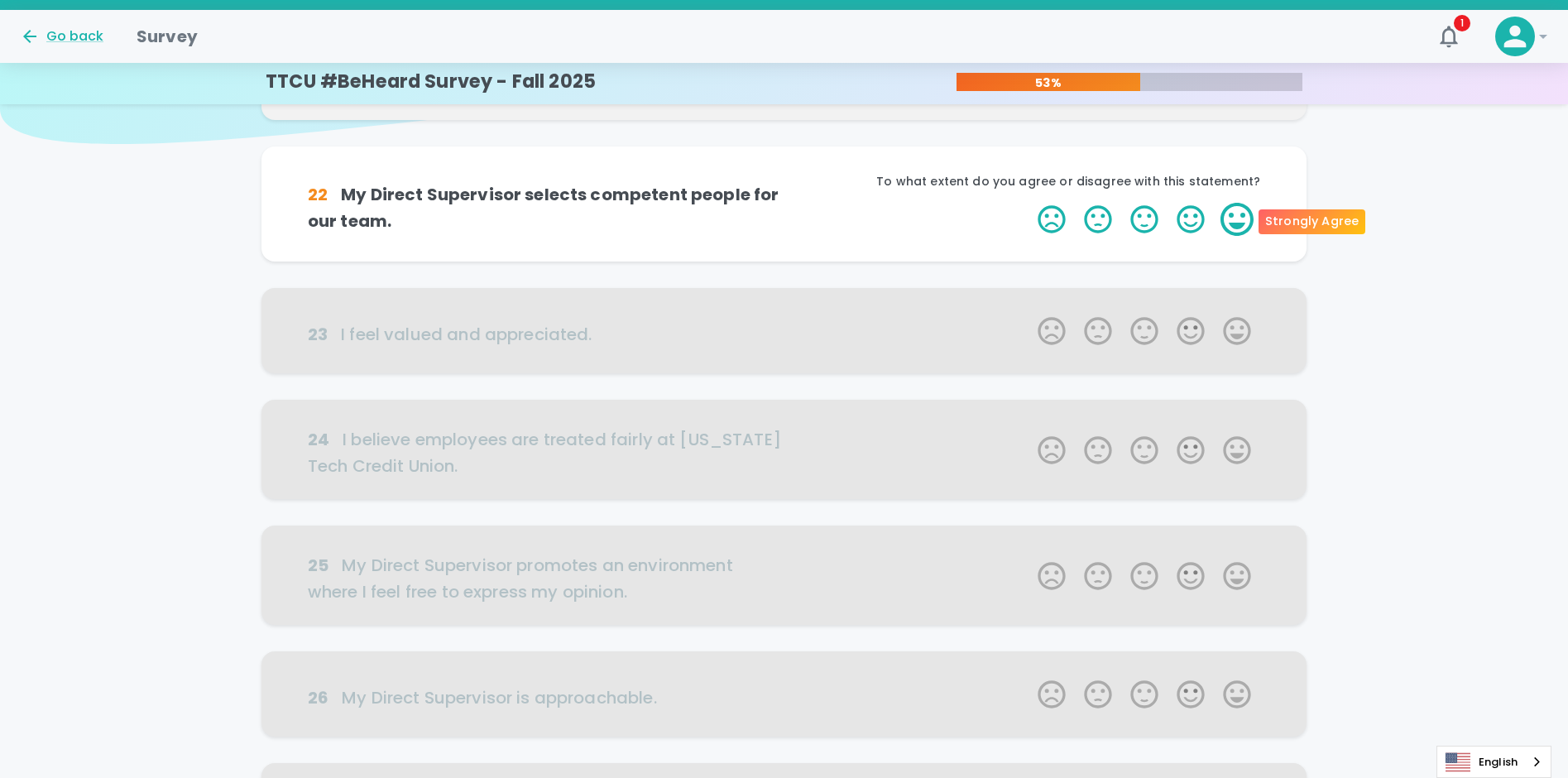
click at [1233, 220] on label "5 Stars" at bounding box center [1237, 219] width 47 height 33
click at [1028, 203] on input "5 Stars" at bounding box center [1027, 202] width 1 height 1
click at [1246, 210] on label "5 Stars" at bounding box center [1237, 219] width 47 height 33
click at [1028, 203] on input "5 Stars" at bounding box center [1027, 202] width 1 height 1
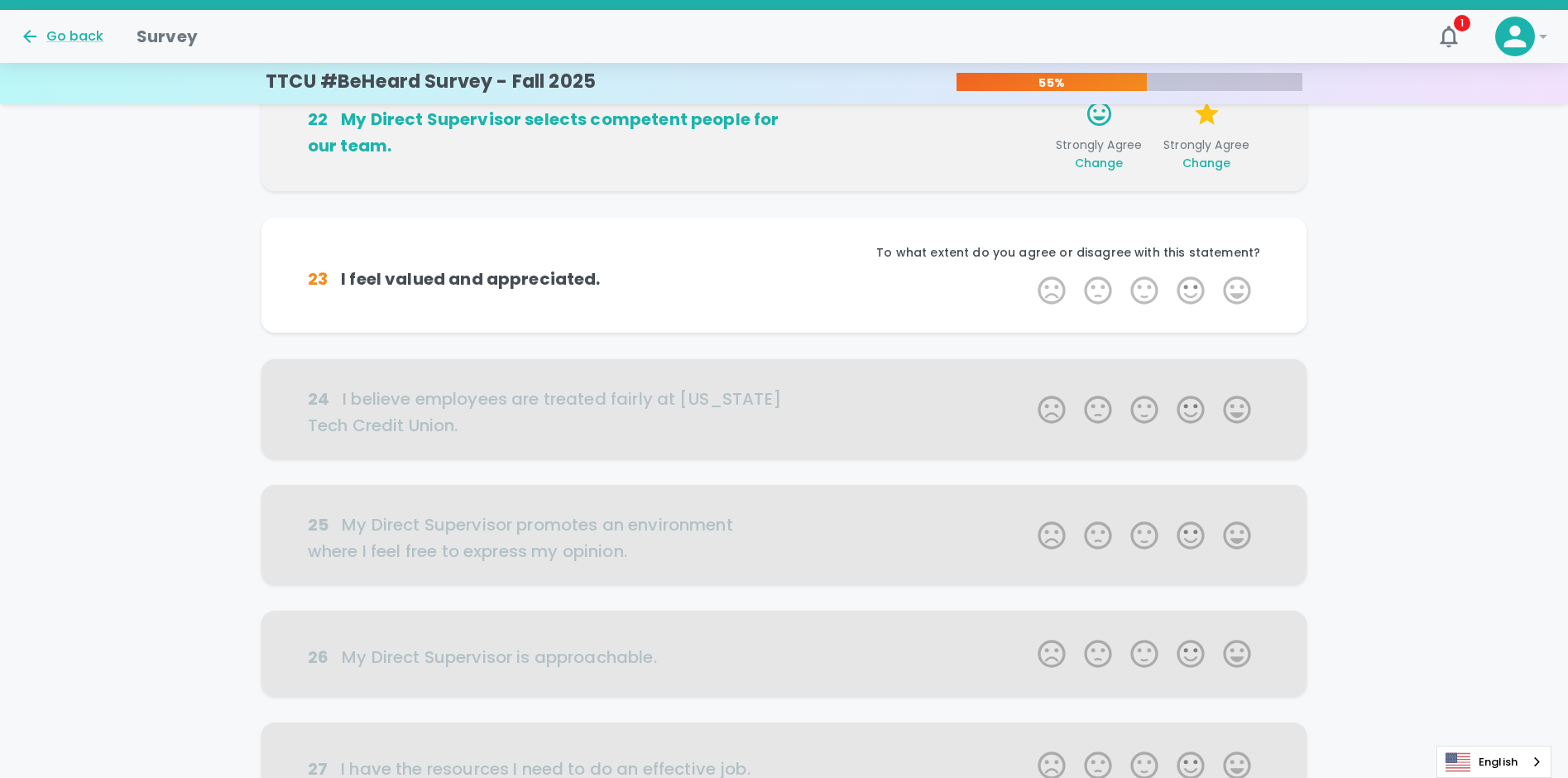
scroll to position [291, 0]
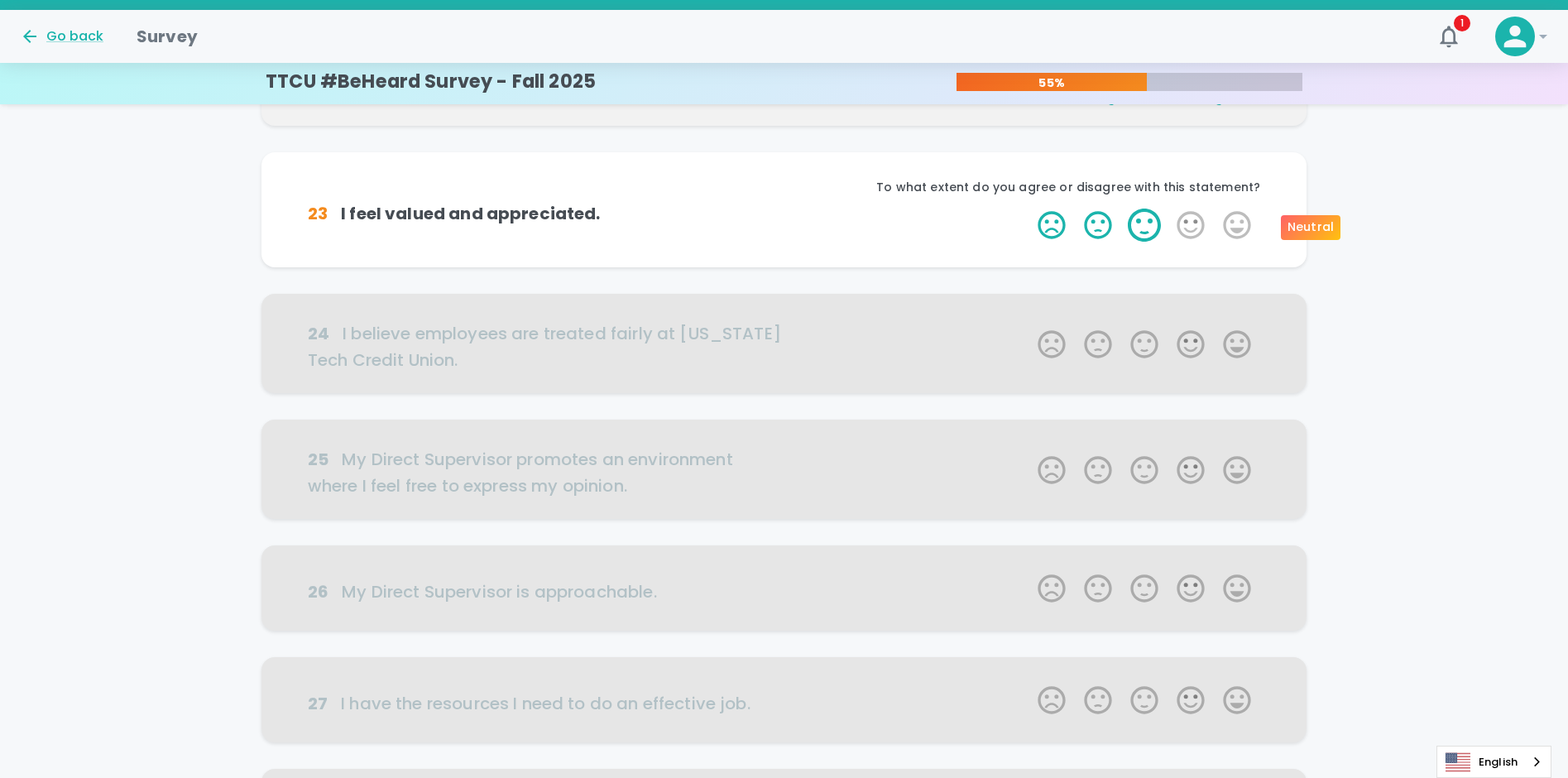
click at [1147, 229] on label "3 Stars" at bounding box center [1145, 225] width 47 height 33
click at [1028, 209] on input "3 Stars" at bounding box center [1027, 208] width 1 height 1
click at [1240, 226] on label "5 Stars" at bounding box center [1237, 225] width 47 height 33
click at [1028, 209] on input "5 Stars" at bounding box center [1027, 208] width 1 height 1
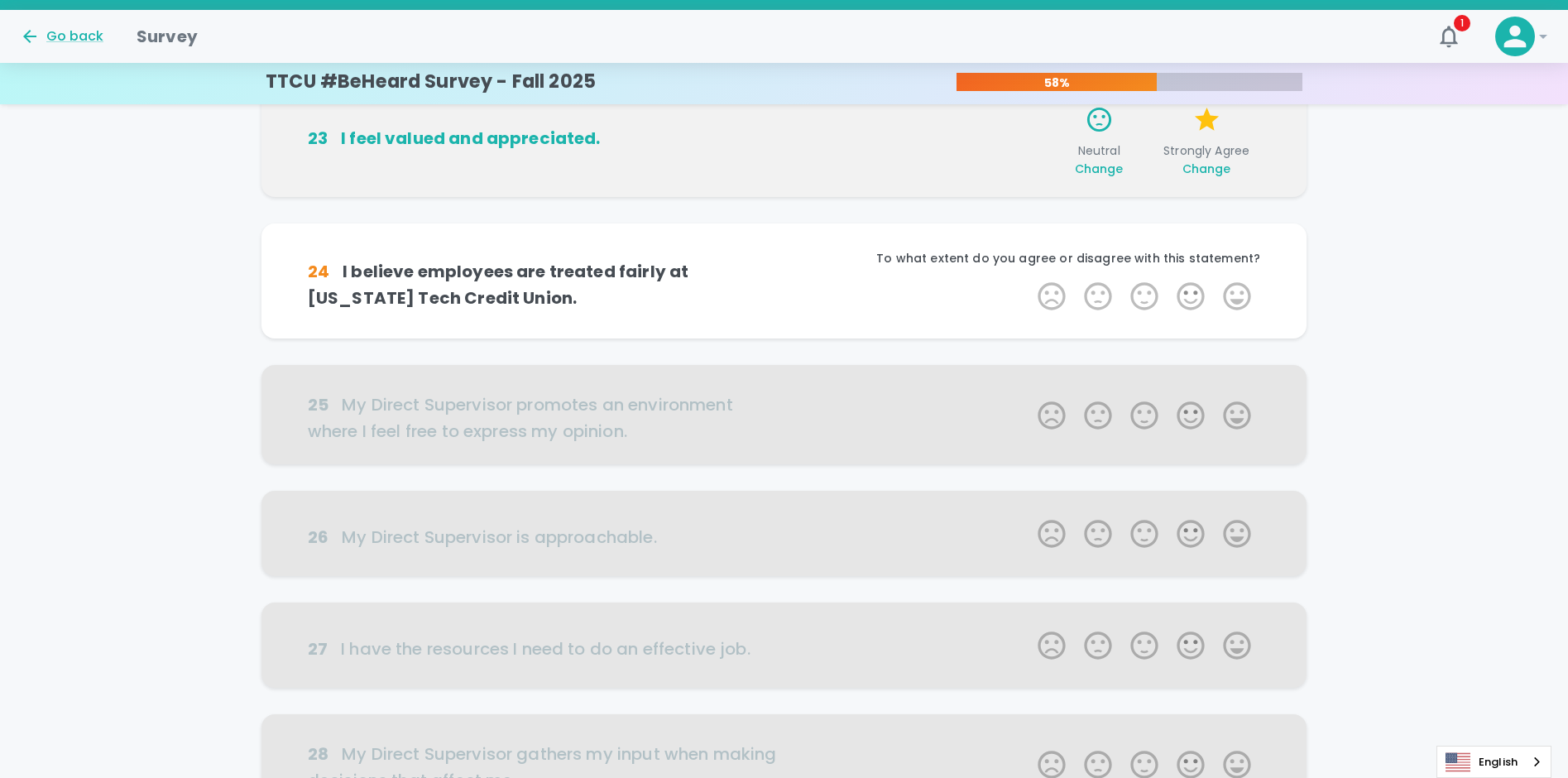
scroll to position [437, 0]
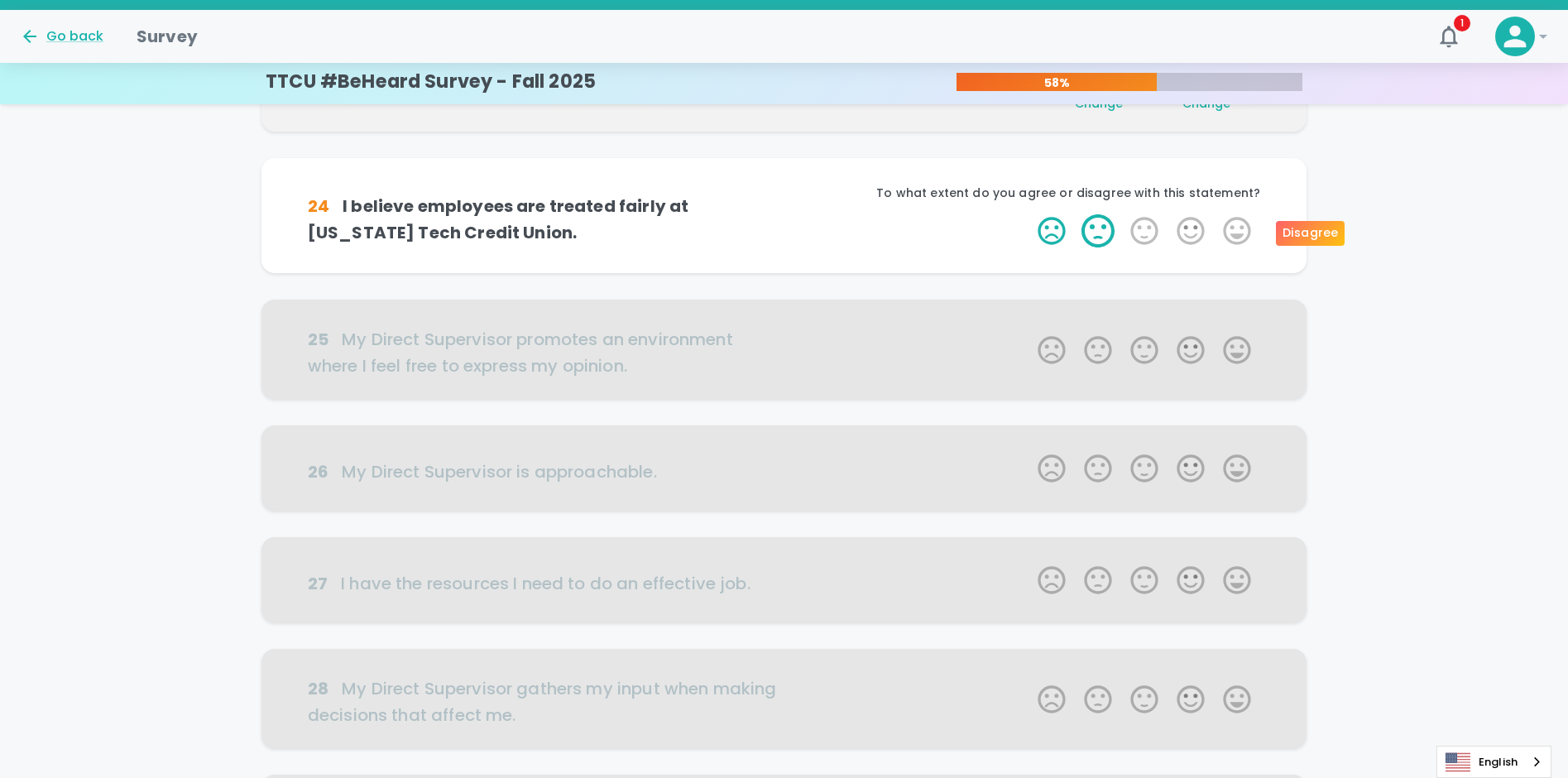
click at [1096, 229] on label "2 Stars" at bounding box center [1098, 230] width 47 height 33
click at [1028, 214] on input "2 Stars" at bounding box center [1027, 213] width 1 height 1
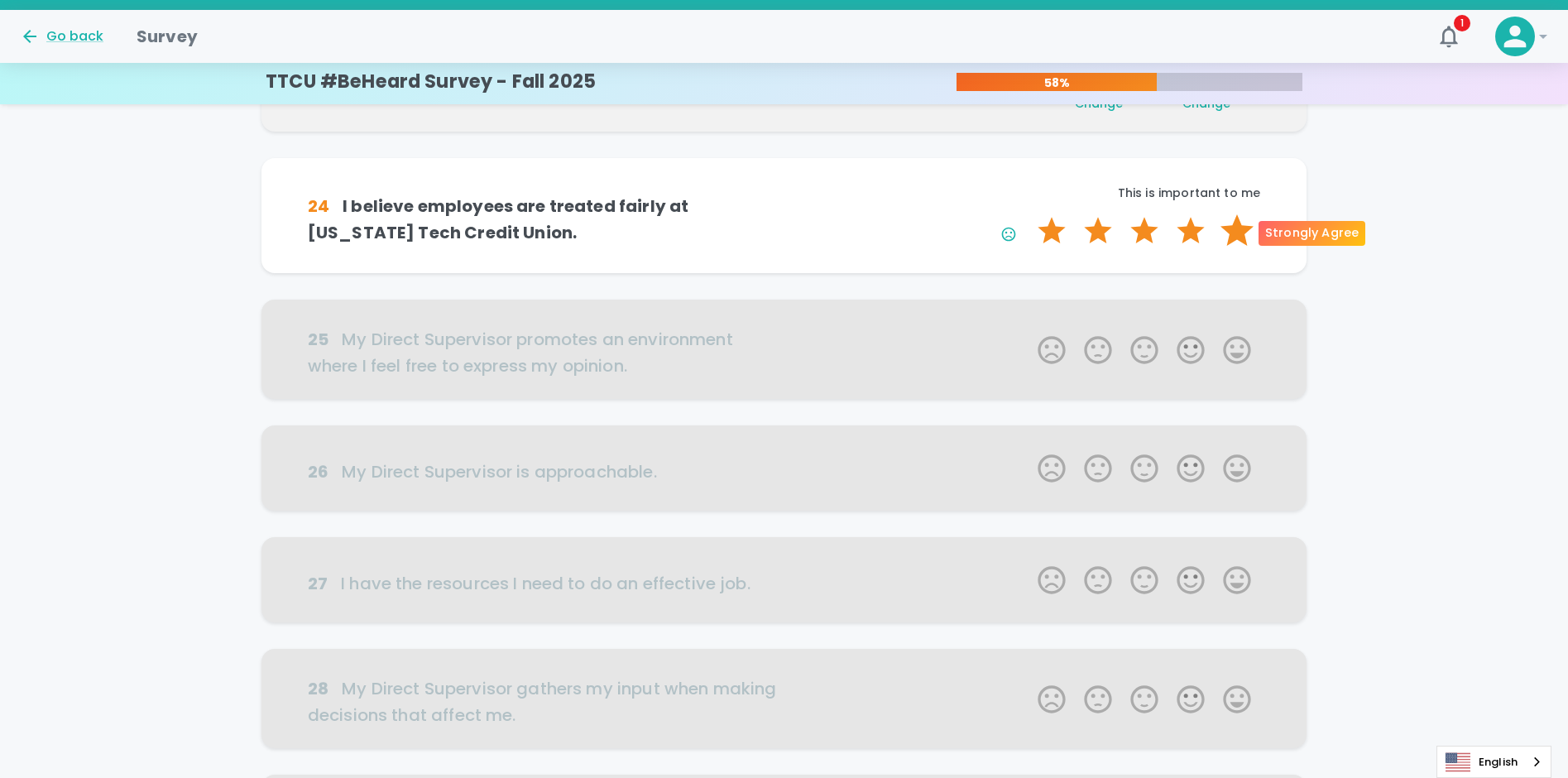
click at [1232, 231] on label "5 Stars" at bounding box center [1237, 230] width 47 height 33
click at [1028, 214] on input "5 Stars" at bounding box center [1027, 213] width 1 height 1
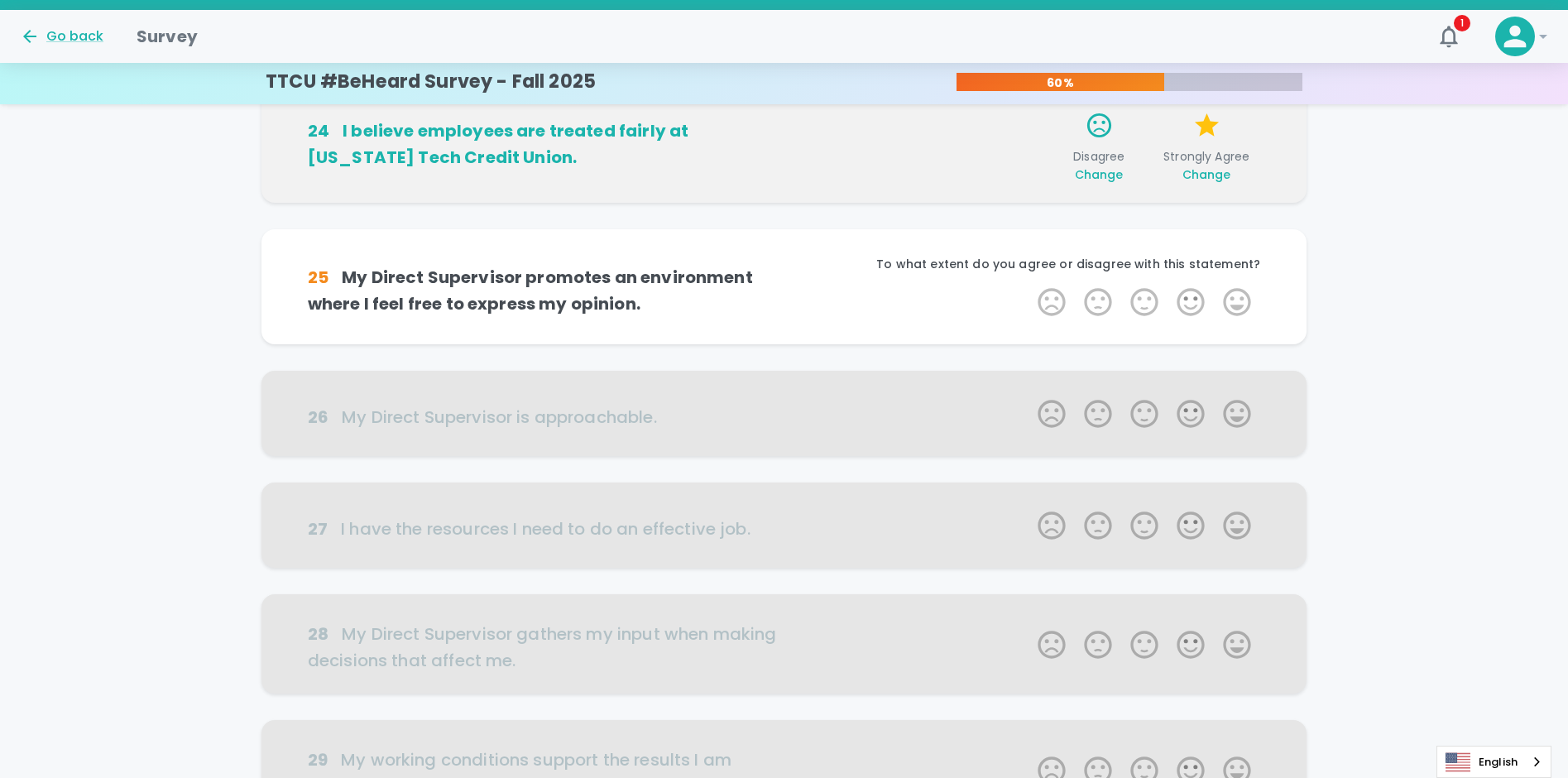
scroll to position [583, 0]
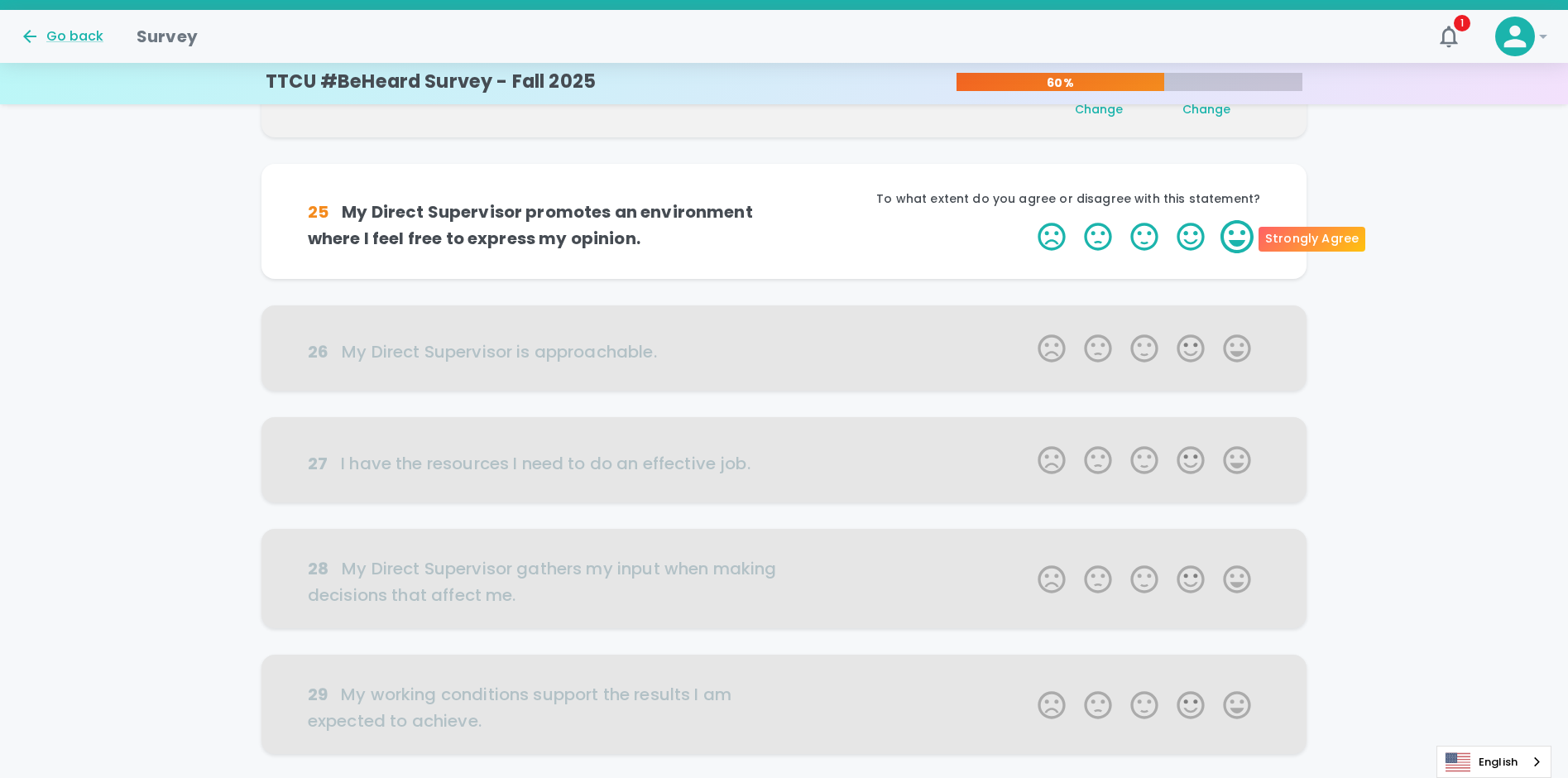
click at [1228, 232] on label "5 Stars" at bounding box center [1237, 237] width 47 height 33
click at [1028, 220] on input "5 Stars" at bounding box center [1027, 220] width 1 height 1
click at [1242, 235] on label "5 Stars" at bounding box center [1237, 237] width 47 height 33
click at [1028, 220] on input "5 Stars" at bounding box center [1027, 220] width 1 height 1
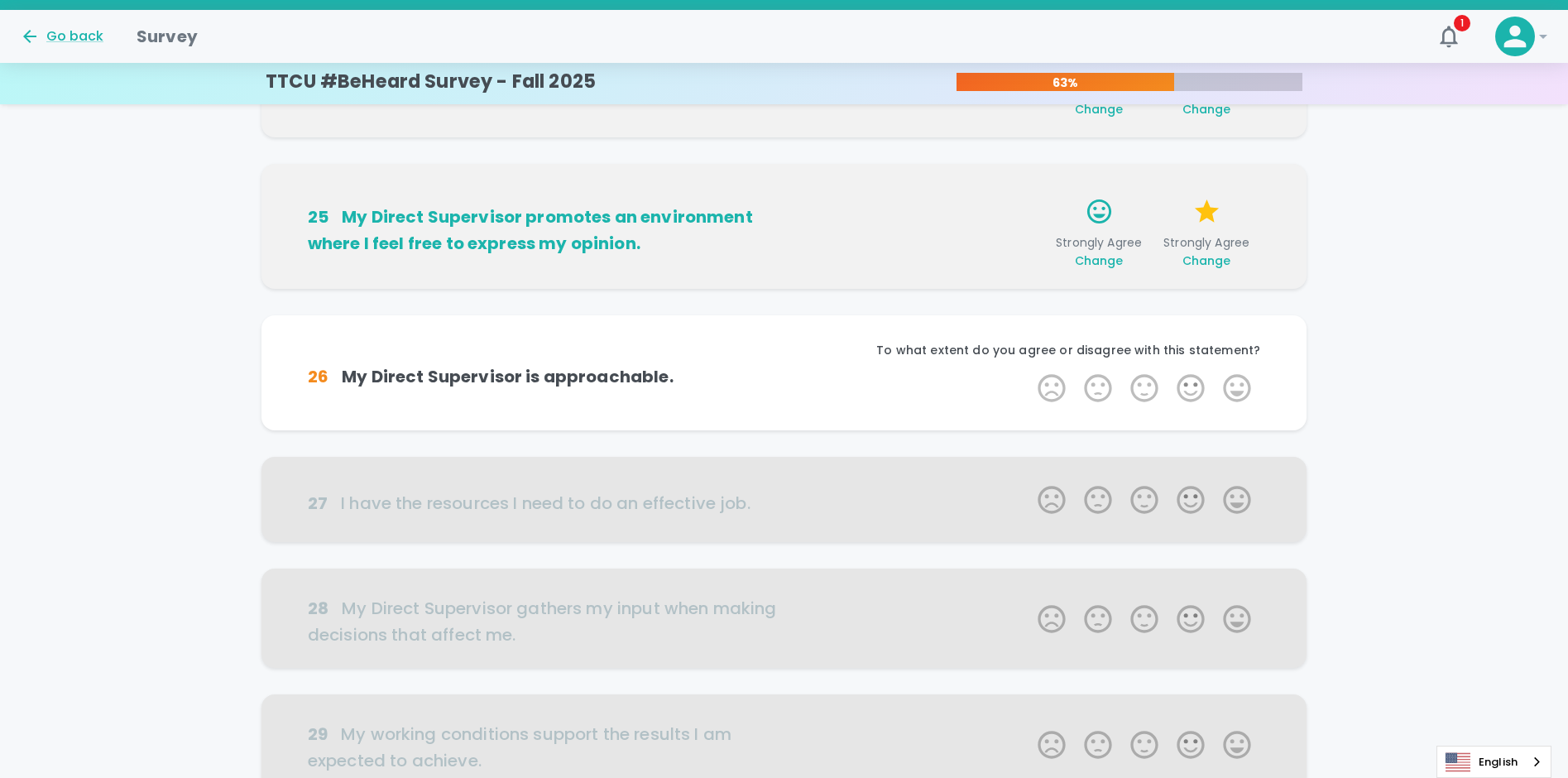
scroll to position [728, 0]
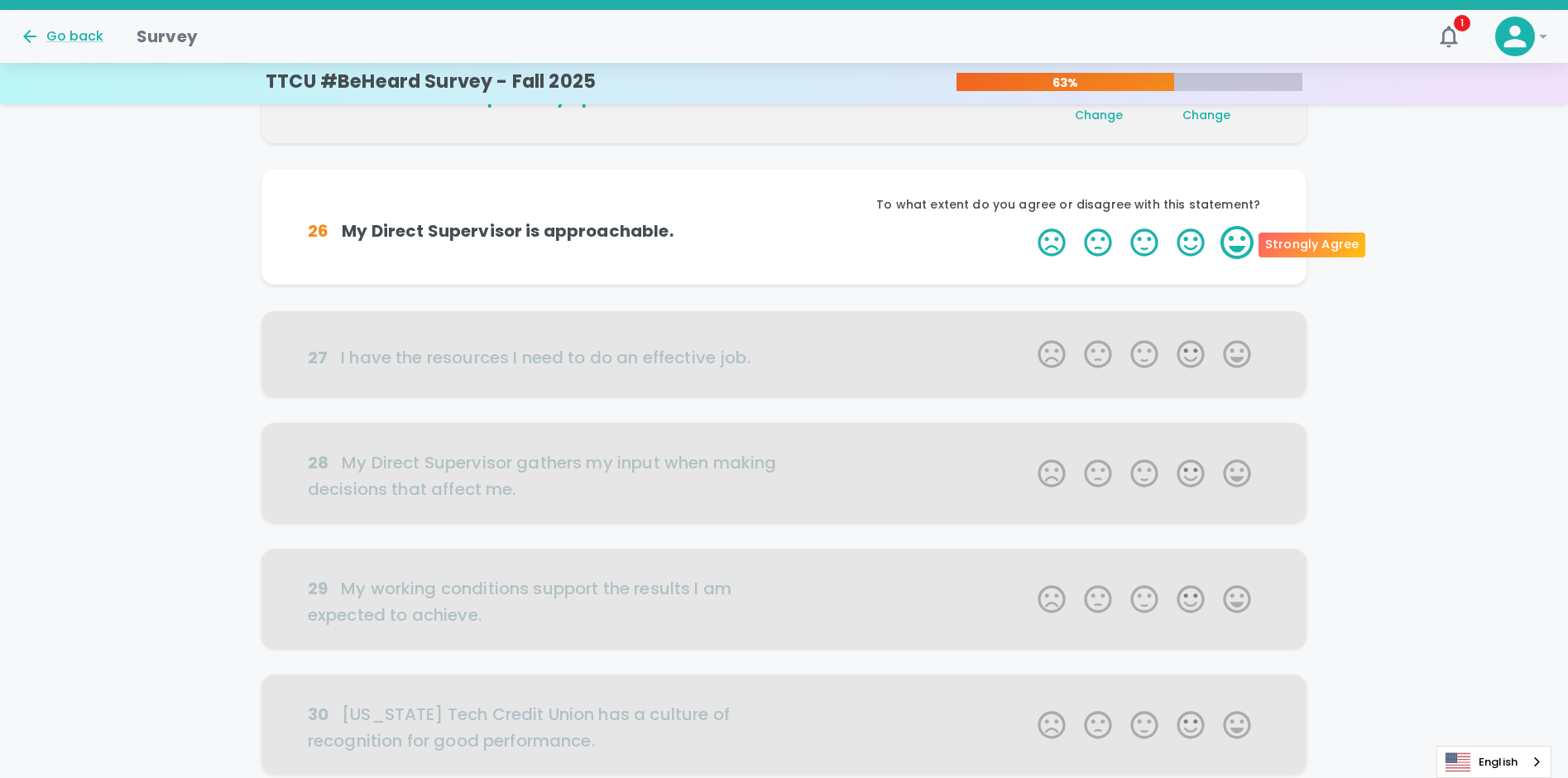
click at [1248, 238] on label "5 Stars" at bounding box center [1237, 242] width 47 height 33
click at [1028, 226] on input "5 Stars" at bounding box center [1027, 225] width 1 height 1
click at [1248, 238] on label "5 Stars" at bounding box center [1237, 242] width 47 height 33
click at [1028, 226] on input "5 Stars" at bounding box center [1027, 225] width 1 height 1
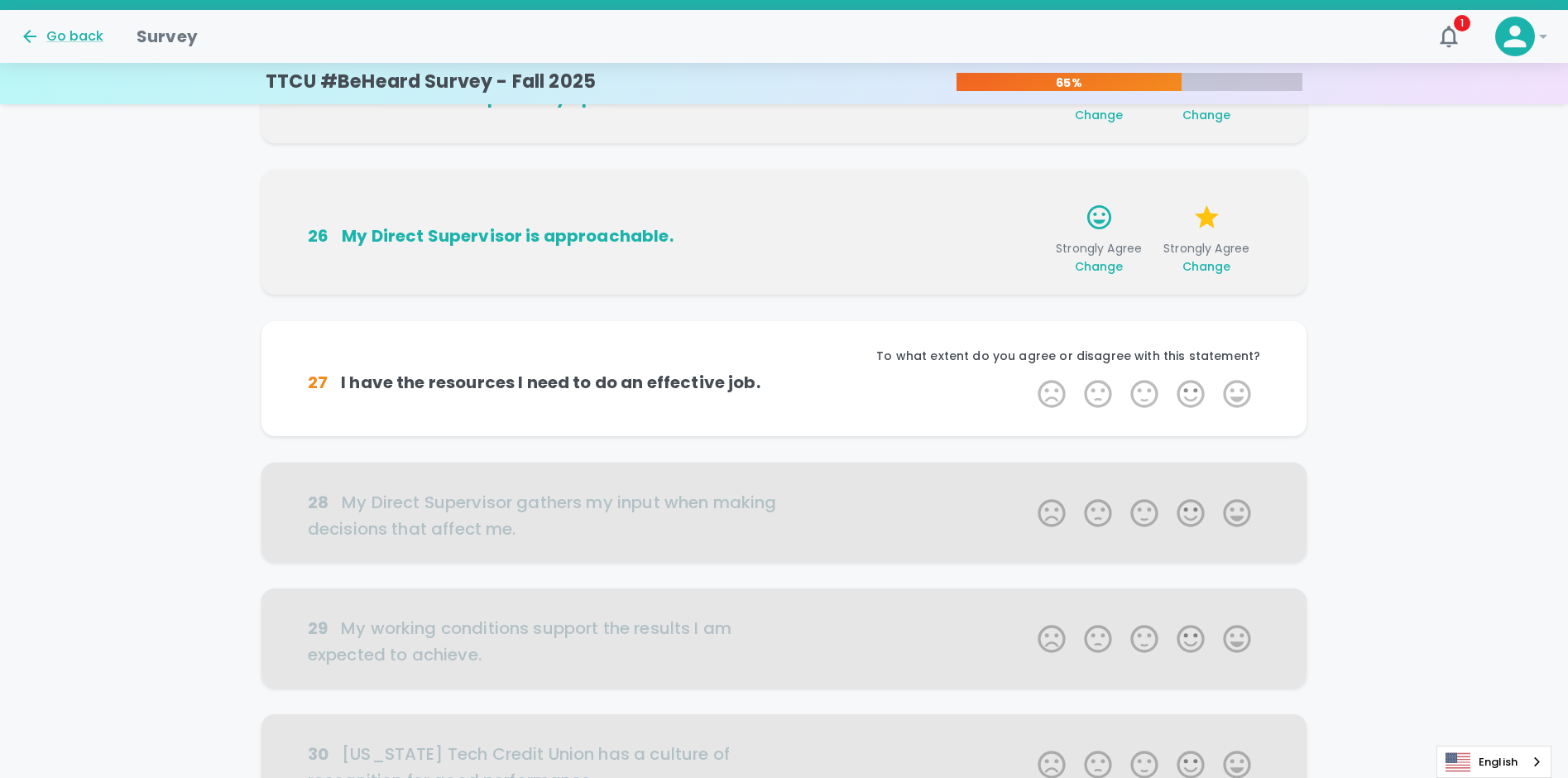
scroll to position [874, 0]
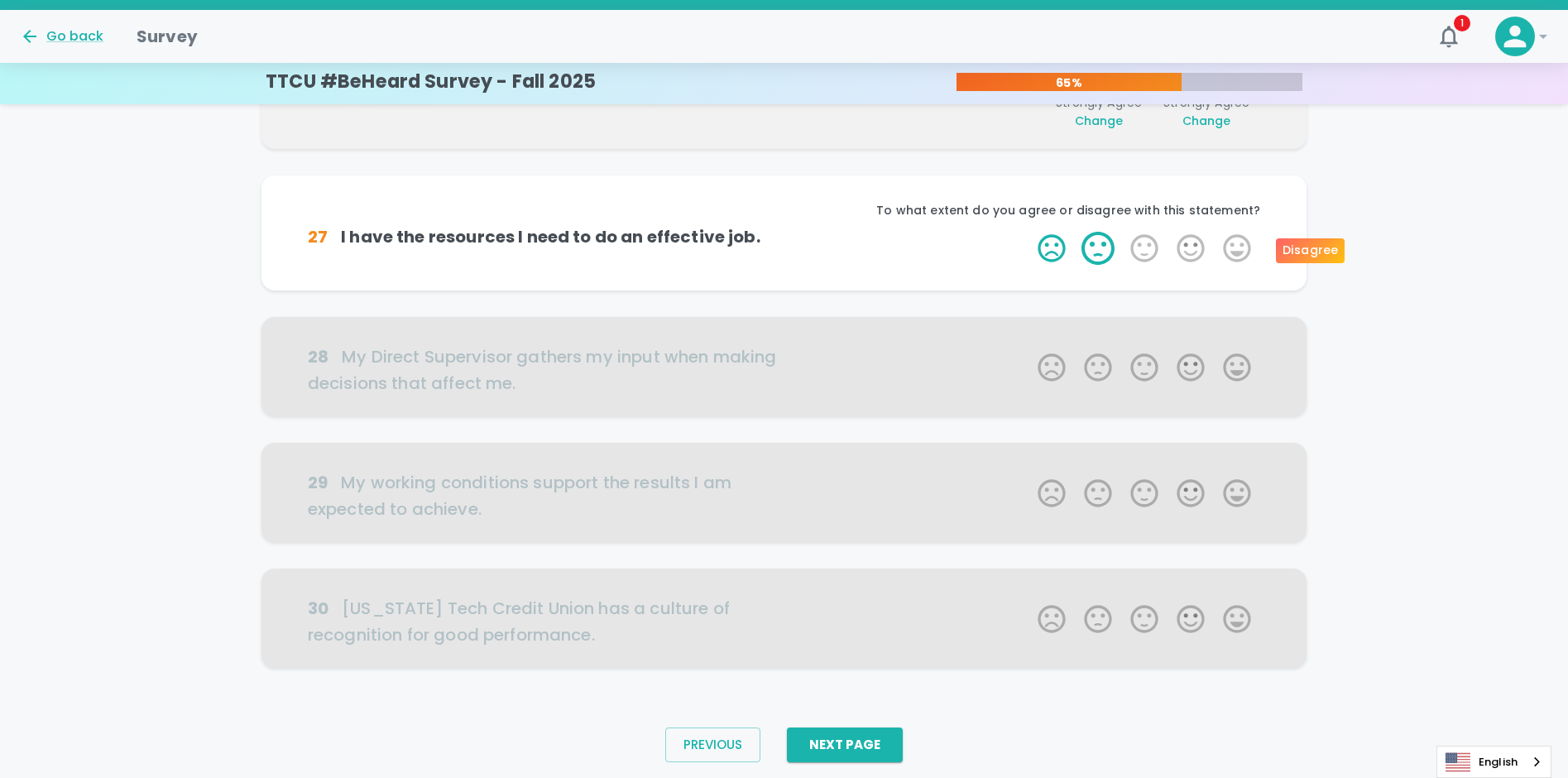
click at [1102, 247] on label "2 Stars" at bounding box center [1098, 247] width 47 height 33
click at [1028, 231] on input "2 Stars" at bounding box center [1027, 231] width 1 height 1
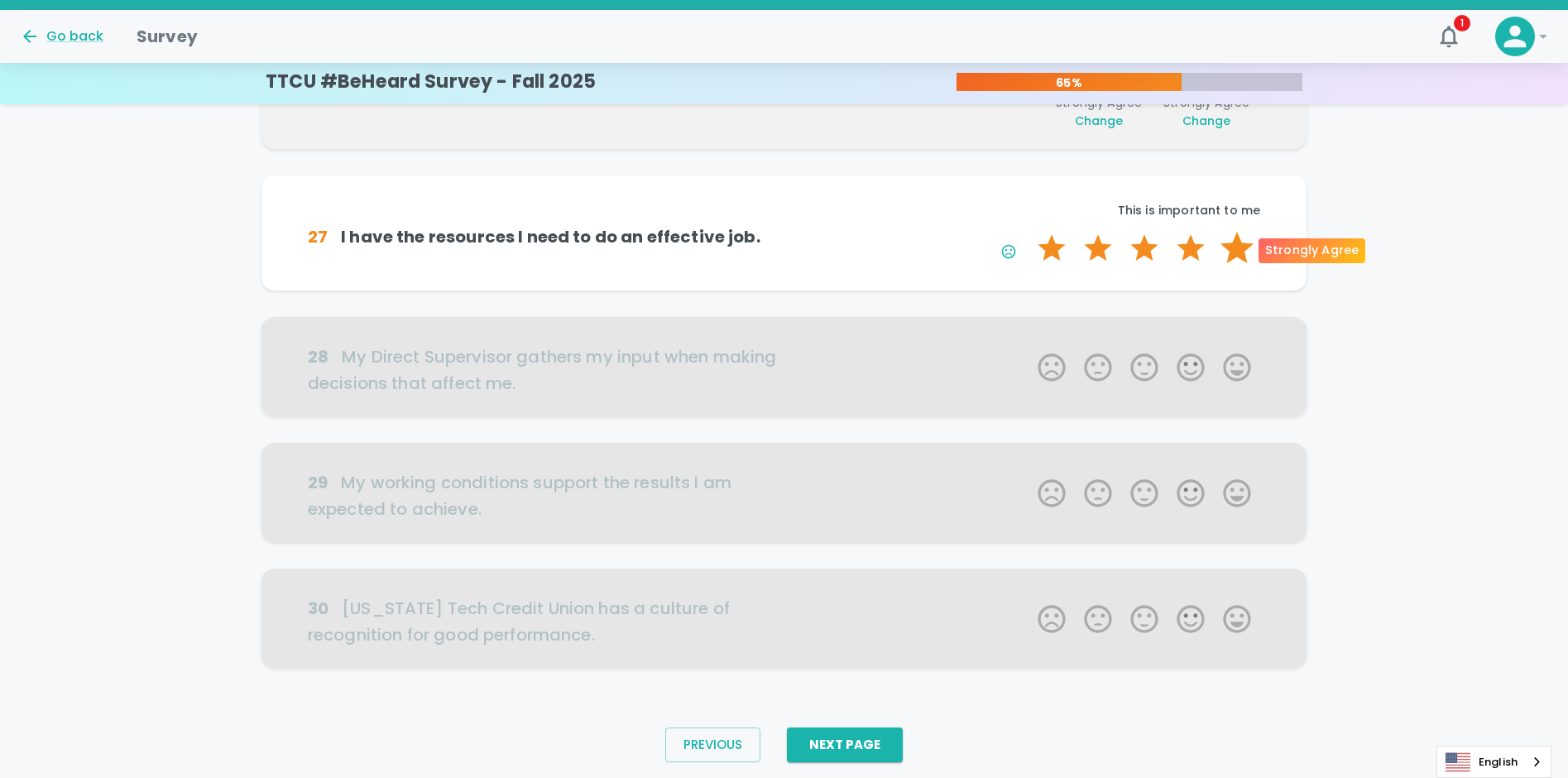
click at [1233, 255] on label "5 Stars" at bounding box center [1237, 247] width 47 height 33
click at [1028, 231] on input "5 Stars" at bounding box center [1027, 231] width 1 height 1
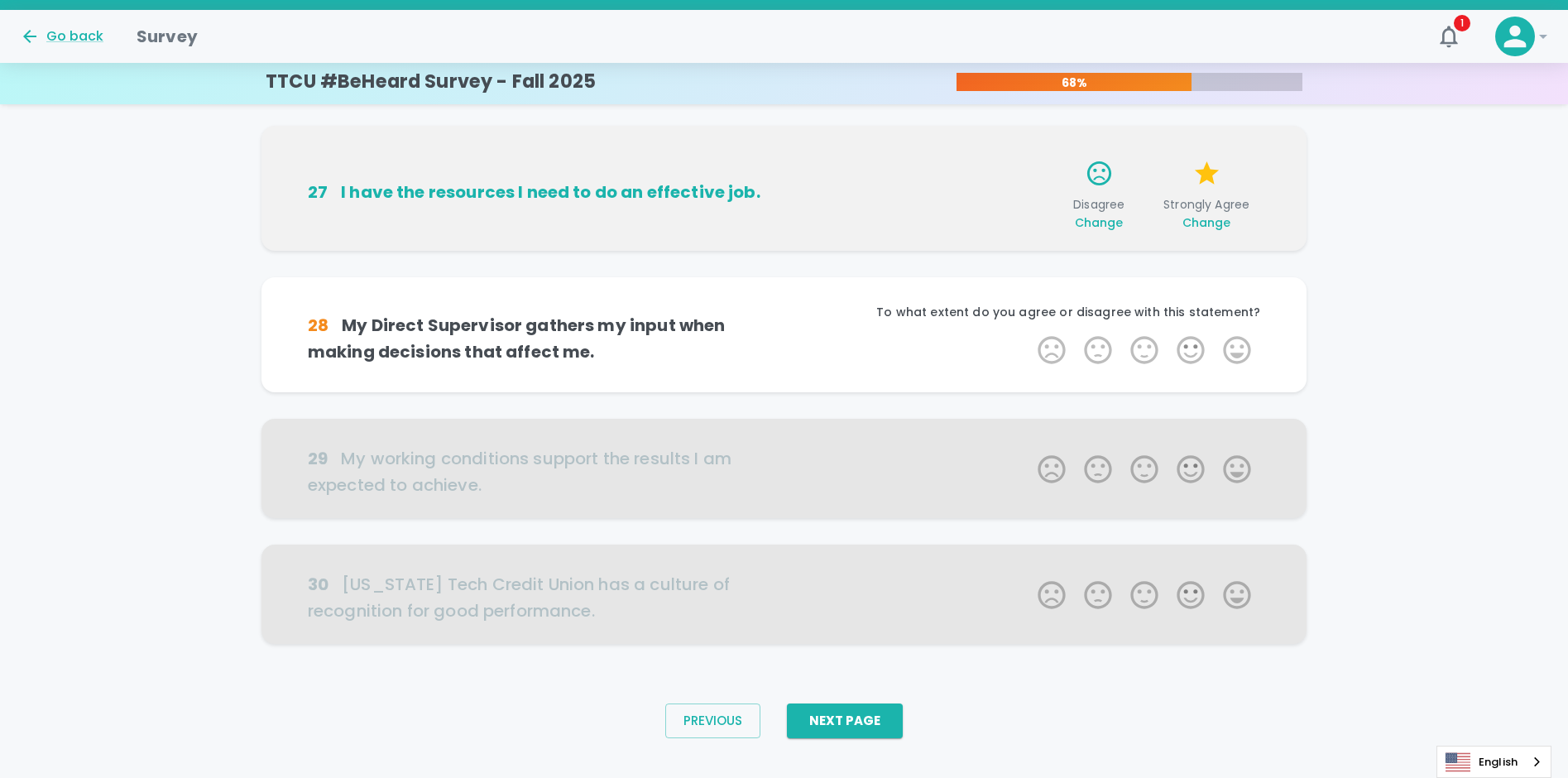
scroll to position [924, 0]
click at [1238, 352] on label "5 Stars" at bounding box center [1237, 349] width 47 height 33
click at [1028, 333] on input "5 Stars" at bounding box center [1027, 332] width 1 height 1
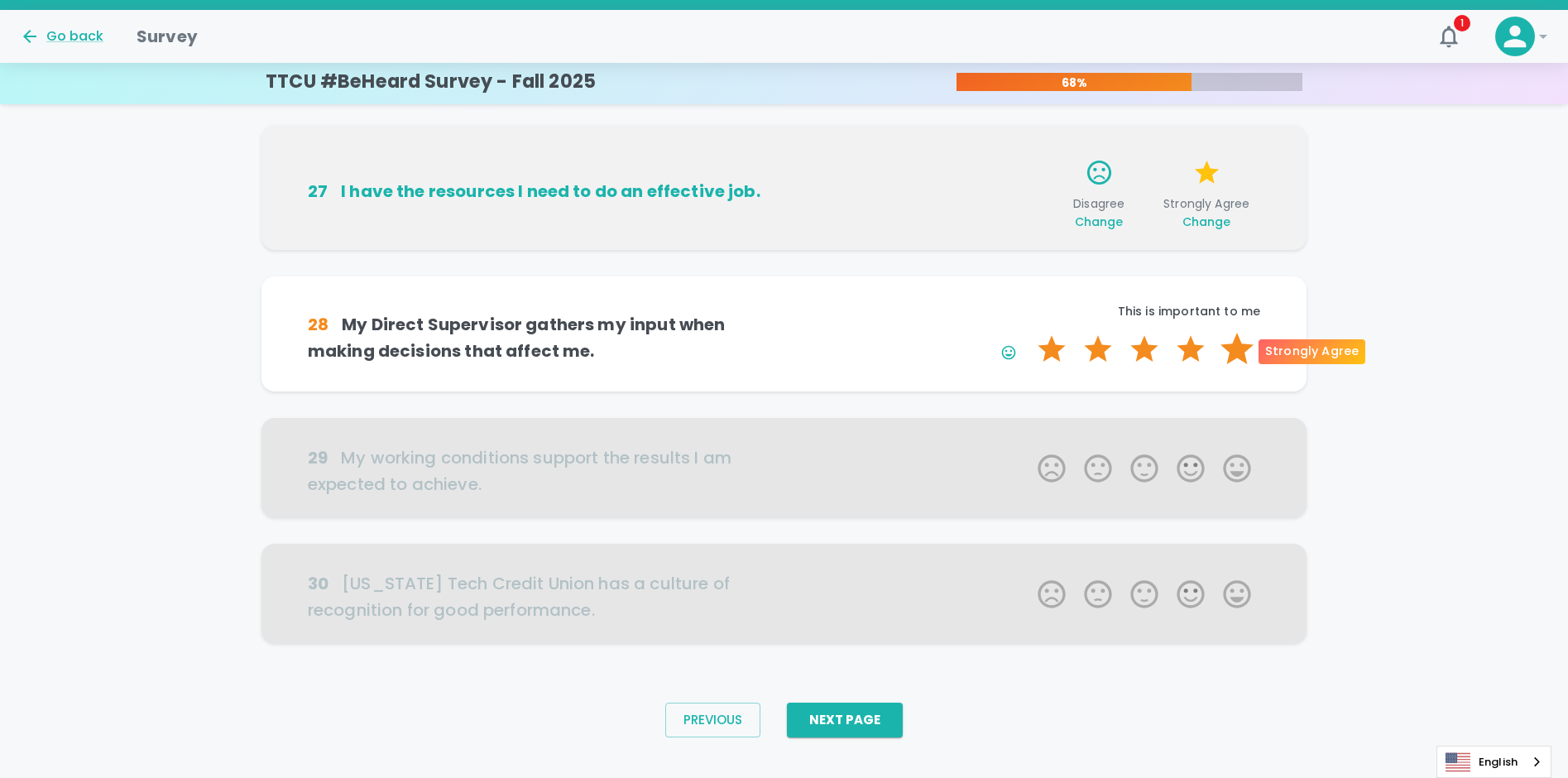
click at [1238, 353] on label "5 Stars" at bounding box center [1237, 349] width 47 height 33
click at [1028, 333] on input "5 Stars" at bounding box center [1027, 332] width 1 height 1
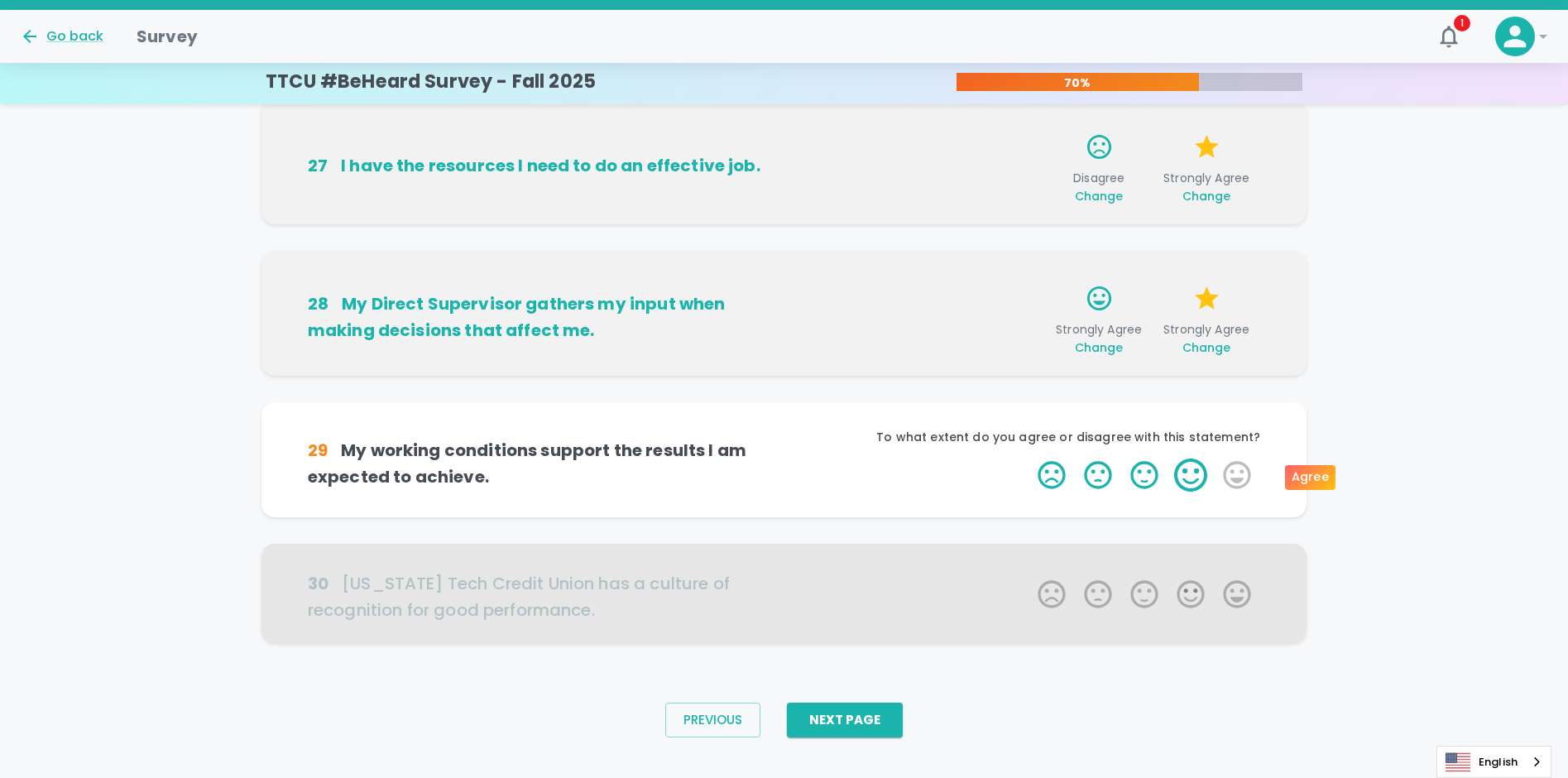
click at [1203, 480] on label "4 Stars" at bounding box center [1191, 474] width 47 height 33
click at [1028, 458] on input "4 Stars" at bounding box center [1027, 457] width 1 height 1
click at [1150, 475] on label "3 Stars" at bounding box center [1145, 474] width 47 height 33
click at [1028, 458] on input "3 Stars" at bounding box center [1027, 457] width 1 height 1
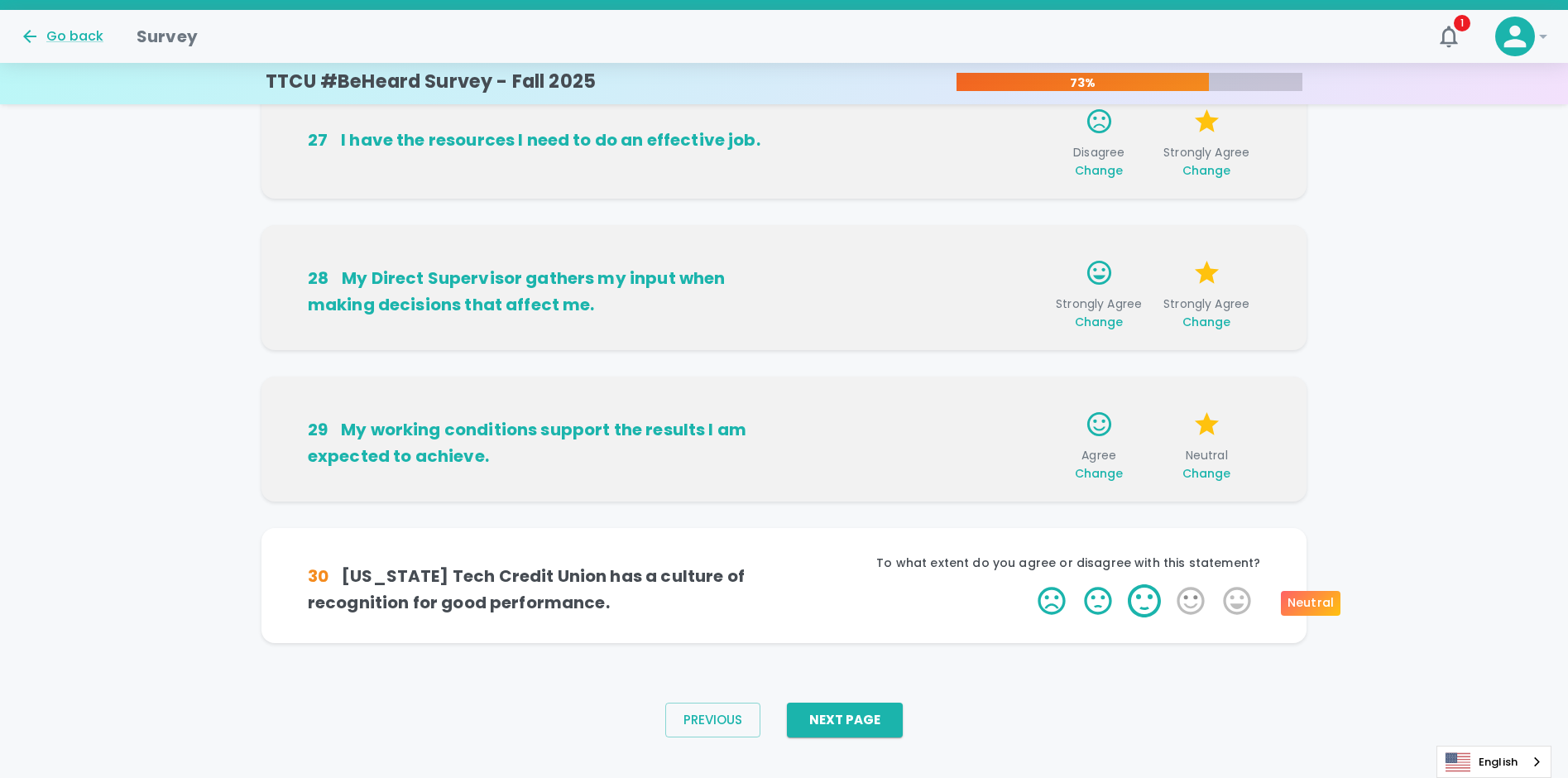
click at [1137, 601] on label "3 Stars" at bounding box center [1145, 601] width 47 height 33
click at [1028, 584] on input "3 Stars" at bounding box center [1027, 584] width 1 height 1
click at [1238, 598] on label "5 Stars" at bounding box center [1237, 601] width 47 height 33
click at [1028, 584] on input "5 Stars" at bounding box center [1027, 584] width 1 height 1
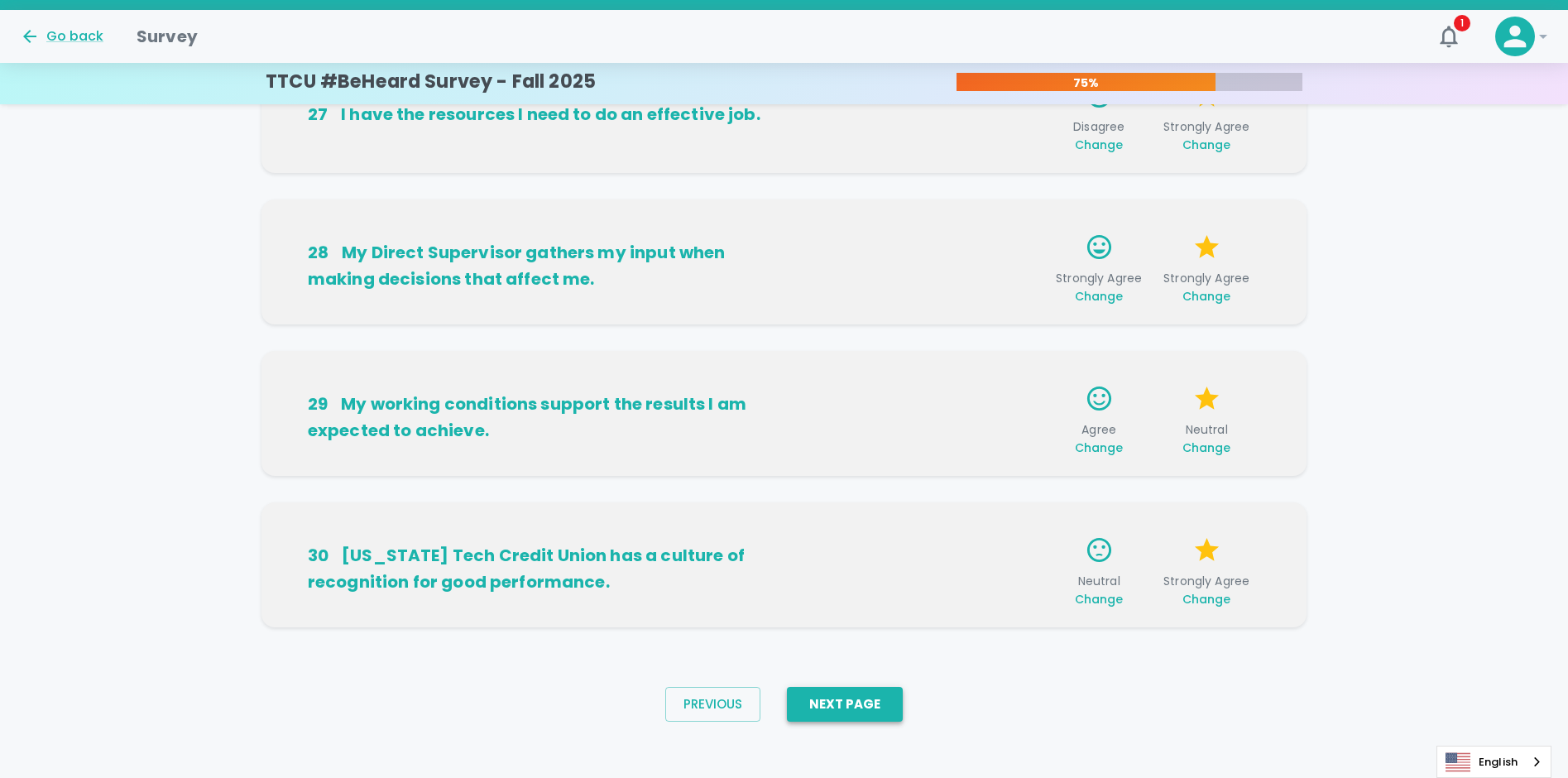
click at [874, 713] on button "Next Page" at bounding box center [845, 704] width 116 height 35
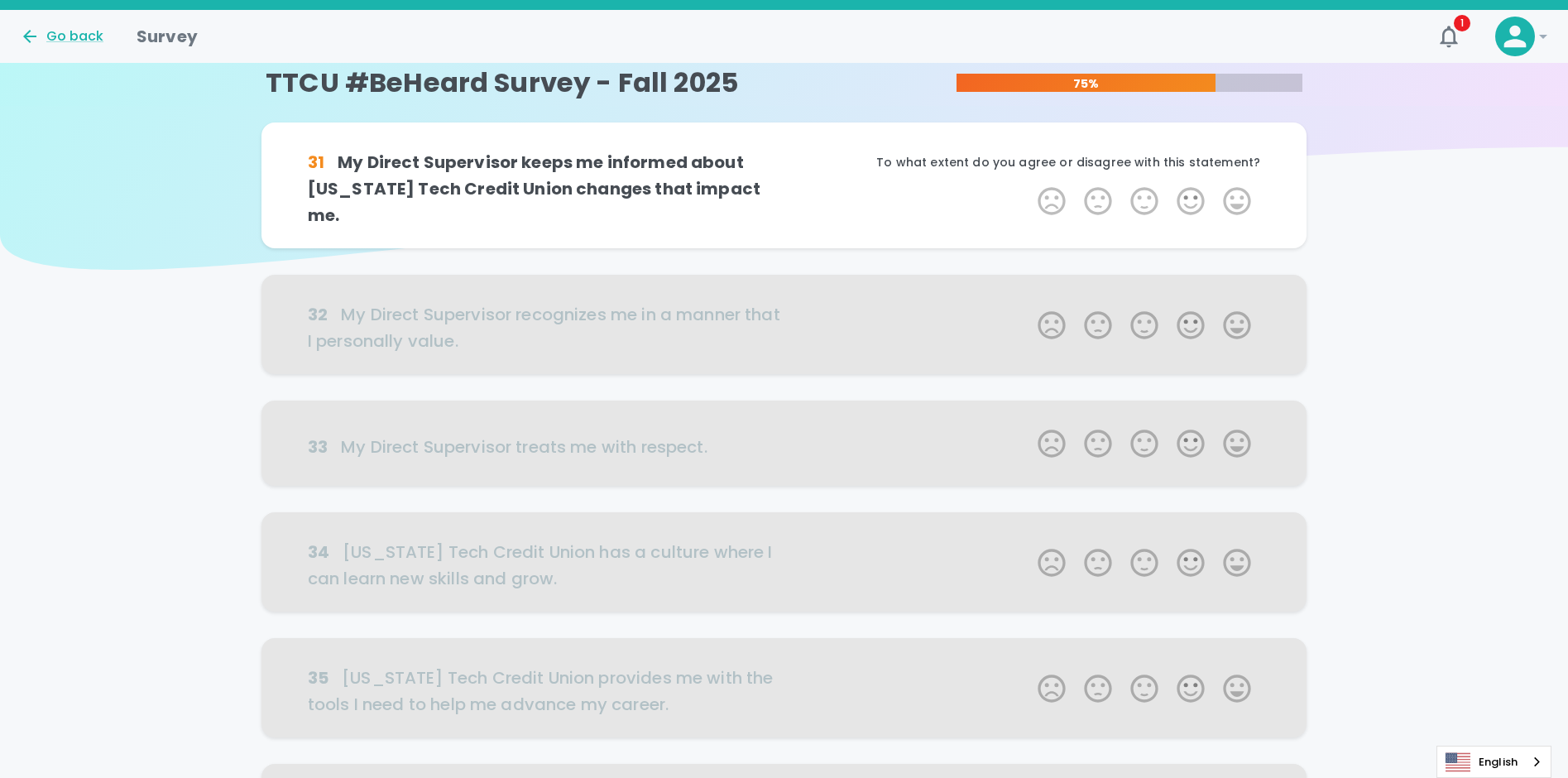
scroll to position [0, 0]
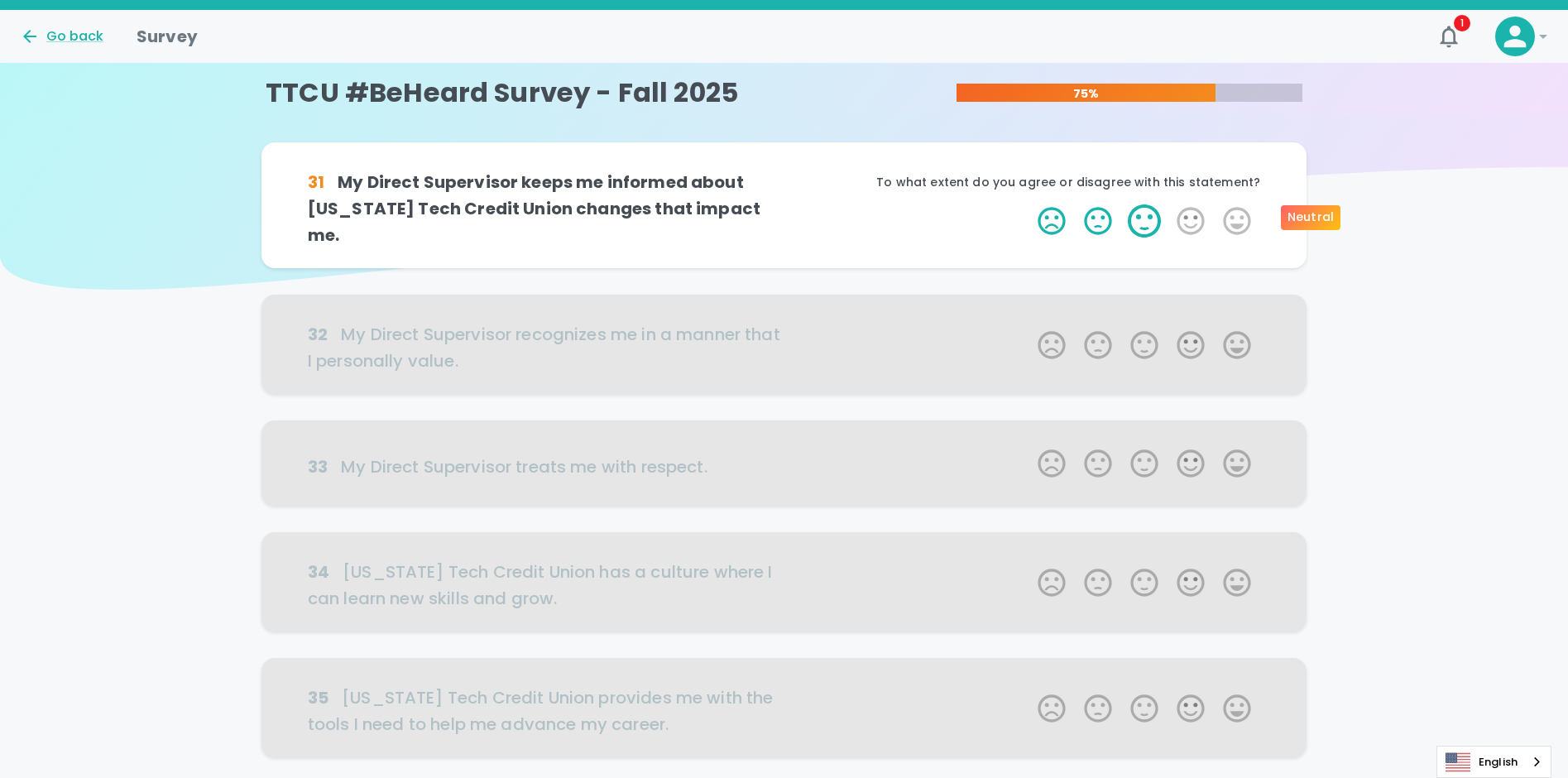
click at [1142, 218] on label "3 Stars" at bounding box center [1145, 220] width 47 height 33
click at [1028, 204] on input "3 Stars" at bounding box center [1027, 203] width 1 height 1
click at [1230, 214] on label "5 Stars" at bounding box center [1237, 220] width 47 height 33
click at [1028, 204] on input "5 Stars" at bounding box center [1027, 203] width 1 height 1
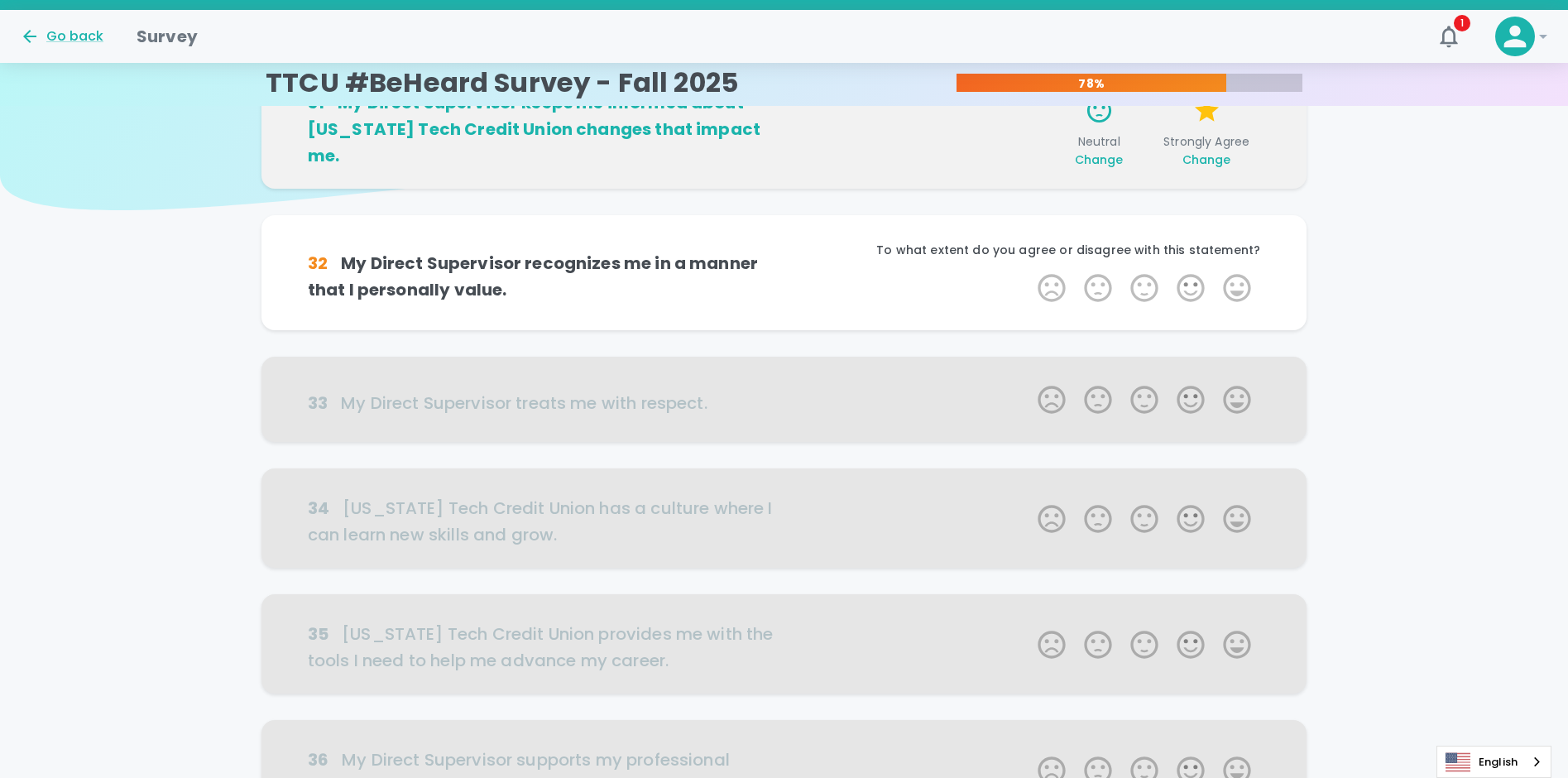
scroll to position [145, 0]
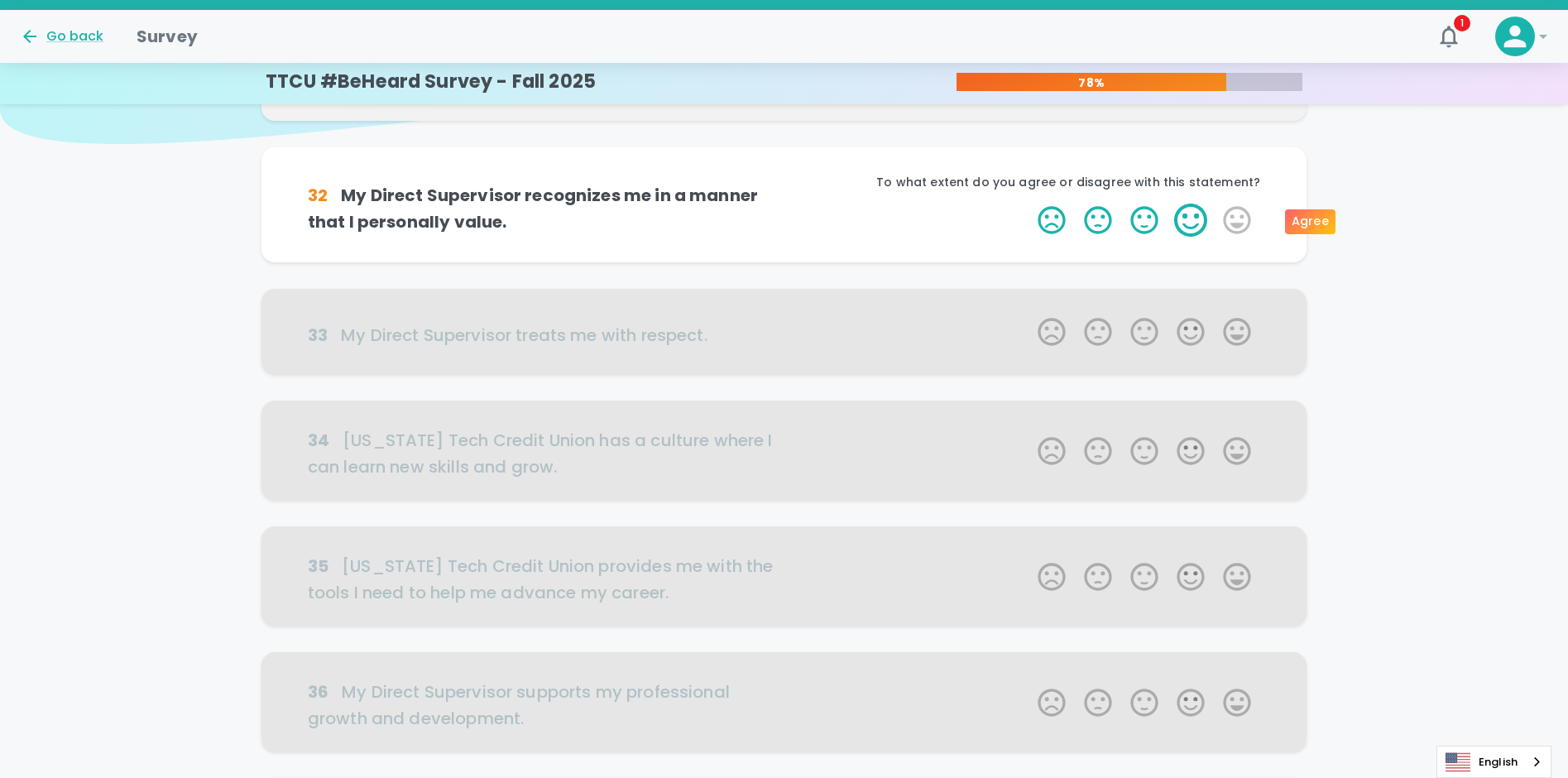
click at [1191, 220] on label "4 Stars" at bounding box center [1191, 220] width 47 height 33
click at [1028, 203] on input "4 Stars" at bounding box center [1027, 203] width 1 height 1
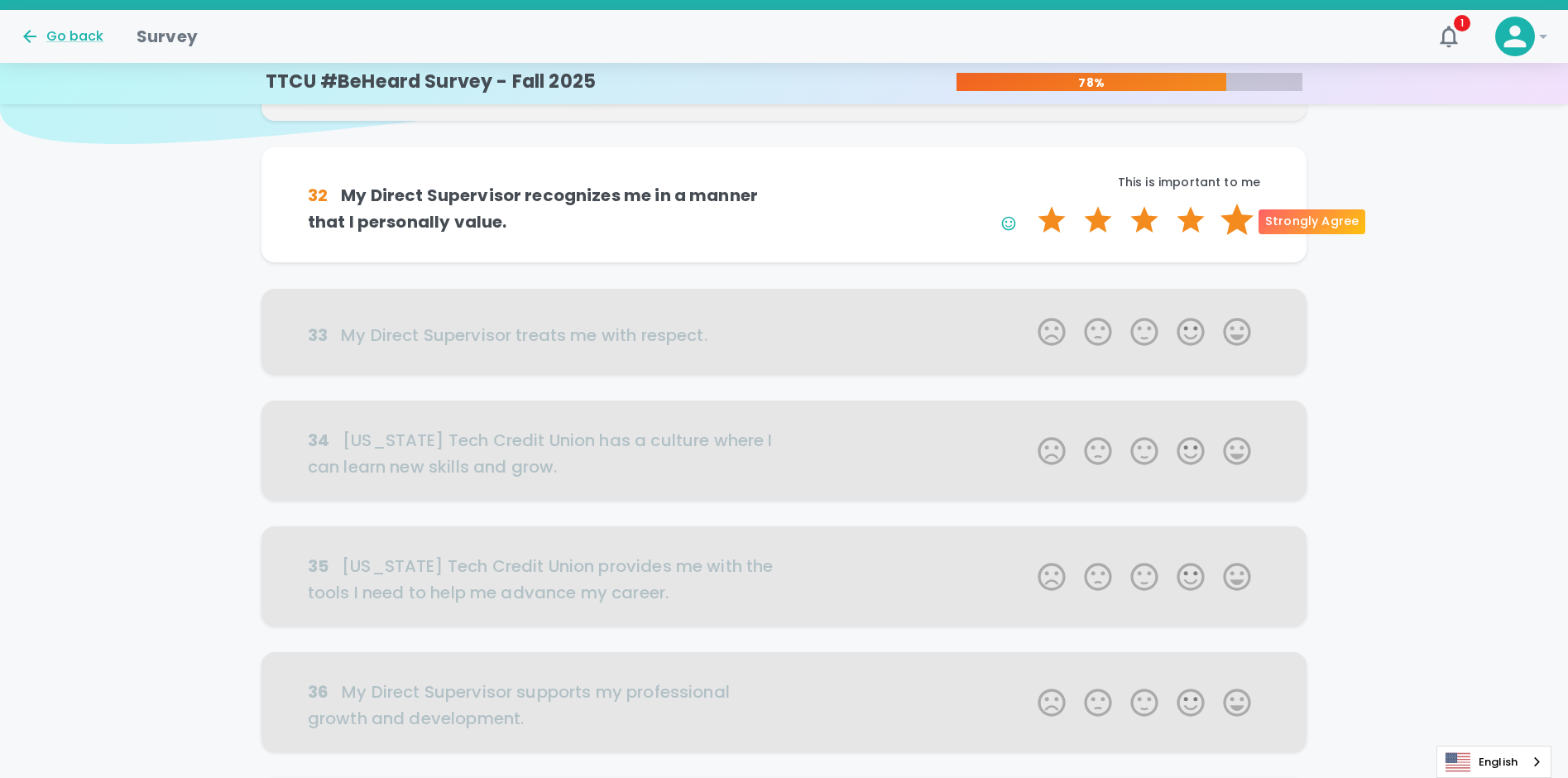
click at [1236, 222] on label "5 Stars" at bounding box center [1237, 220] width 47 height 33
click at [1028, 203] on input "5 Stars" at bounding box center [1027, 203] width 1 height 1
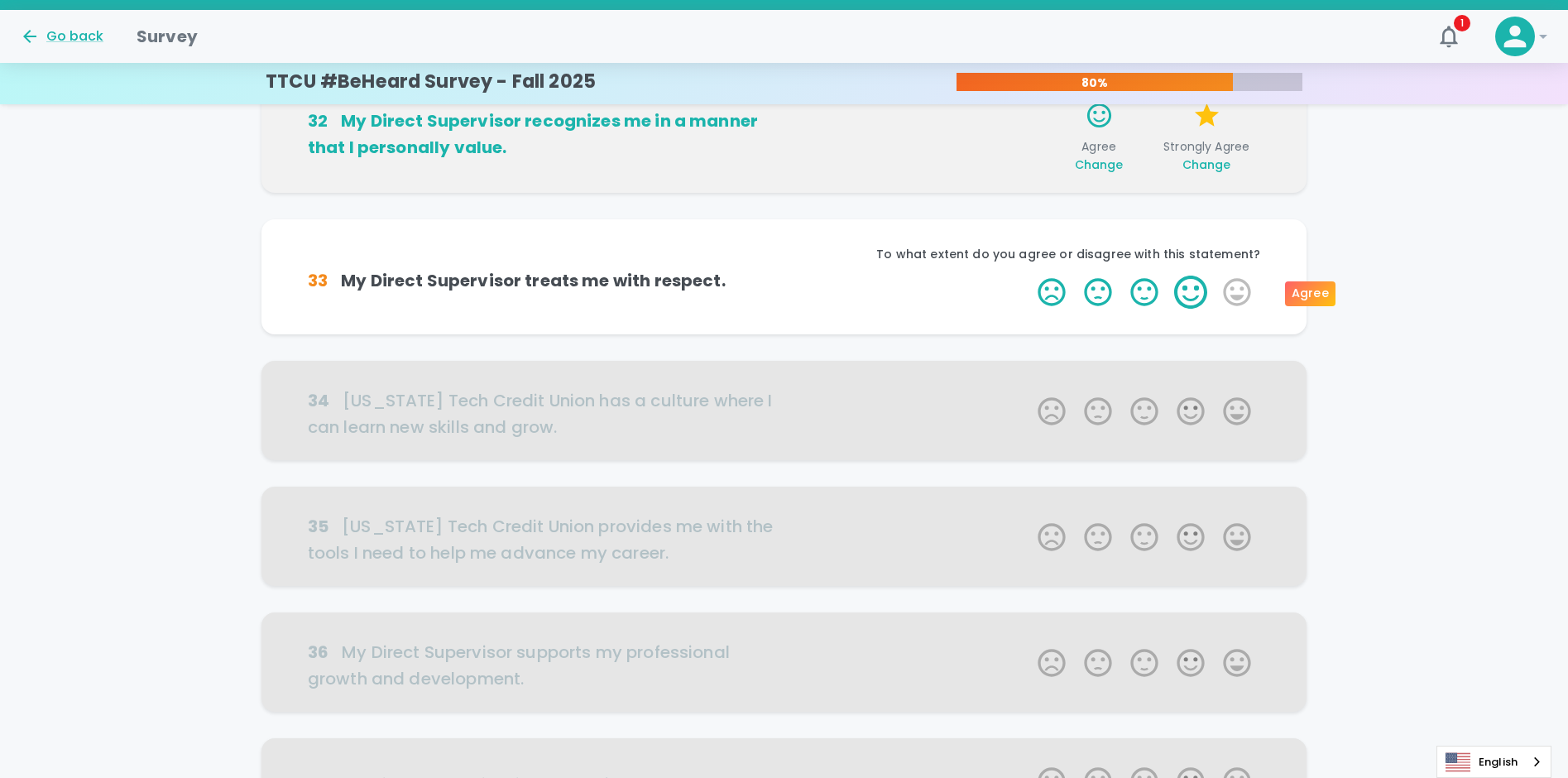
scroll to position [291, 0]
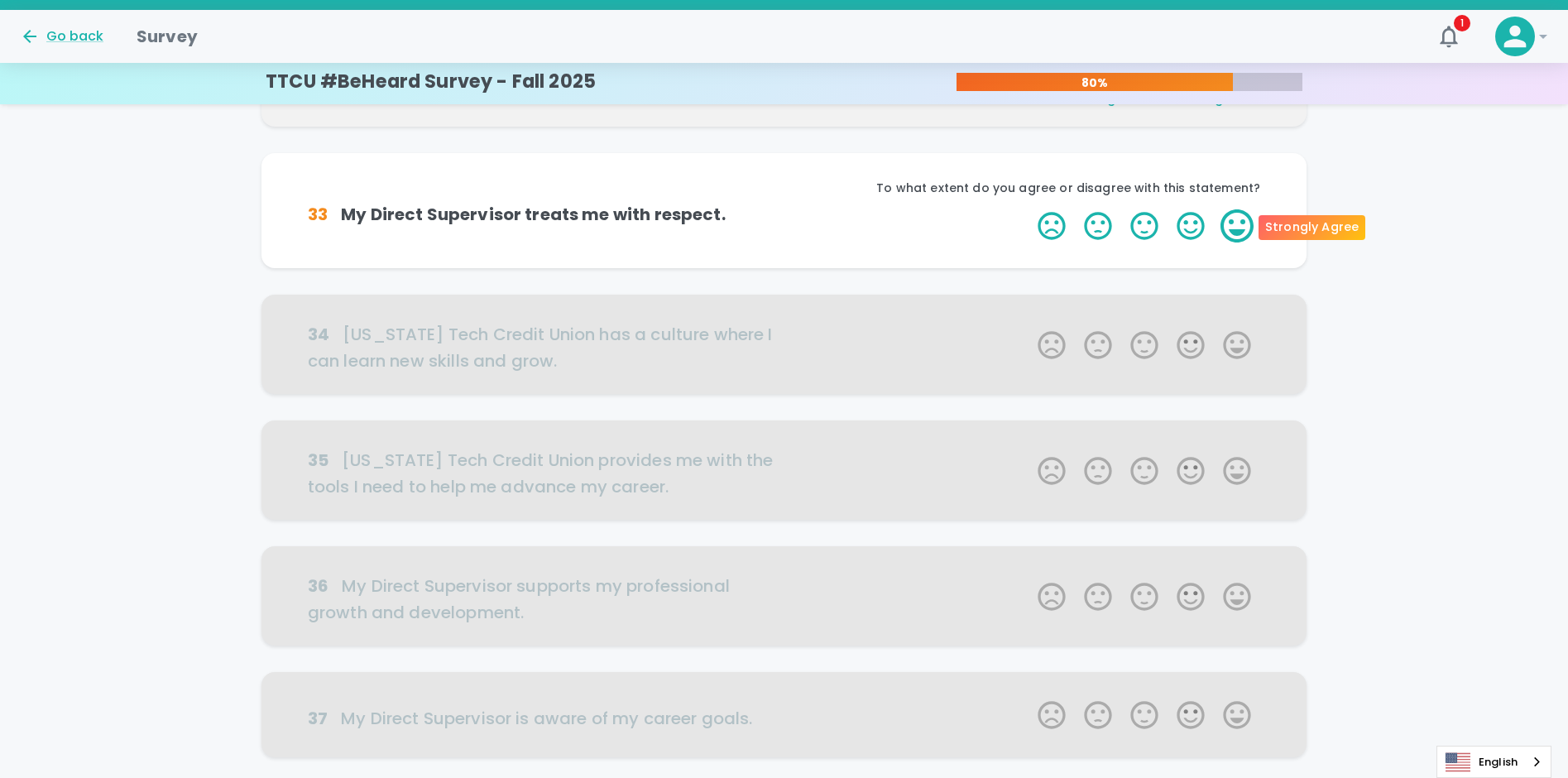
click at [1242, 224] on label "5 Stars" at bounding box center [1237, 226] width 47 height 33
click at [1028, 210] on input "5 Stars" at bounding box center [1027, 209] width 1 height 1
click at [1243, 226] on label "5 Stars" at bounding box center [1237, 226] width 47 height 33
click at [1028, 210] on input "5 Stars" at bounding box center [1027, 209] width 1 height 1
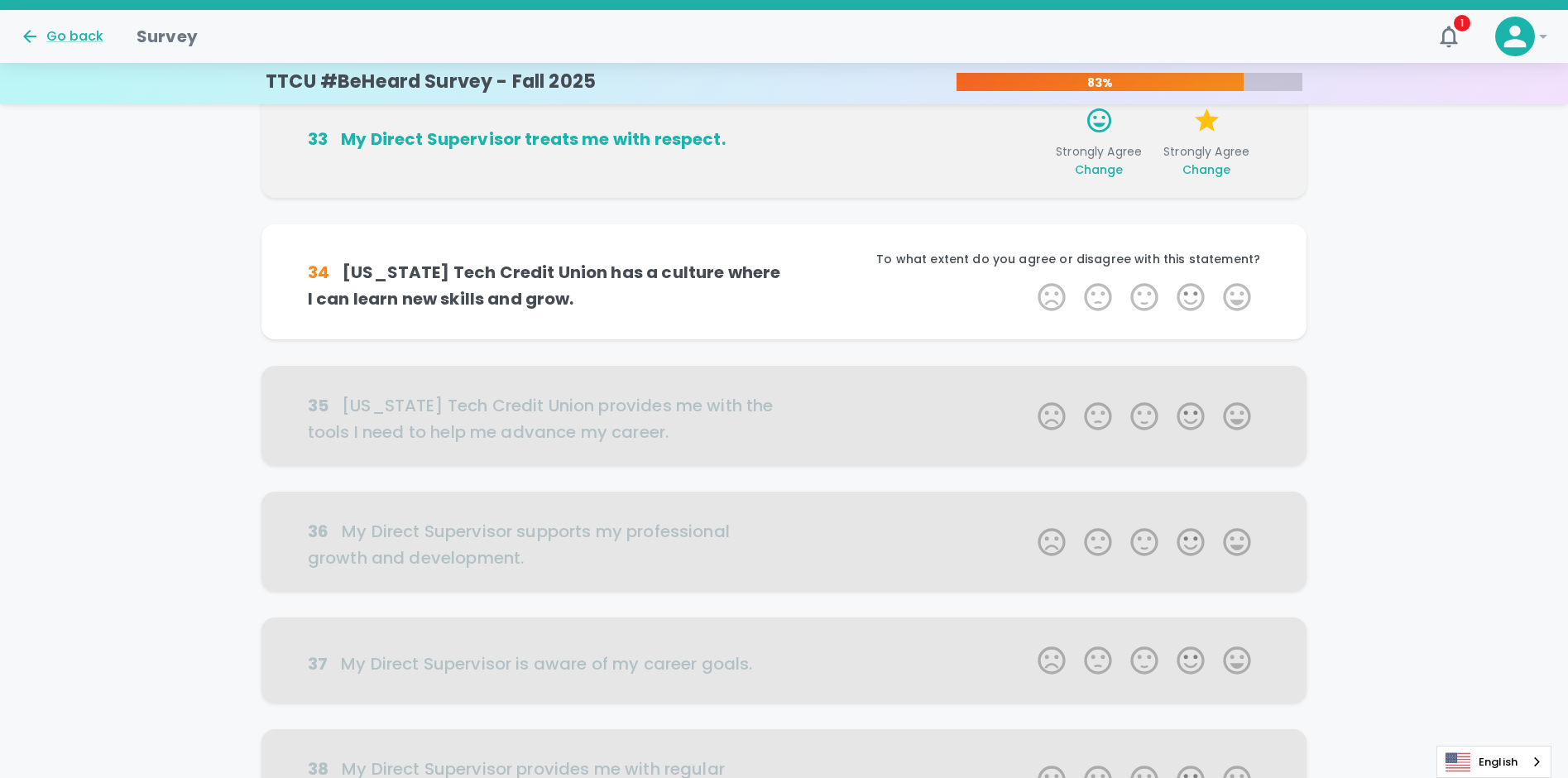
scroll to position [437, 0]
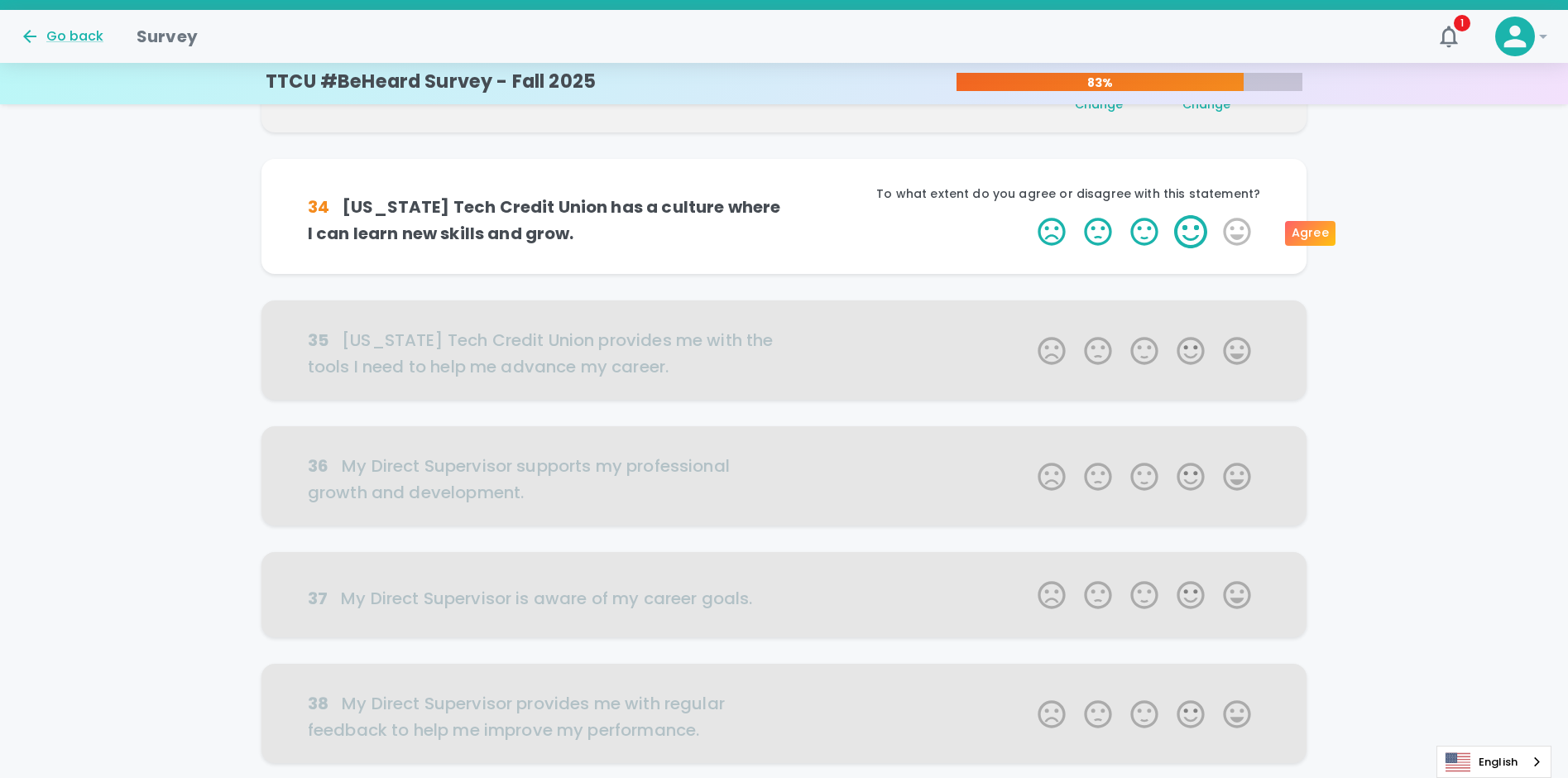
click at [1191, 231] on label "4 Stars" at bounding box center [1191, 231] width 47 height 33
click at [1028, 215] on input "4 Stars" at bounding box center [1027, 214] width 1 height 1
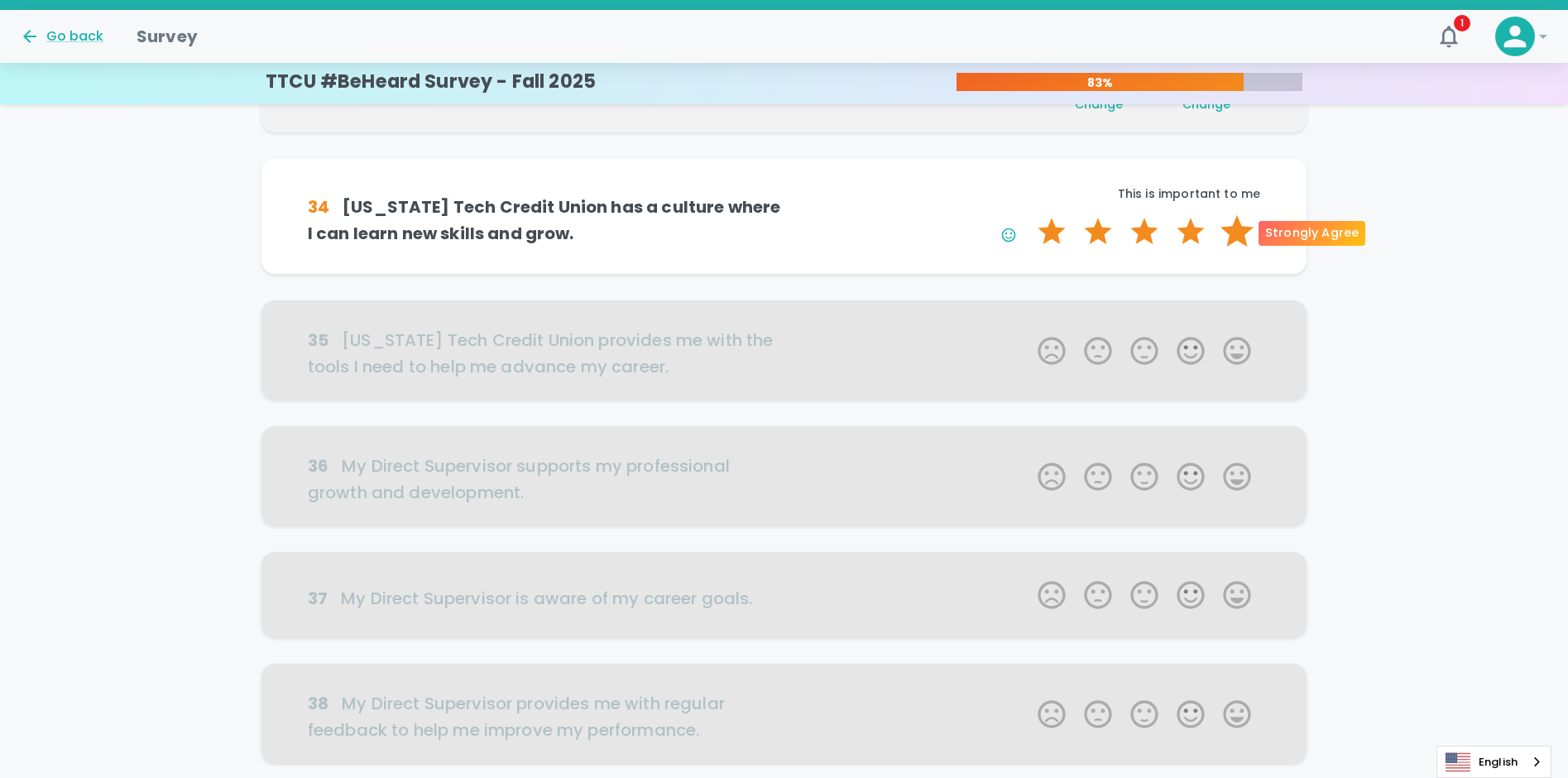
click at [1252, 231] on label "5 Stars" at bounding box center [1237, 231] width 47 height 33
click at [1028, 215] on input "5 Stars" at bounding box center [1027, 214] width 1 height 1
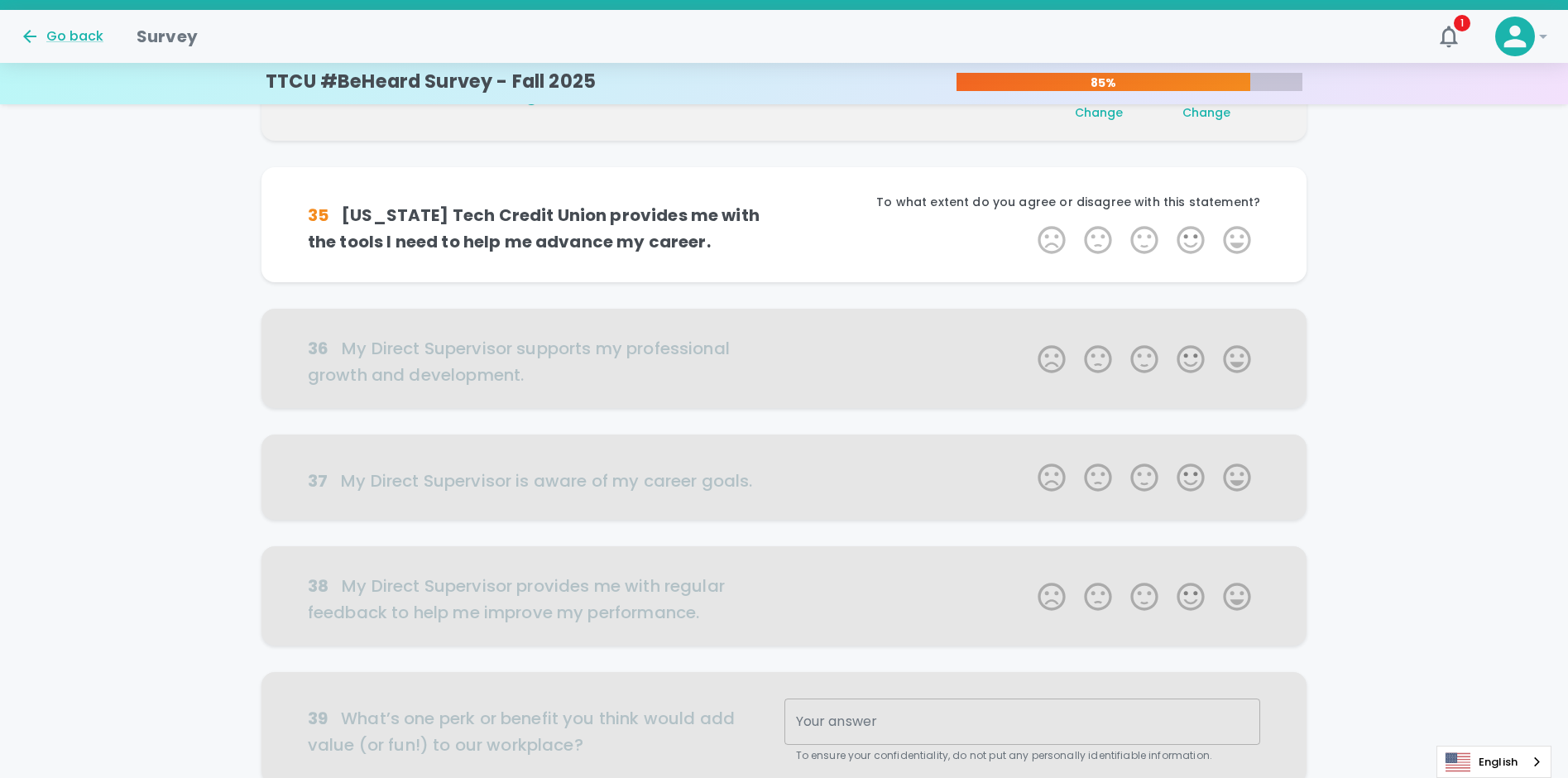
scroll to position [583, 0]
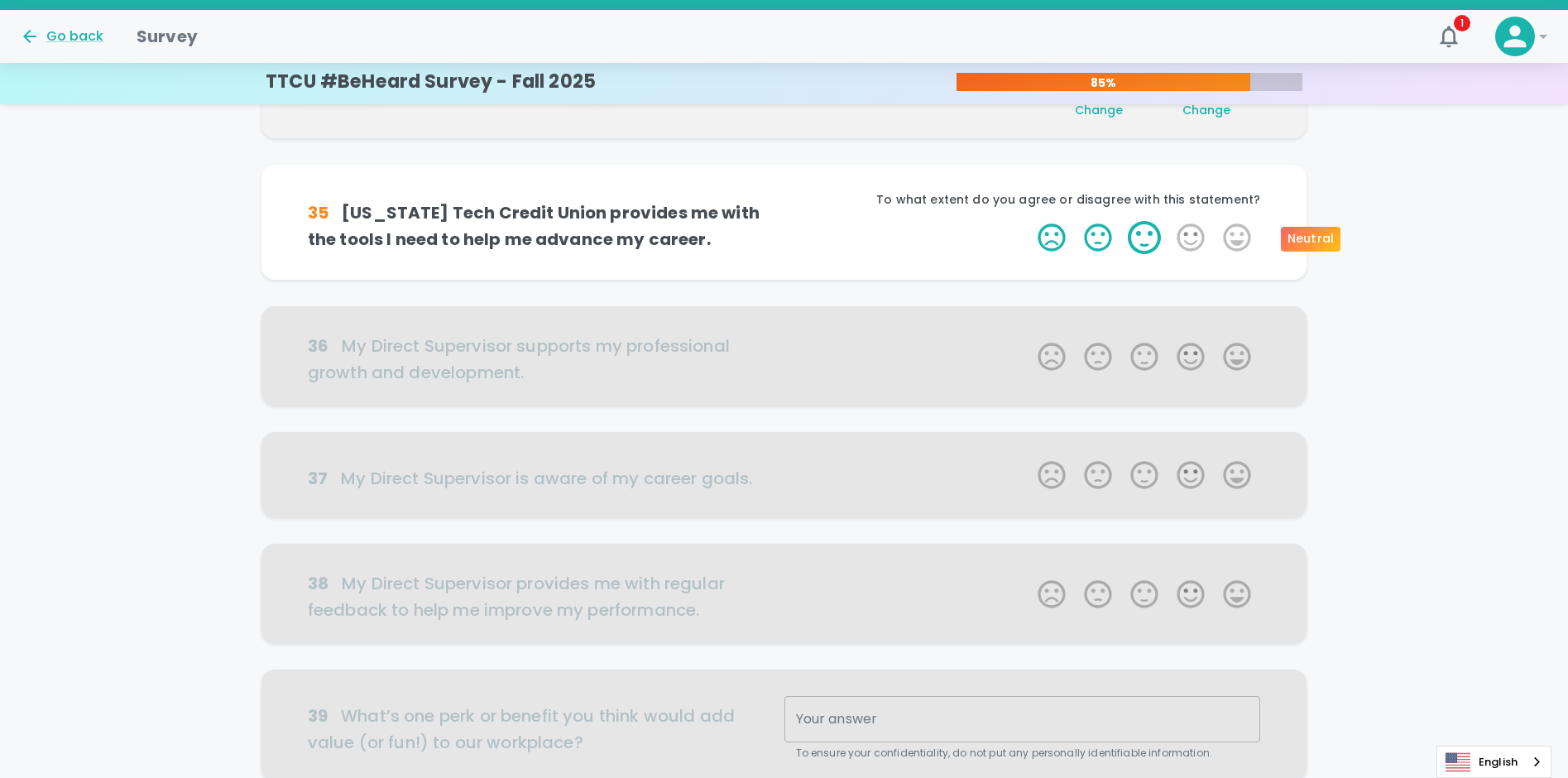
click at [1139, 238] on label "3 Stars" at bounding box center [1145, 237] width 47 height 33
click at [1028, 220] on input "3 Stars" at bounding box center [1027, 220] width 1 height 1
click at [1231, 235] on label "5 Stars" at bounding box center [1237, 237] width 47 height 33
click at [1028, 220] on input "5 Stars" at bounding box center [1027, 220] width 1 height 1
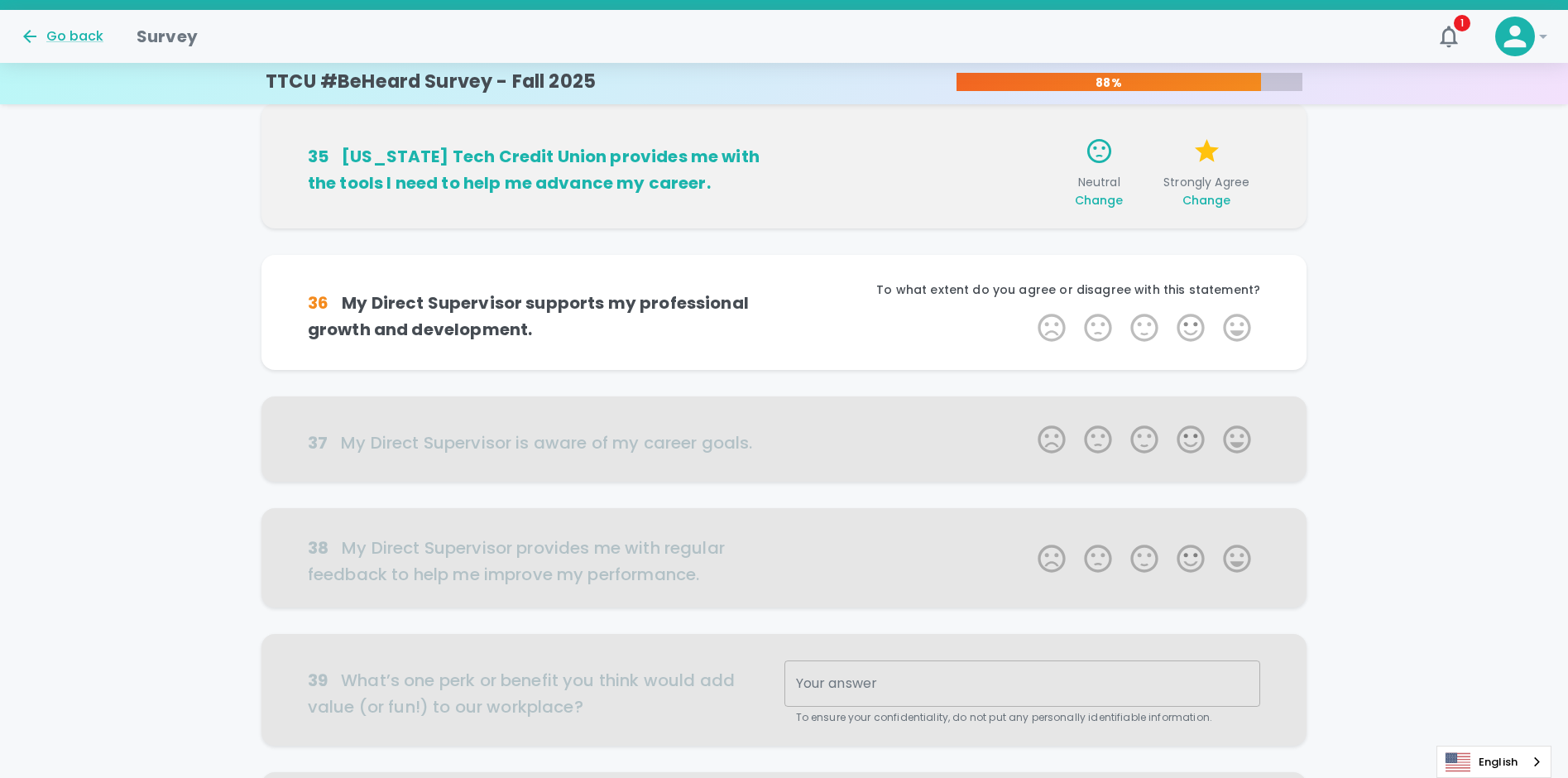
scroll to position [728, 0]
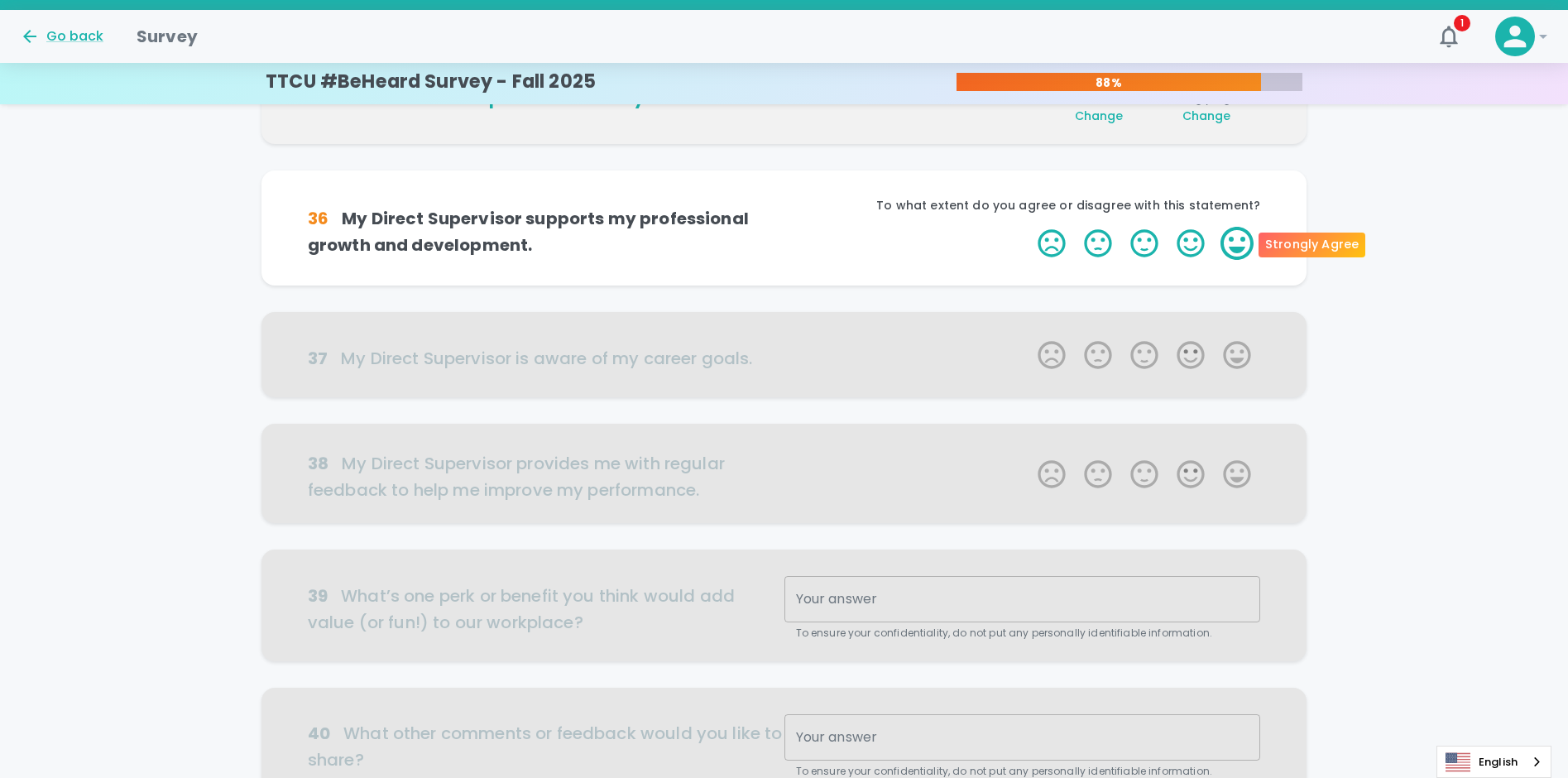
click at [1234, 242] on label "5 Stars" at bounding box center [1237, 243] width 47 height 33
click at [1028, 227] on input "5 Stars" at bounding box center [1027, 226] width 1 height 1
click at [1244, 244] on label "5 Stars" at bounding box center [1237, 243] width 47 height 33
click at [1028, 227] on input "5 Stars" at bounding box center [1027, 226] width 1 height 1
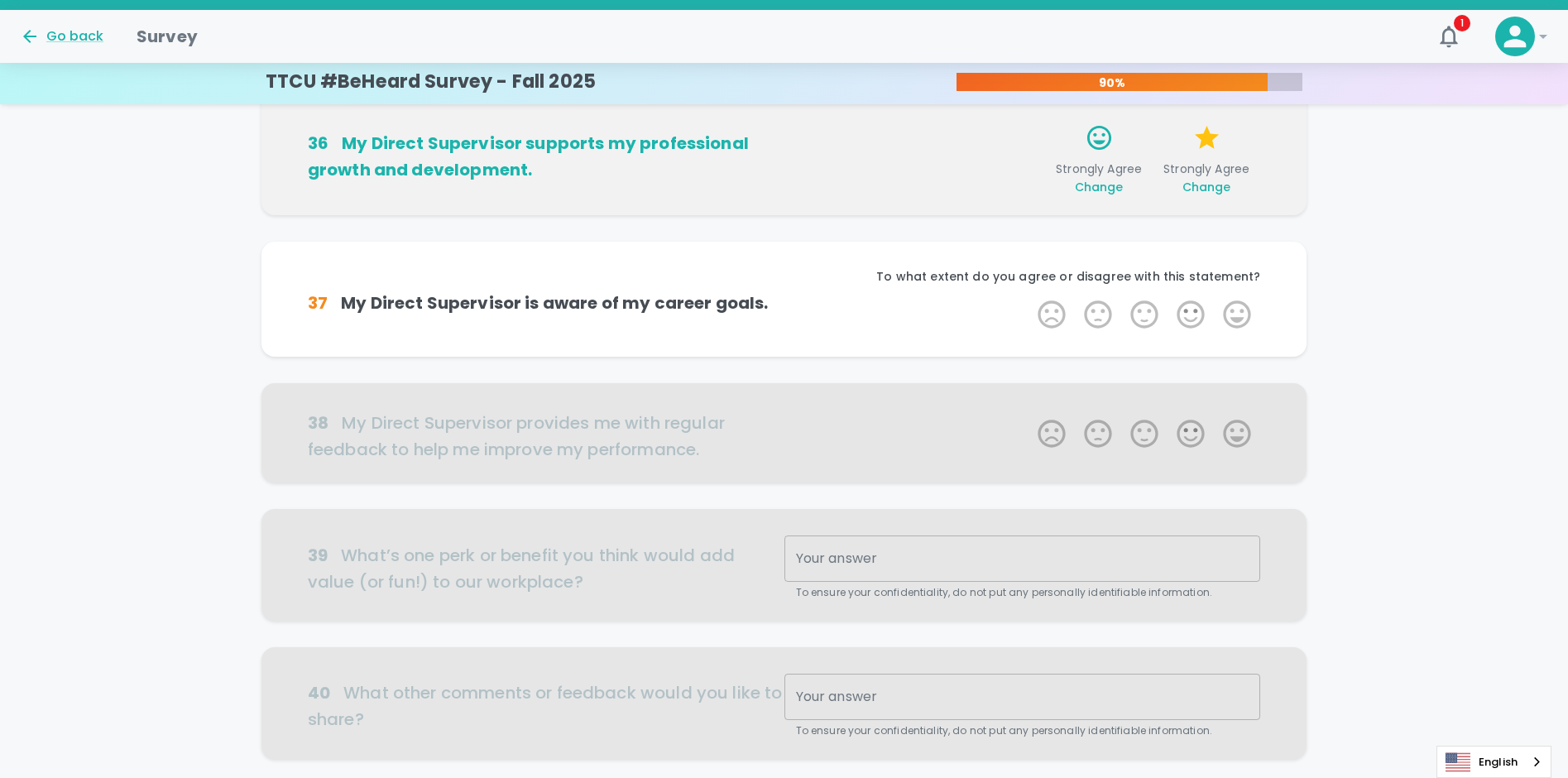
scroll to position [874, 0]
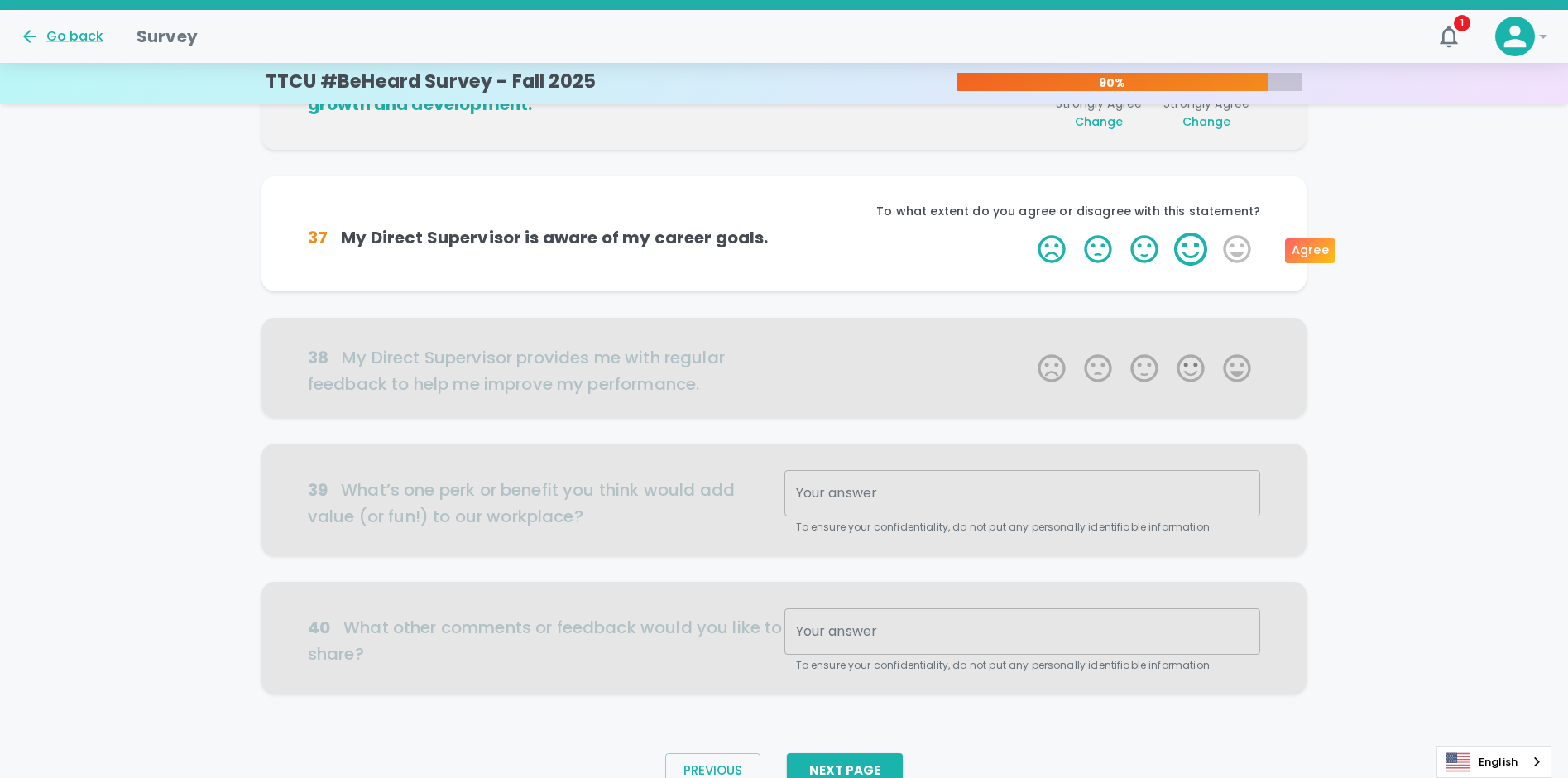
click at [1200, 253] on label "4 Stars" at bounding box center [1191, 248] width 47 height 33
click at [1028, 232] on input "4 Stars" at bounding box center [1027, 231] width 1 height 1
click at [1197, 246] on label "4 Stars" at bounding box center [1191, 248] width 47 height 33
click at [1028, 232] on input "4 Stars" at bounding box center [1027, 231] width 1 height 1
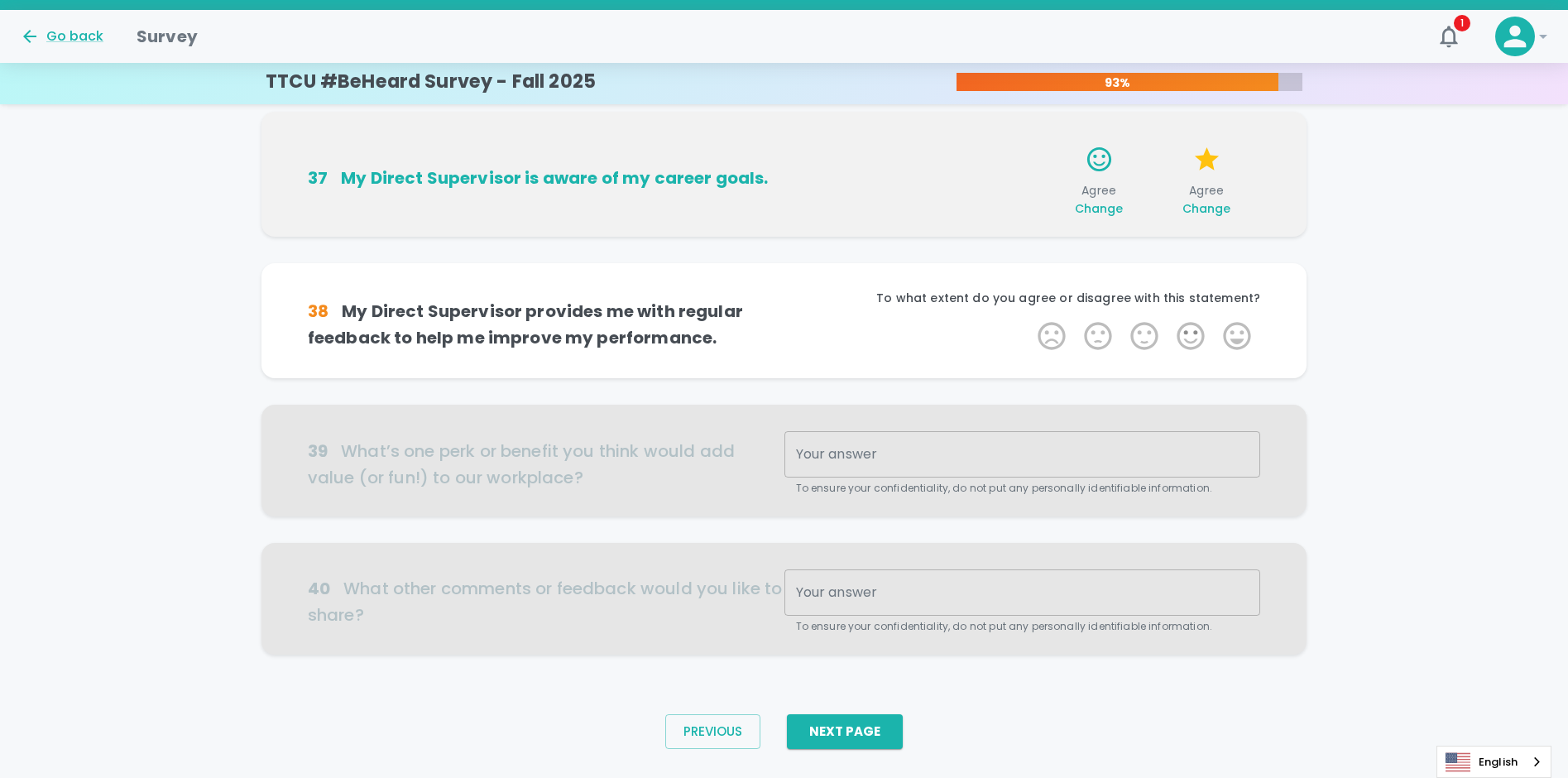
scroll to position [949, 0]
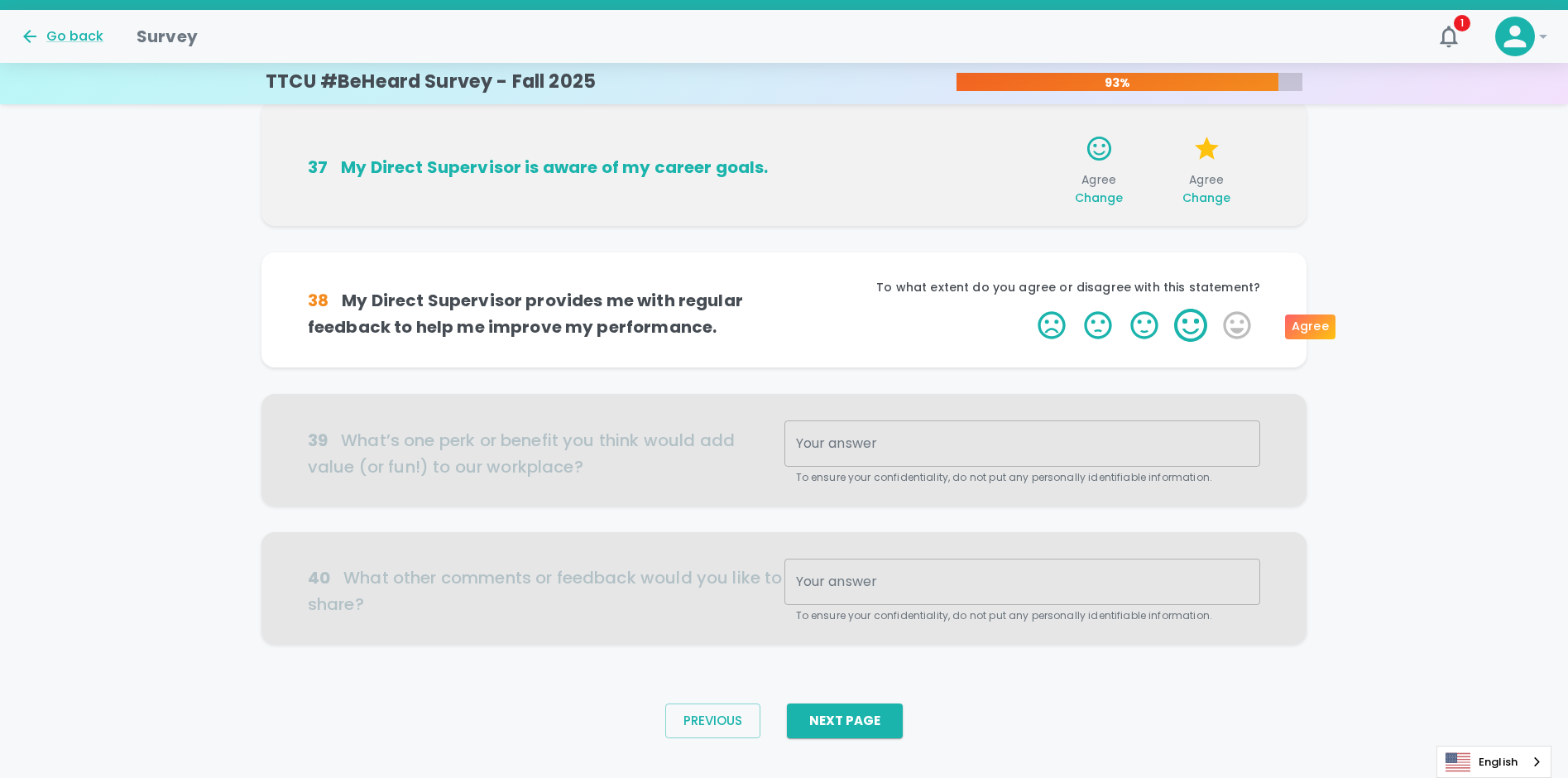
click at [1198, 328] on label "4 Stars" at bounding box center [1191, 324] width 47 height 33
click at [1028, 308] on input "4 Stars" at bounding box center [1027, 307] width 1 height 1
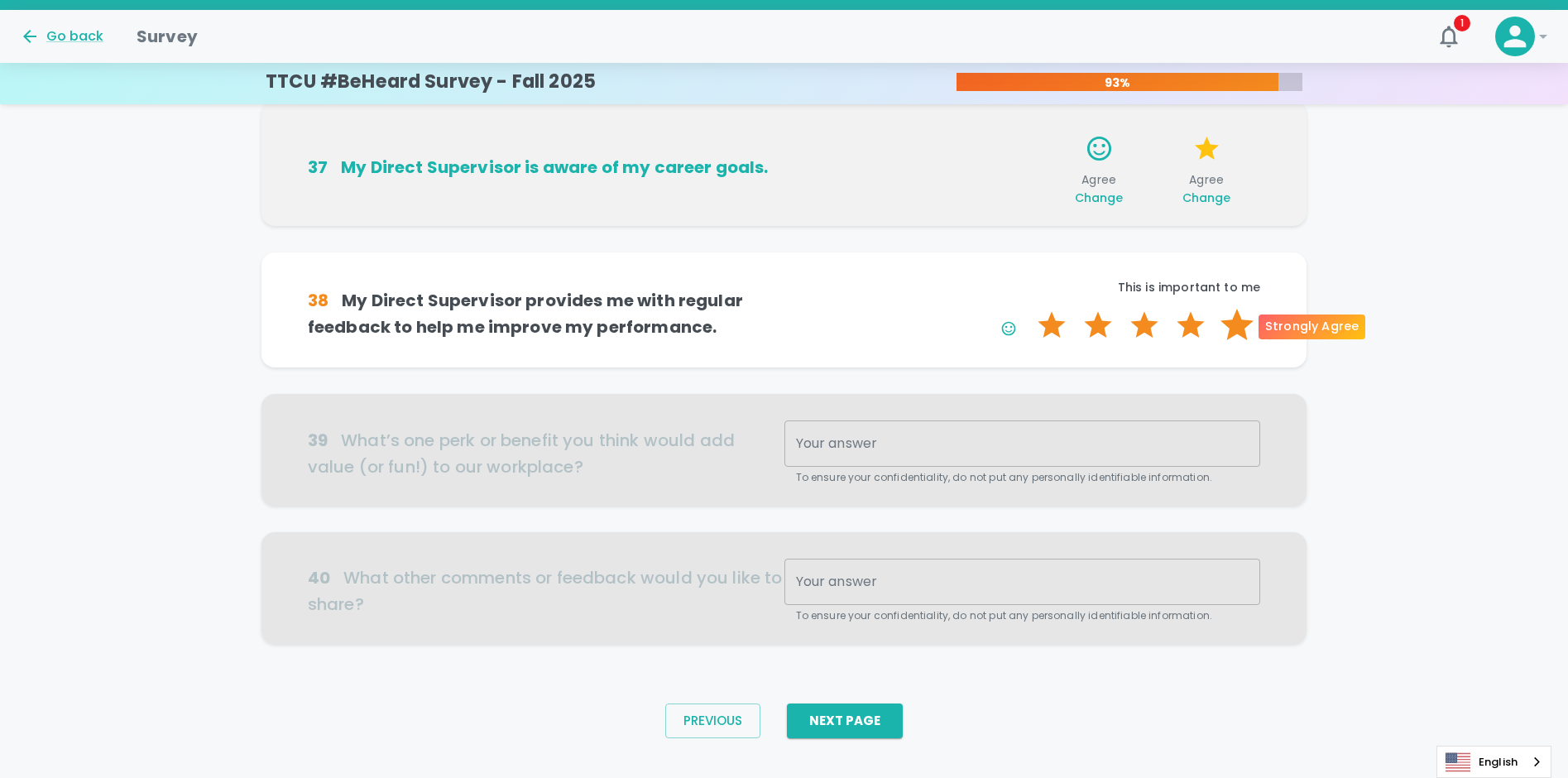
click at [1236, 324] on label "5 Stars" at bounding box center [1237, 324] width 47 height 33
click at [1028, 308] on input "5 Stars" at bounding box center [1027, 307] width 1 height 1
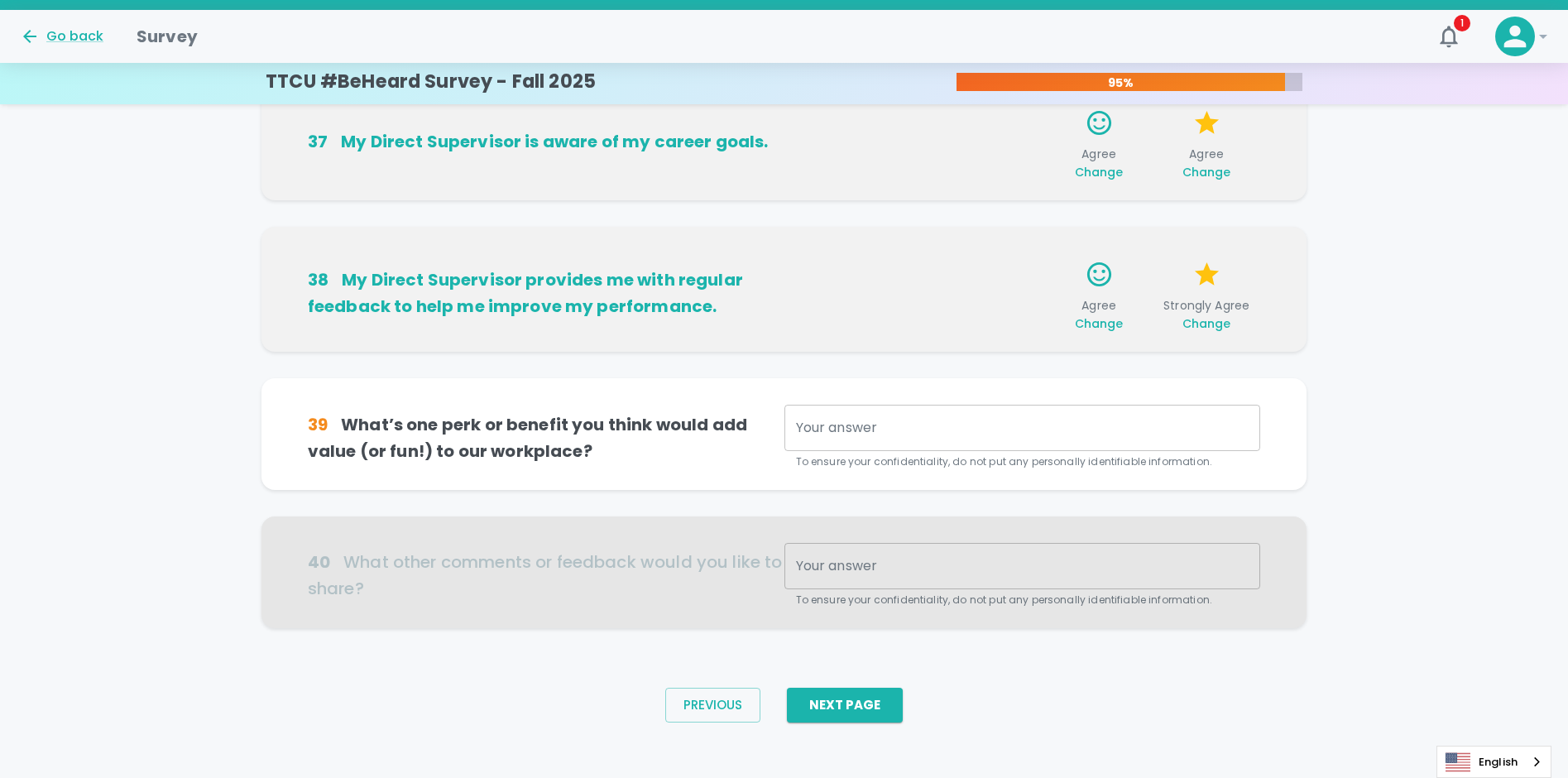
click at [840, 430] on textarea "Your answer" at bounding box center [1023, 428] width 454 height 19
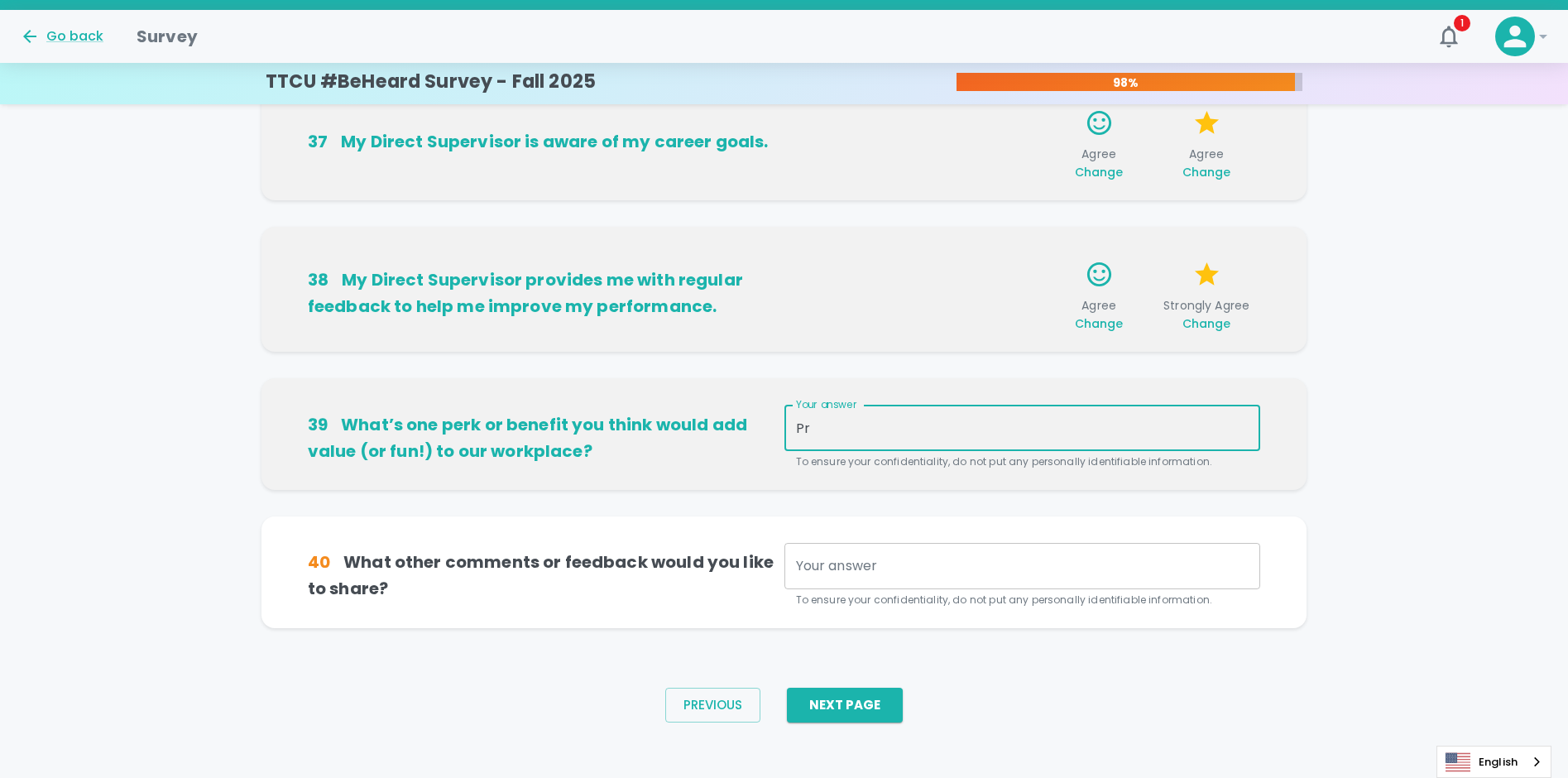
type textarea "P"
type textarea "Remote days for employees not in a member facing role."
click at [859, 562] on textarea "Your answer" at bounding box center [1023, 566] width 454 height 19
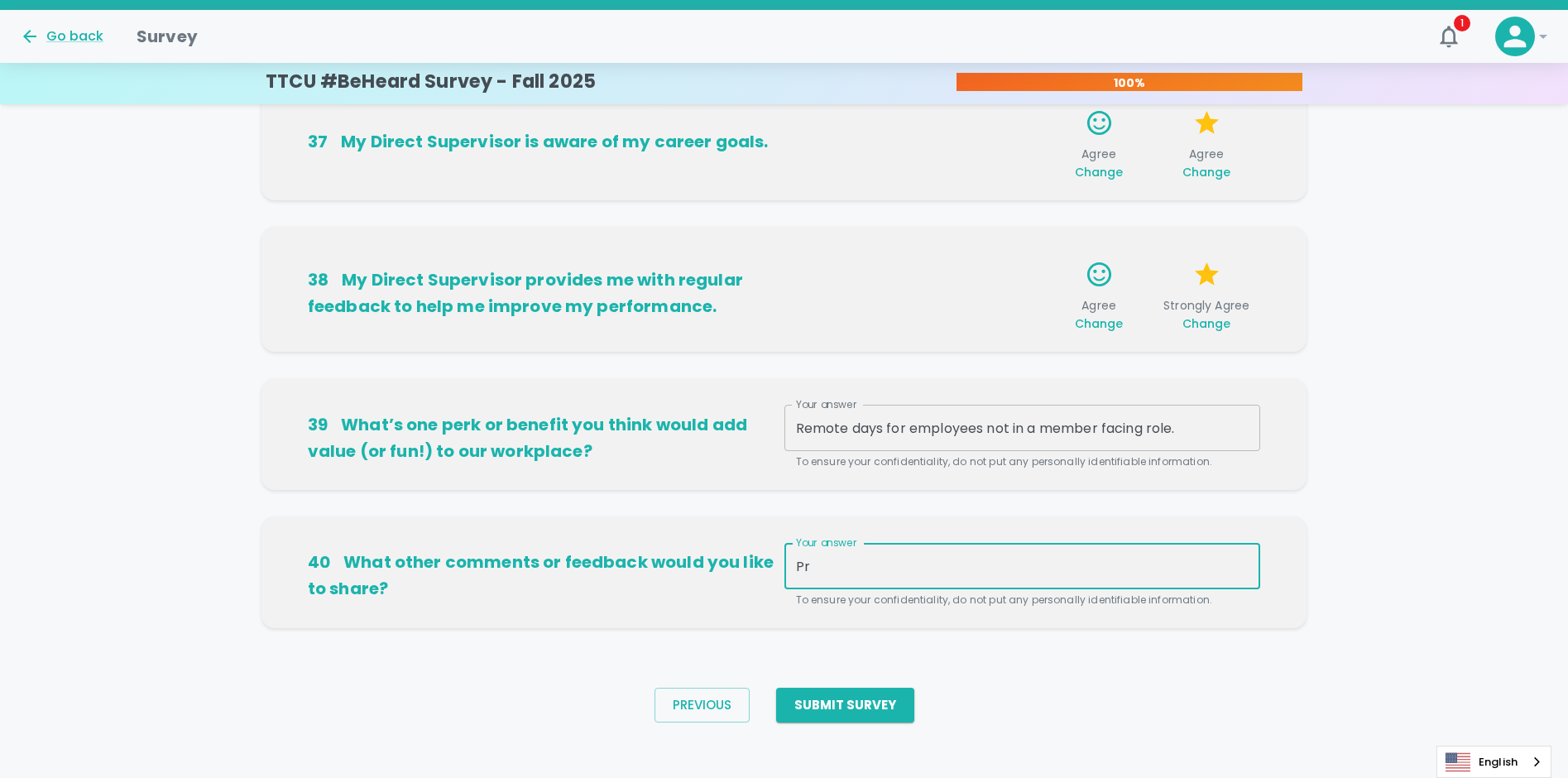
type textarea "P"
type textarea "t"
type textarea "P"
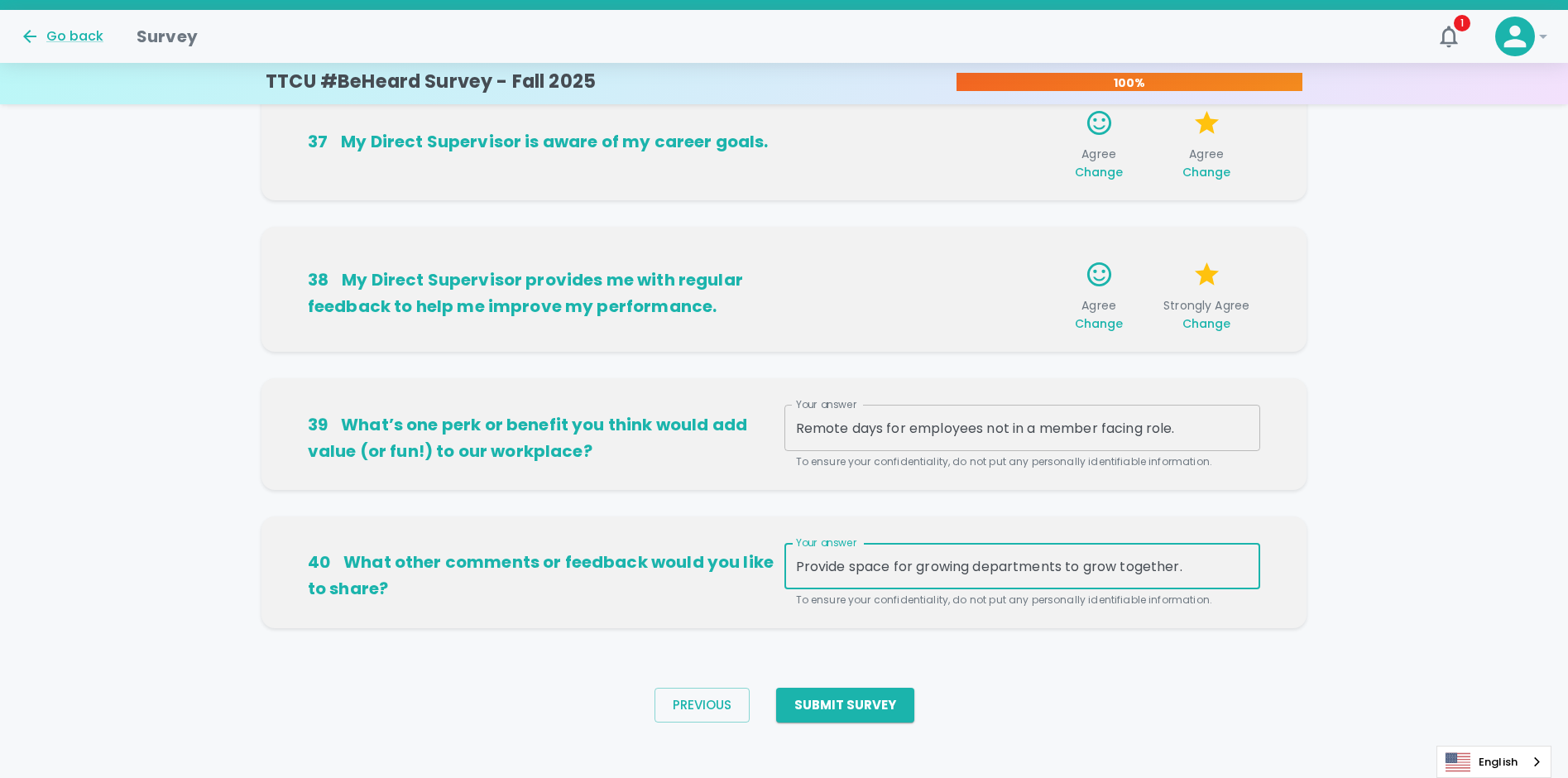
click at [850, 565] on textarea "Provide space for growing departments to grow together." at bounding box center [1023, 566] width 454 height 19
type textarea "Provide ample space for growing departments to grow together."
click at [856, 704] on button "Submit Survey" at bounding box center [845, 705] width 138 height 35
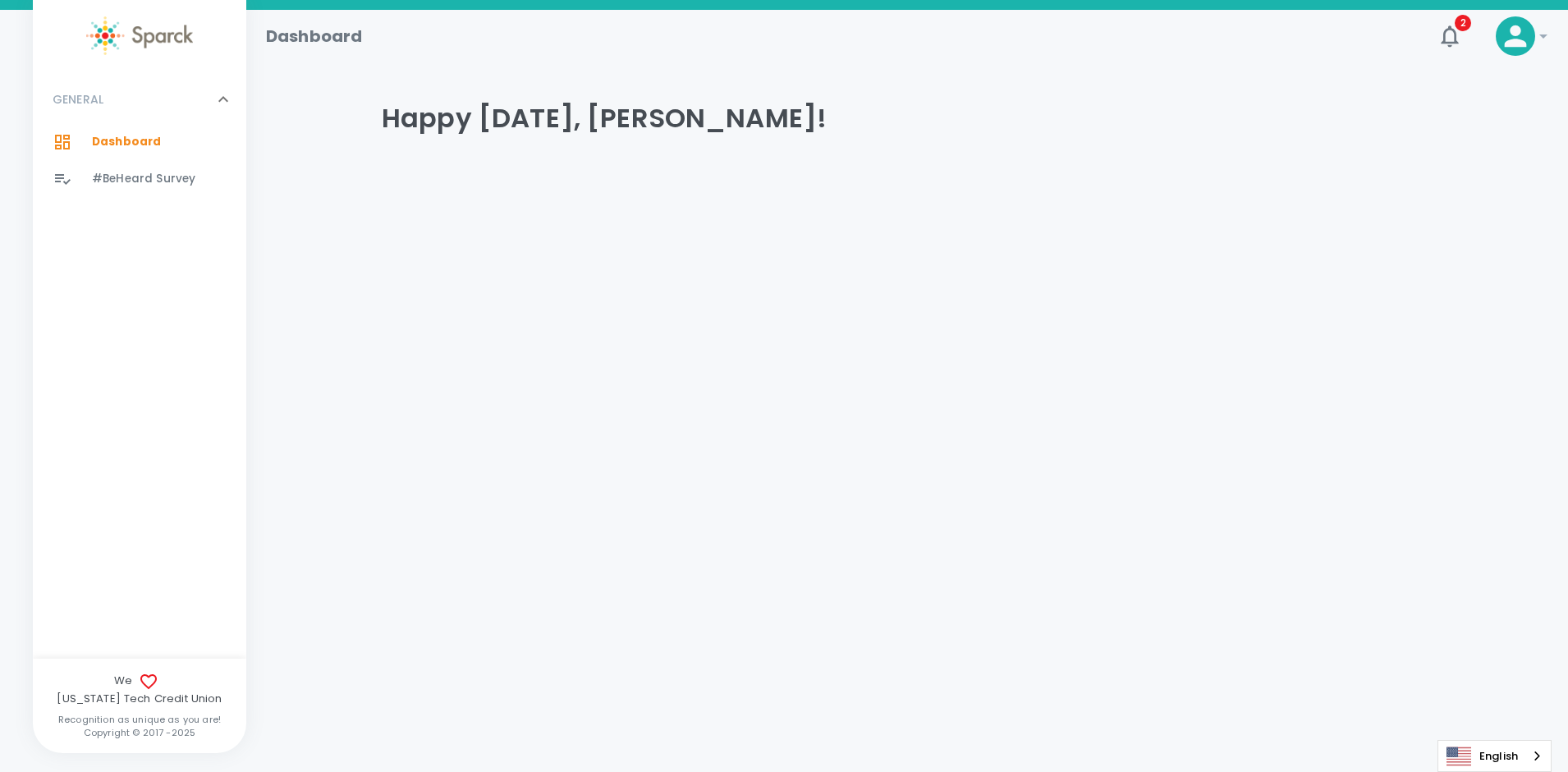
click at [126, 595] on div "GENERAL 0 Dashboard 0 #BeHeard Survey 0" at bounding box center [140, 366] width 213 height 583
click at [93, 691] on span "We [US_STATE] Tech Credit Union" at bounding box center [140, 689] width 213 height 36
click at [142, 173] on span "#BeHeard Survey" at bounding box center [143, 179] width 103 height 16
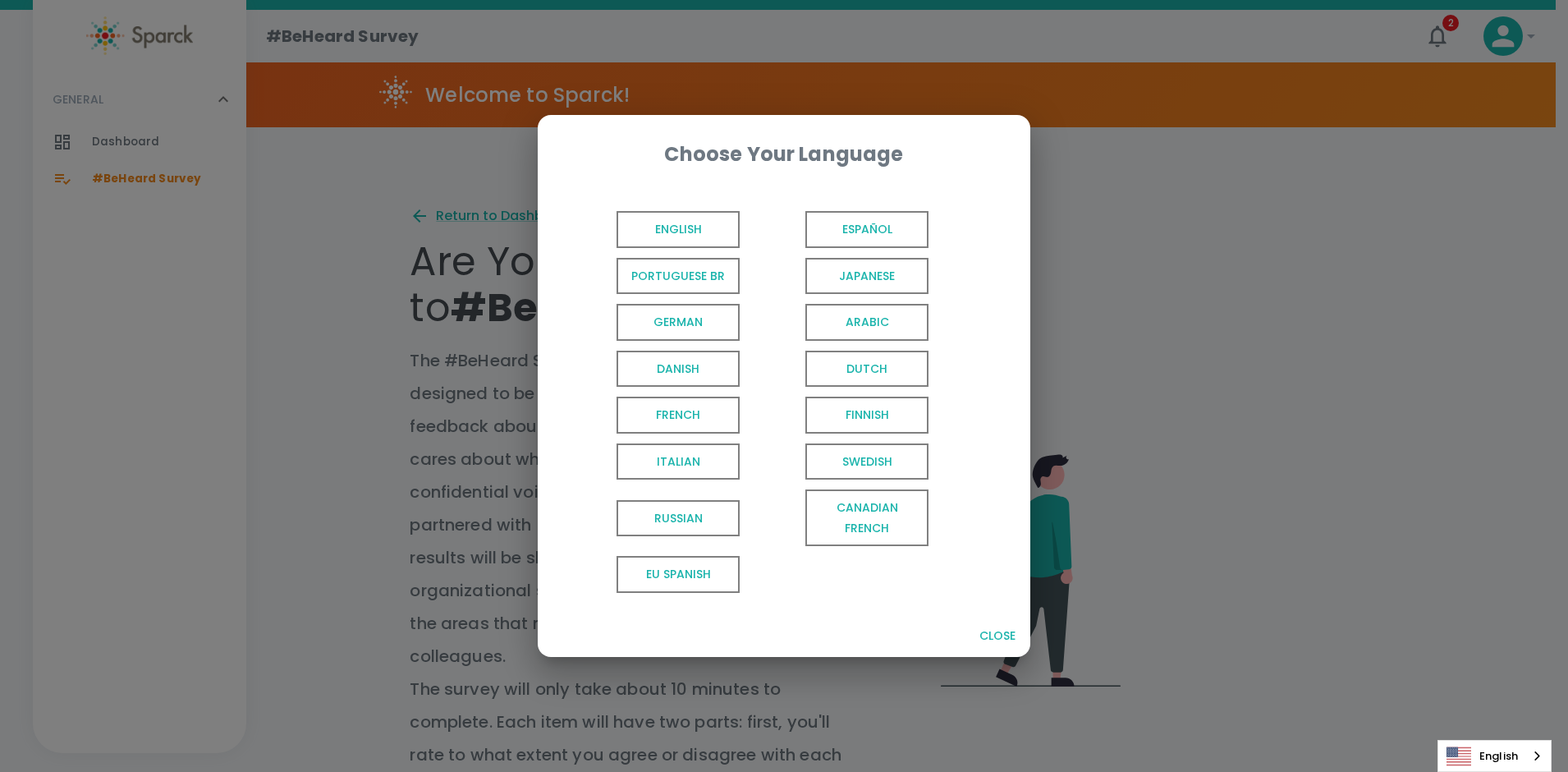
click at [643, 229] on span "English" at bounding box center [678, 229] width 123 height 37
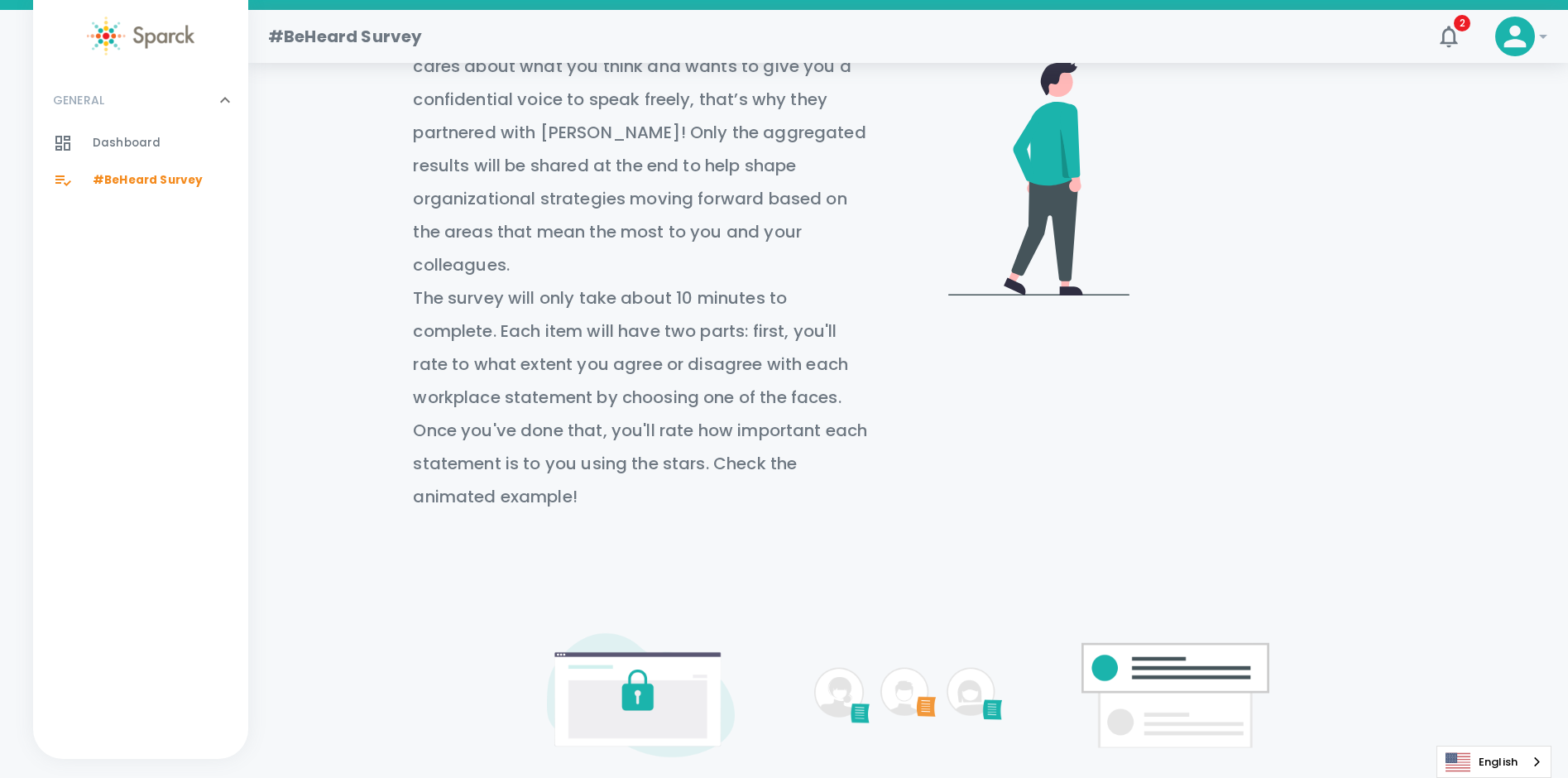
scroll to position [729, 0]
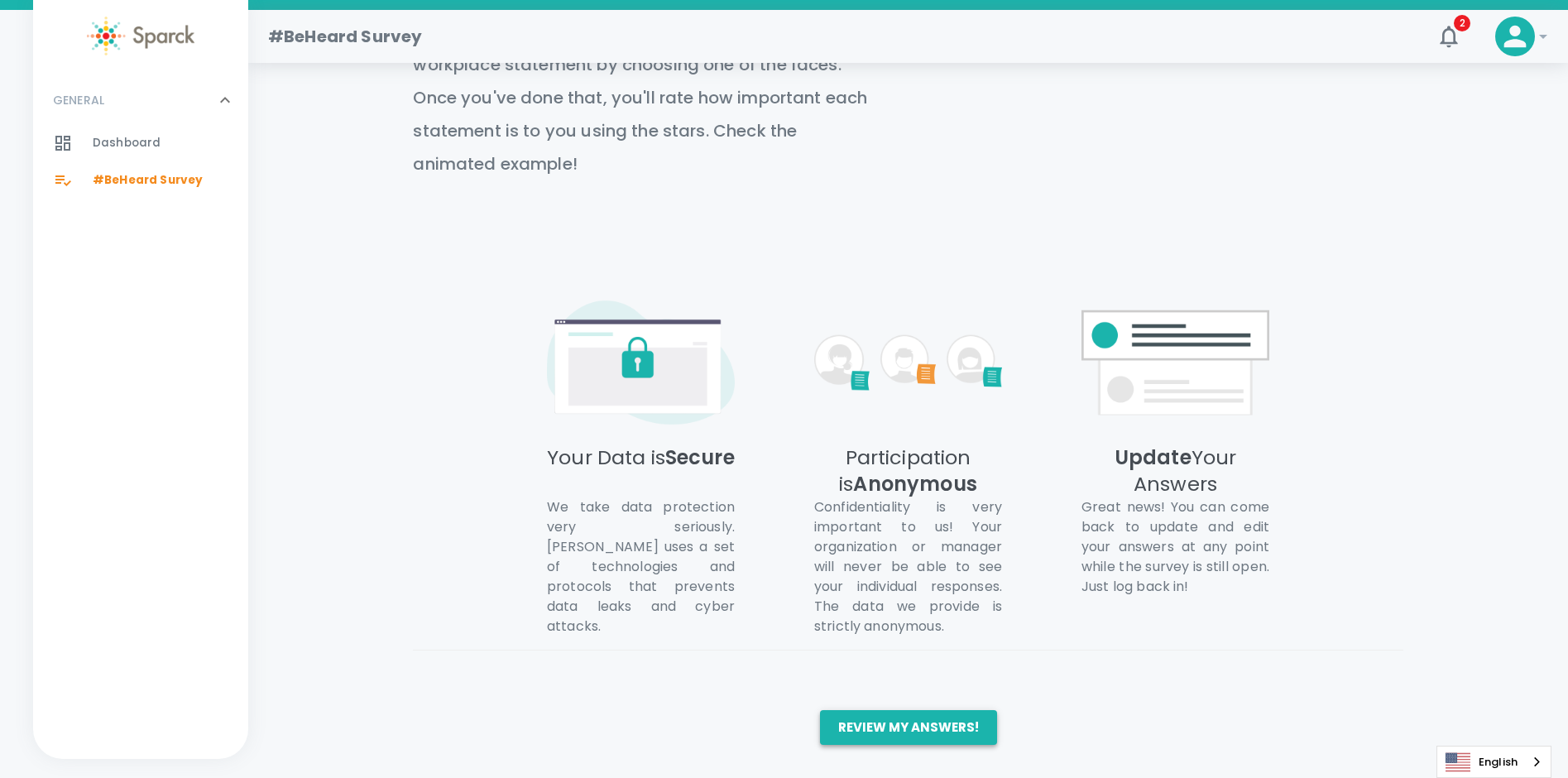
click at [892, 732] on button "Review my answers!" at bounding box center [909, 727] width 178 height 35
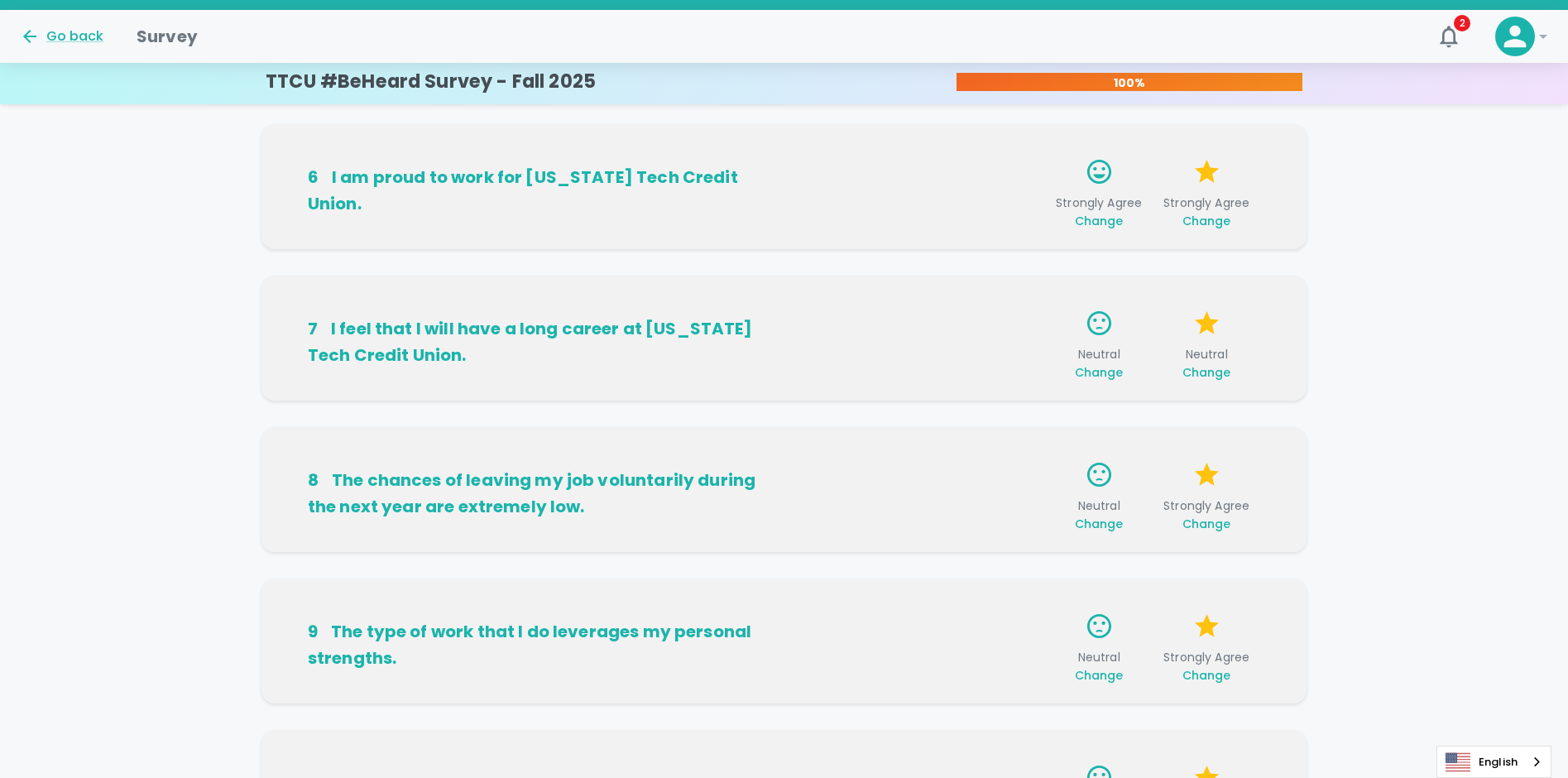
scroll to position [826, 0]
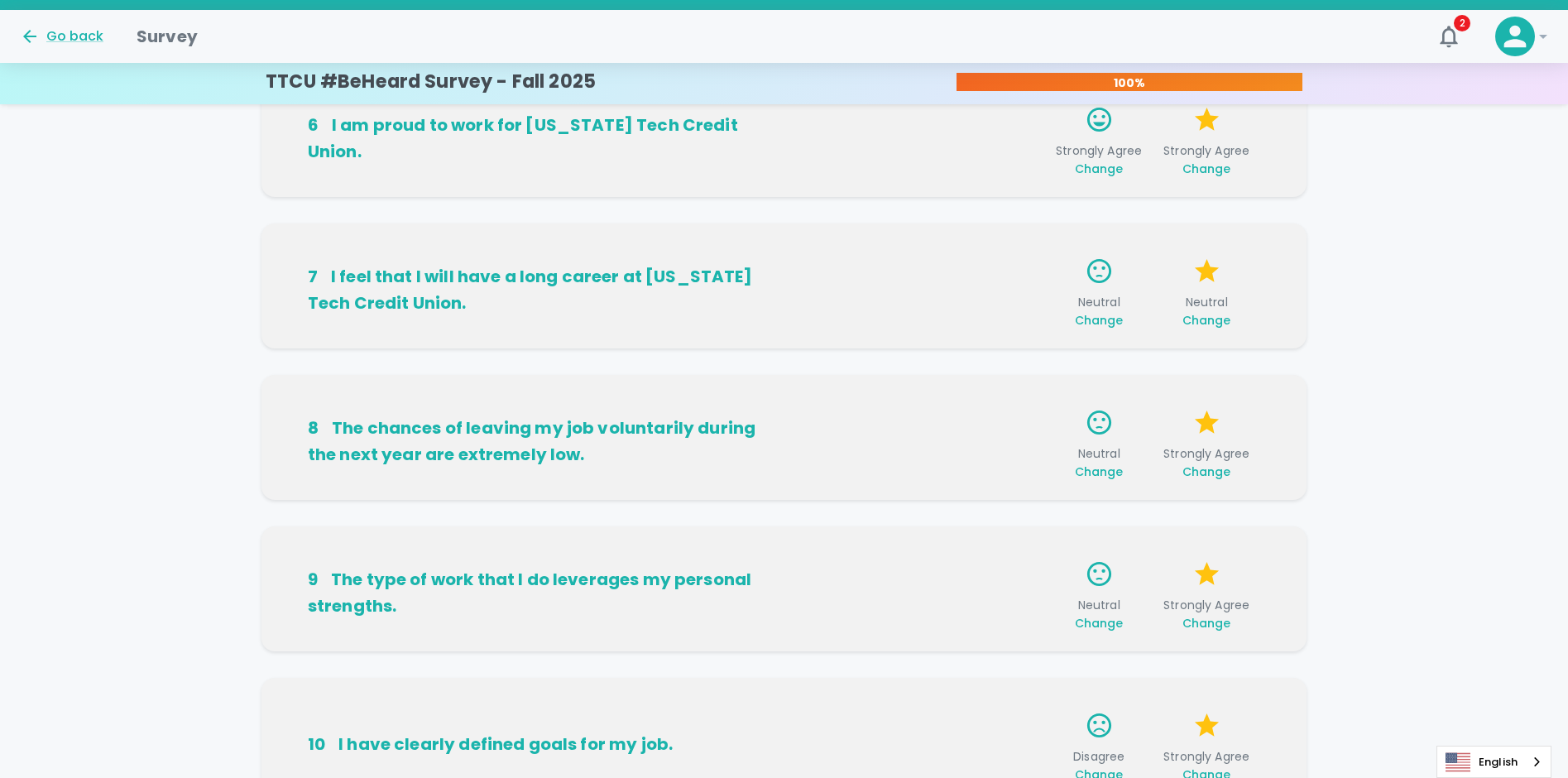
click at [1198, 471] on span "Change" at bounding box center [1207, 471] width 48 height 16
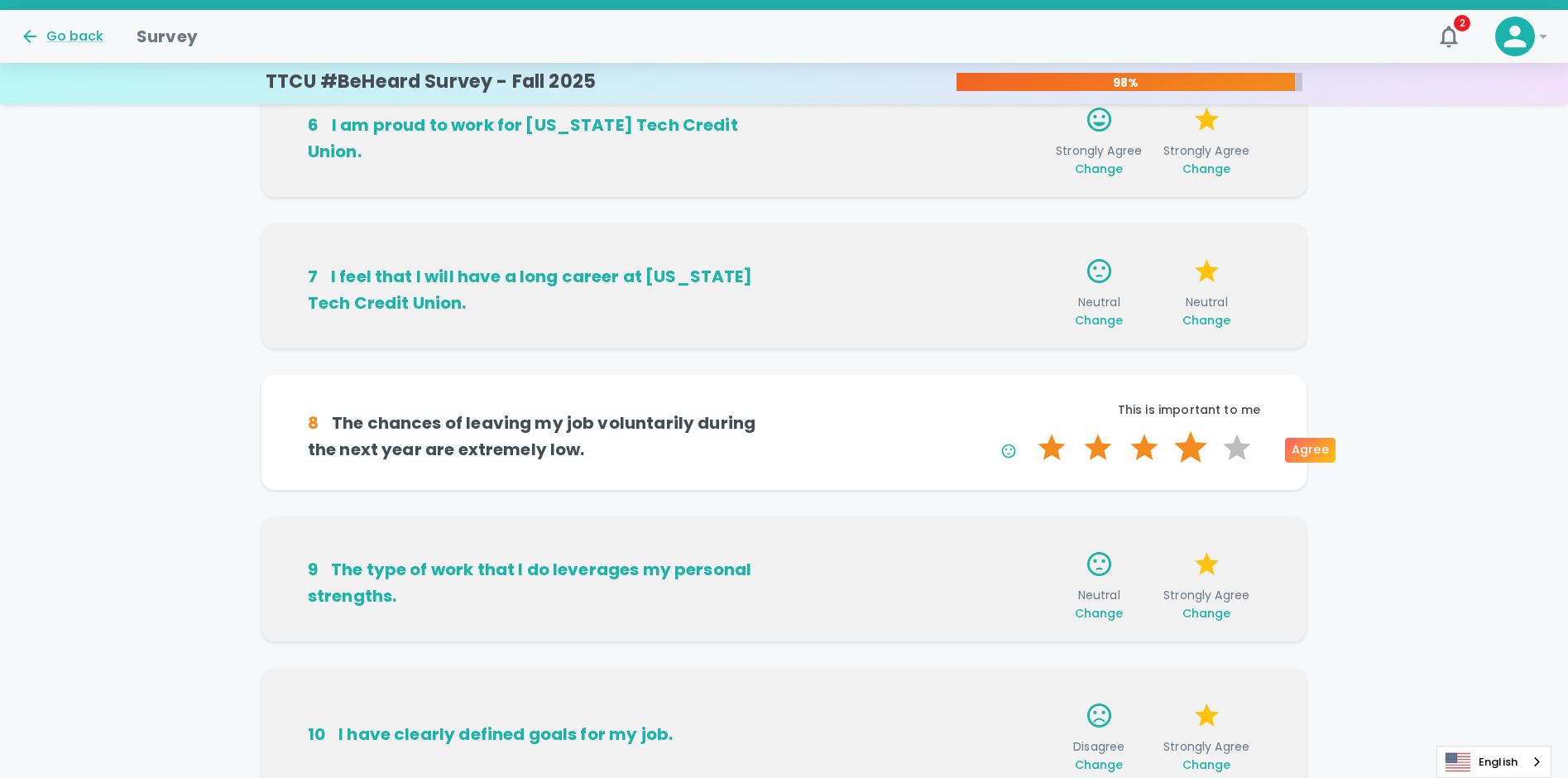
click at [1195, 445] on label "4 Stars" at bounding box center [1191, 447] width 47 height 33
click at [1028, 431] on input "4 Stars" at bounding box center [1027, 430] width 1 height 1
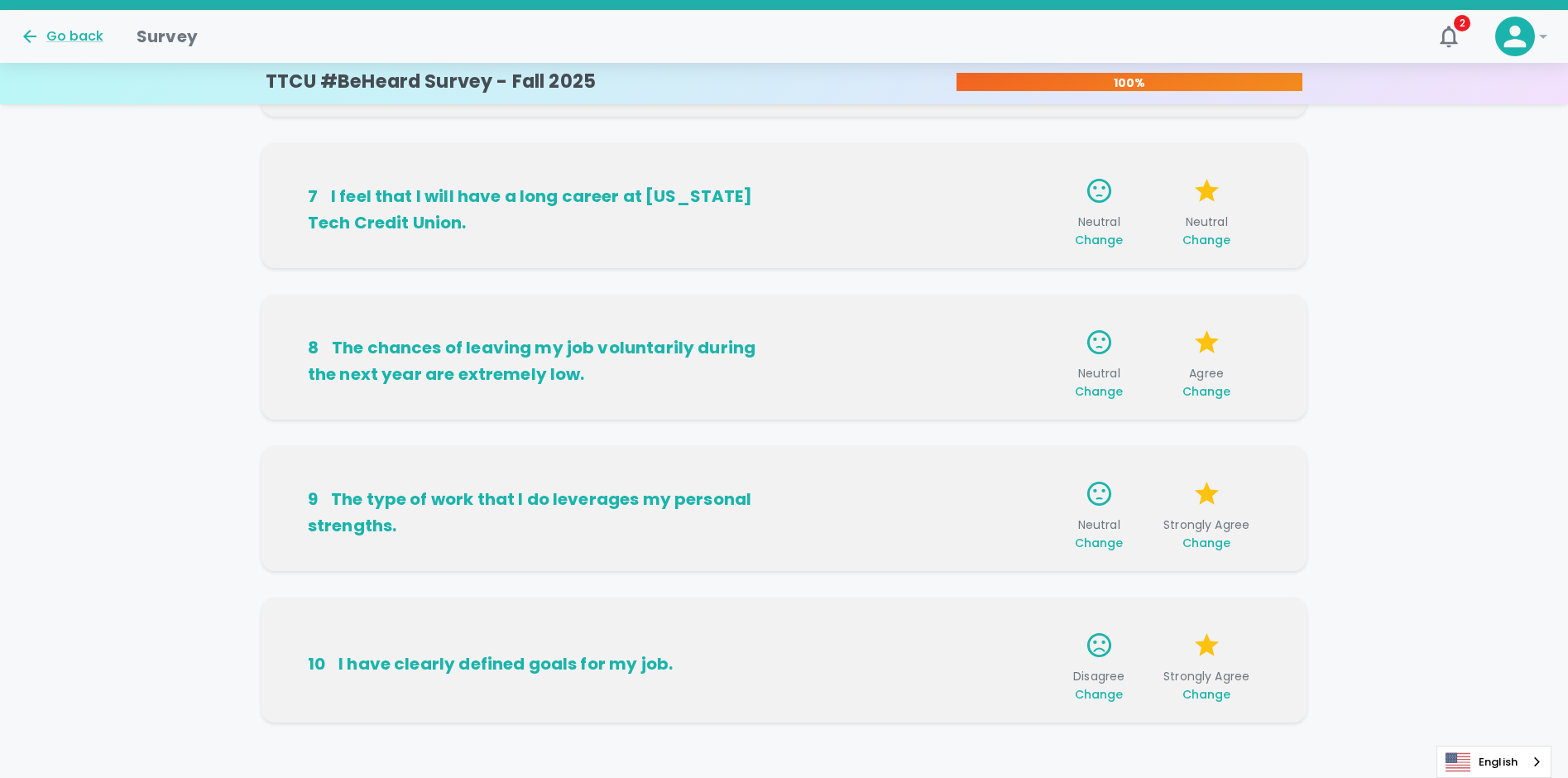
scroll to position [972, 0]
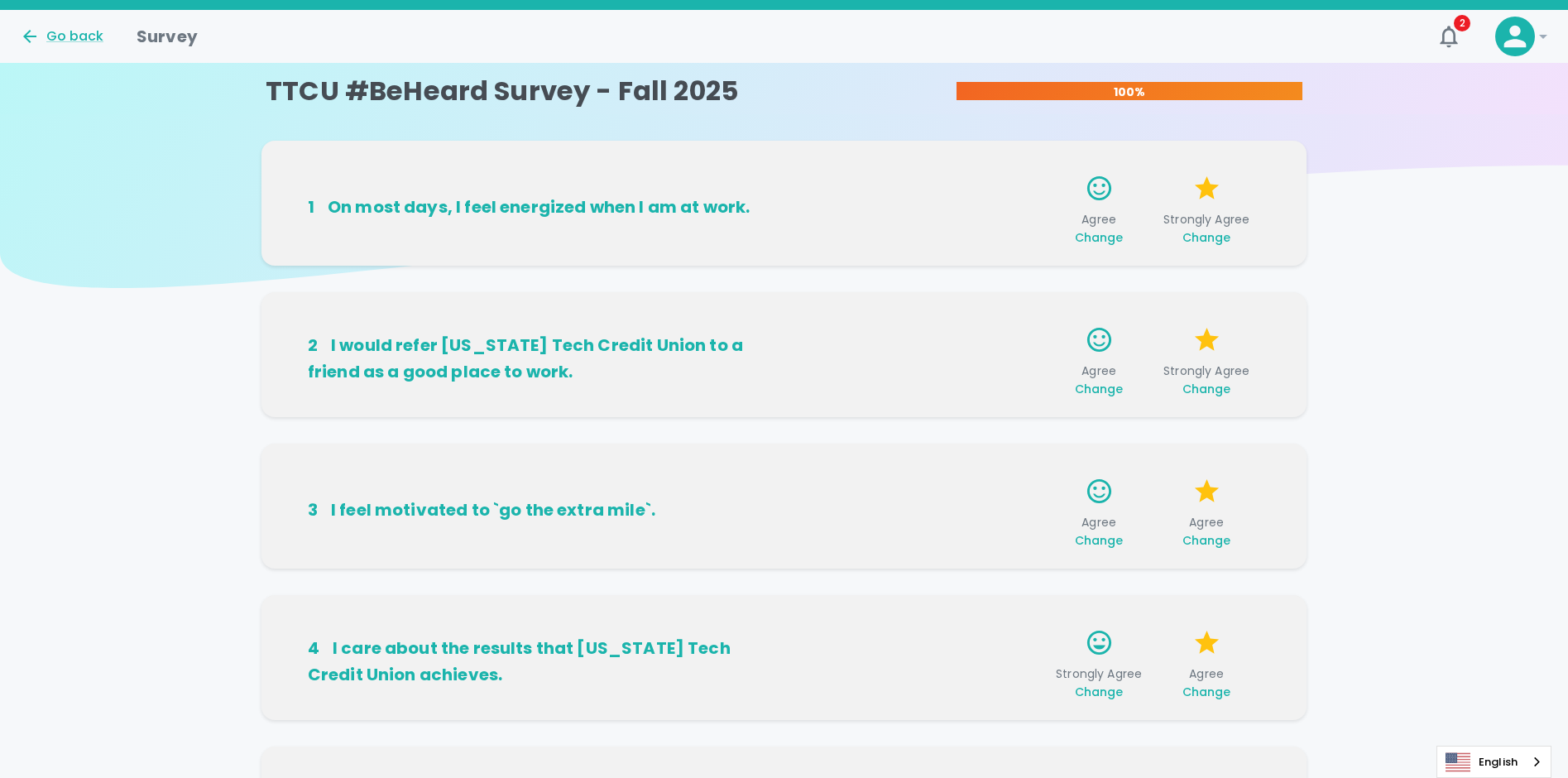
scroll to position [0, 0]
click at [82, 41] on div "Go back" at bounding box center [61, 37] width 83 height 20
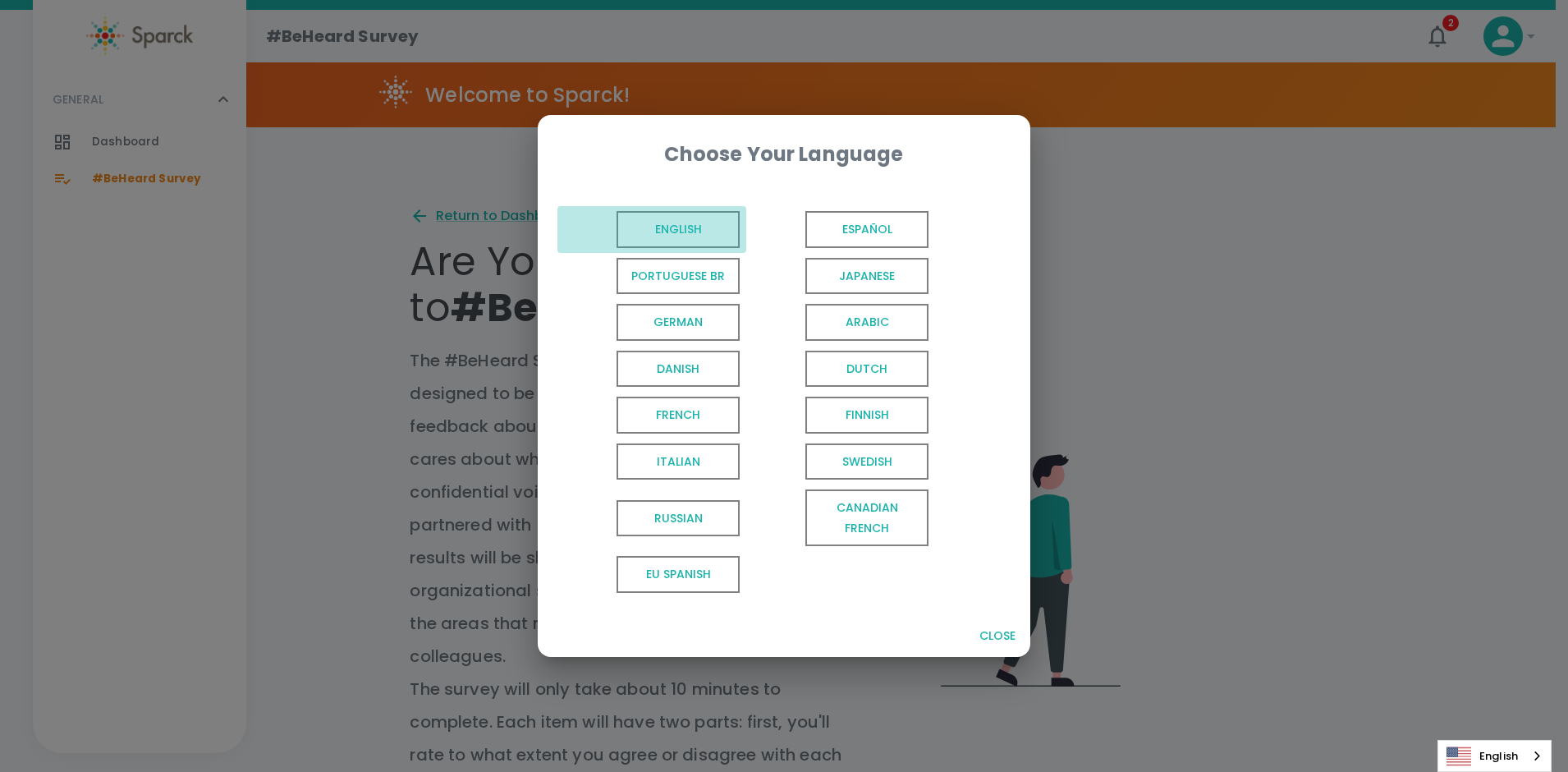
click at [663, 219] on span "English" at bounding box center [678, 229] width 123 height 37
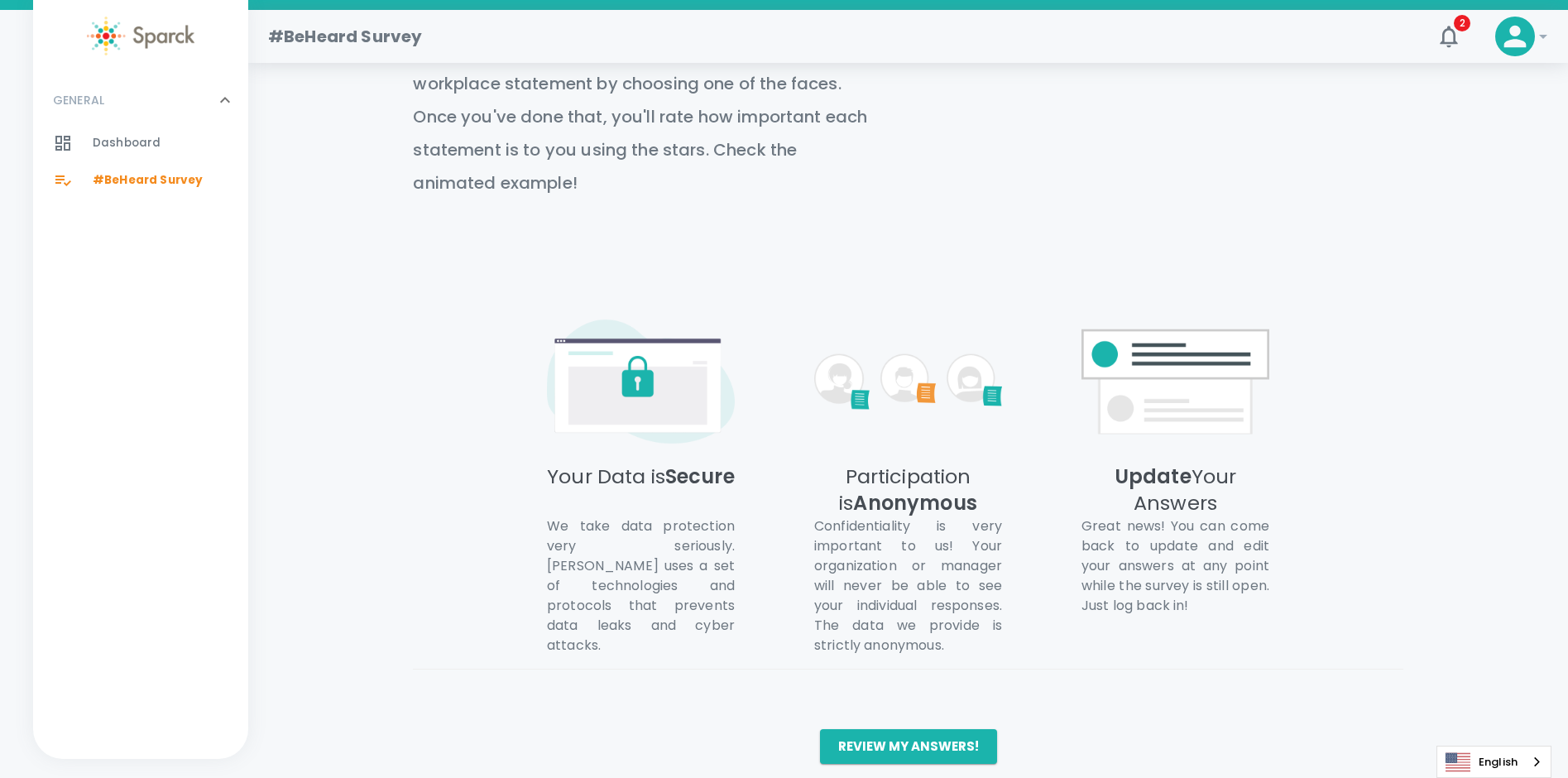
scroll to position [729, 0]
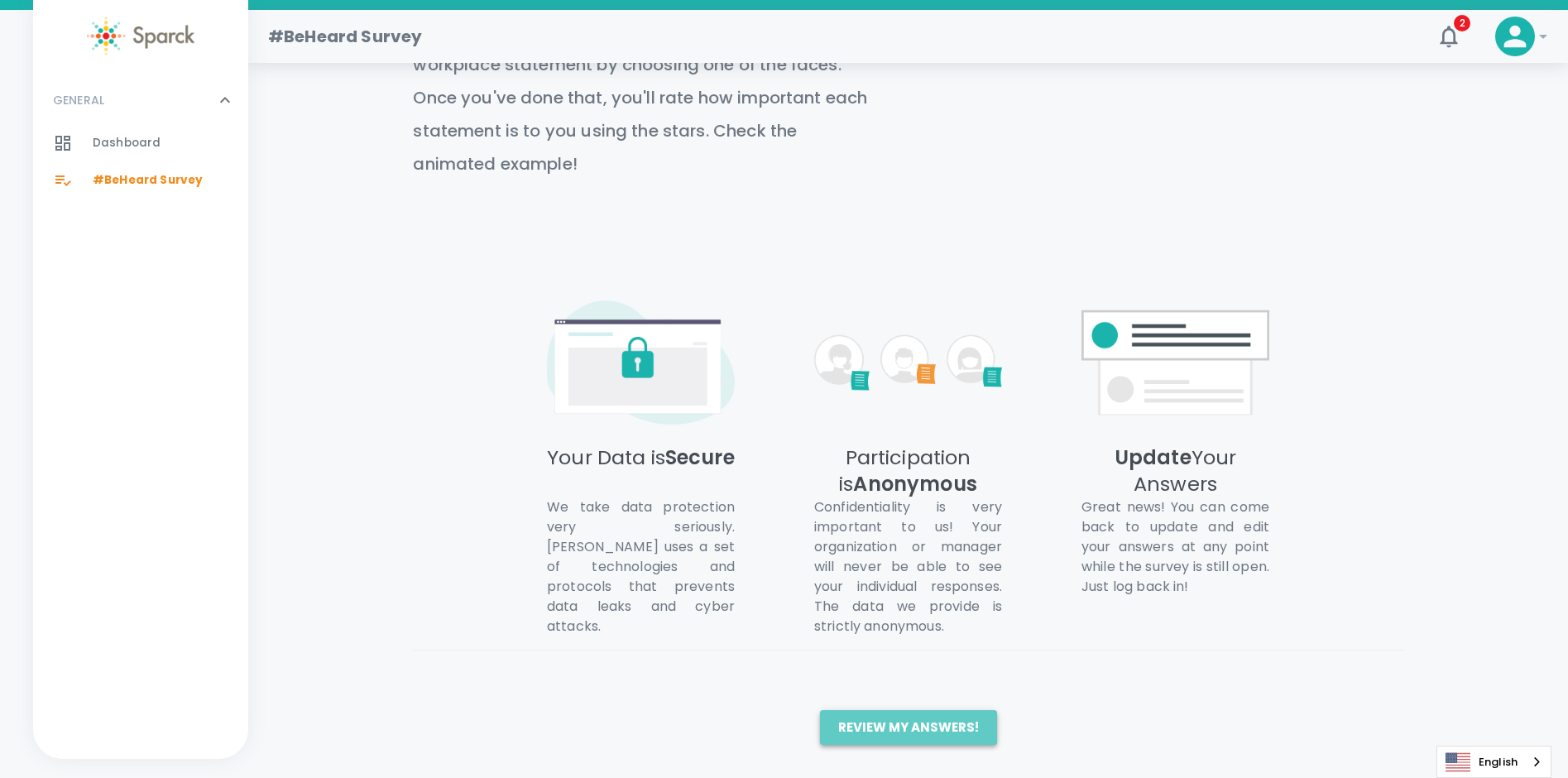
click at [932, 725] on button "Review my answers!" at bounding box center [909, 727] width 178 height 35
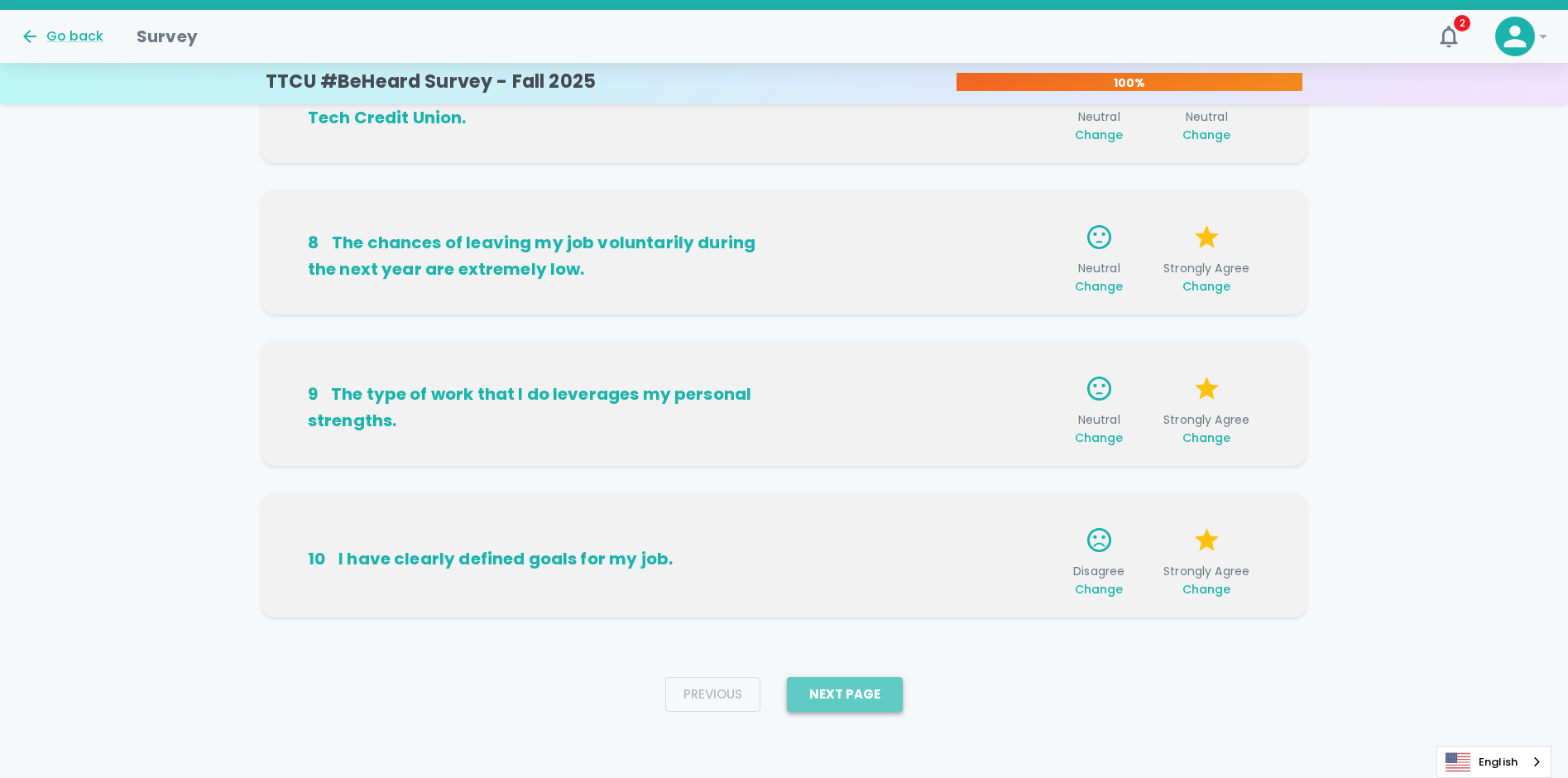
click at [877, 688] on button "Next Page" at bounding box center [845, 694] width 116 height 35
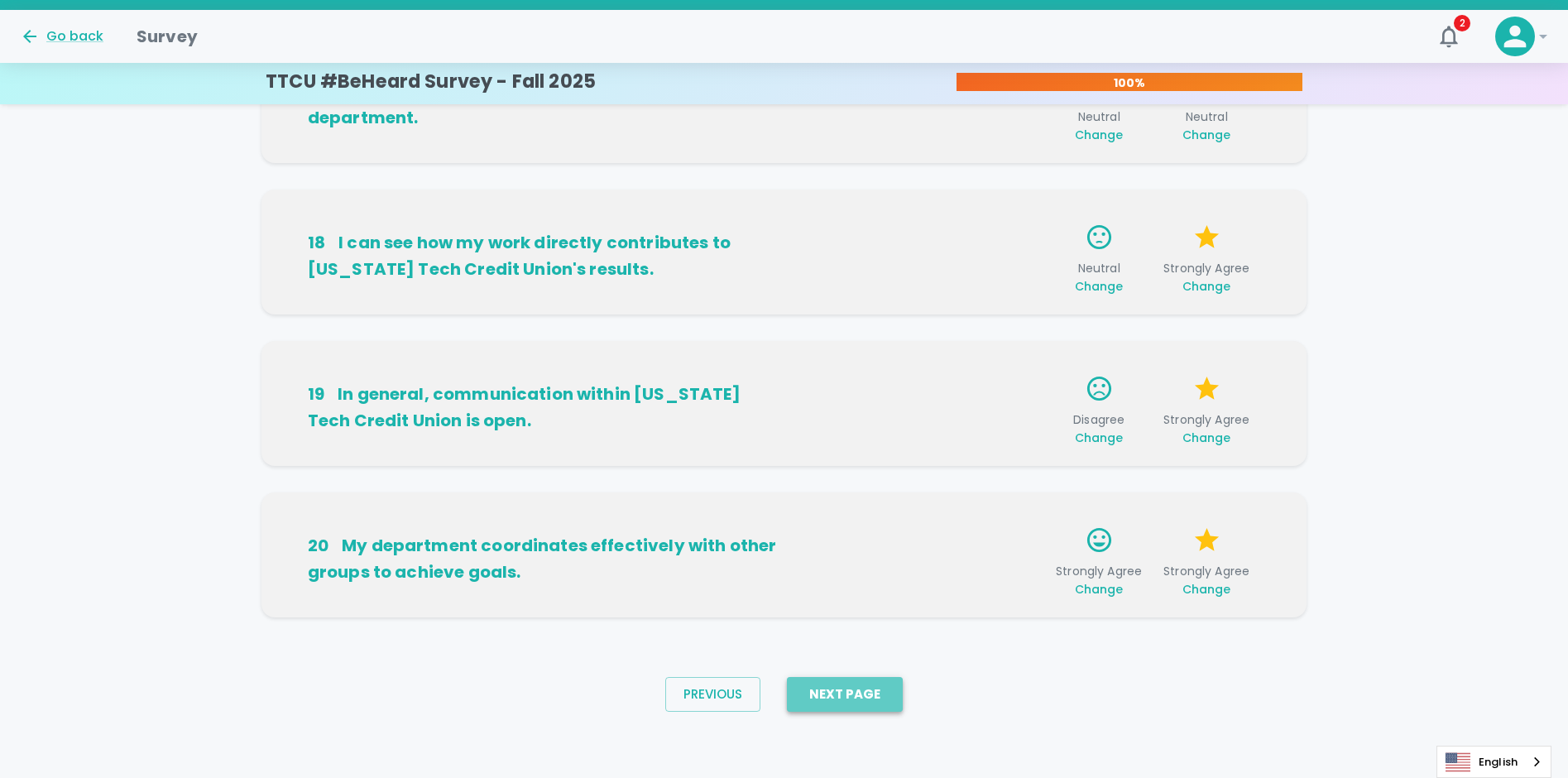
click at [827, 680] on button "Next Page" at bounding box center [845, 694] width 116 height 35
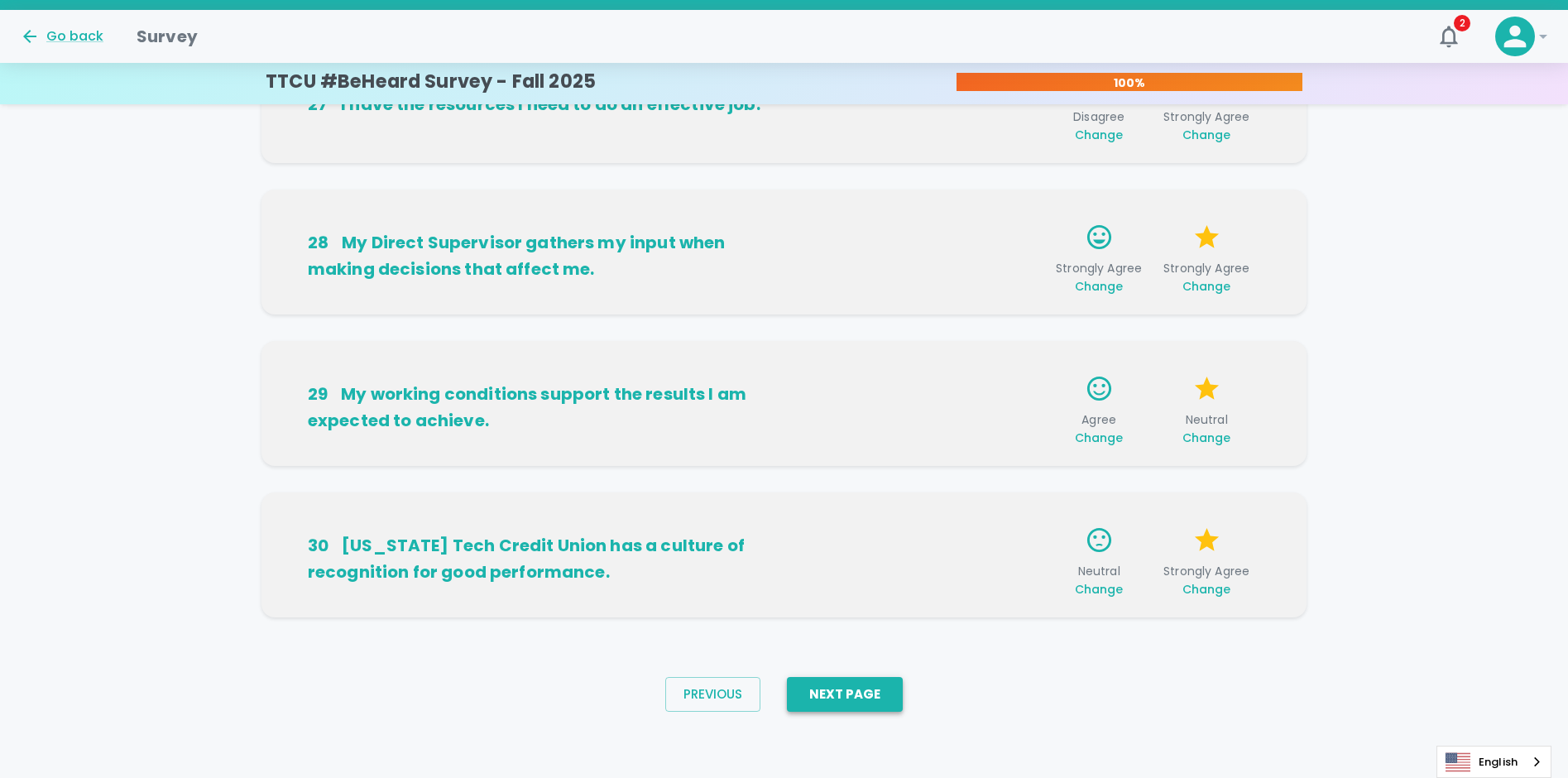
click at [842, 703] on button "Next Page" at bounding box center [845, 694] width 116 height 35
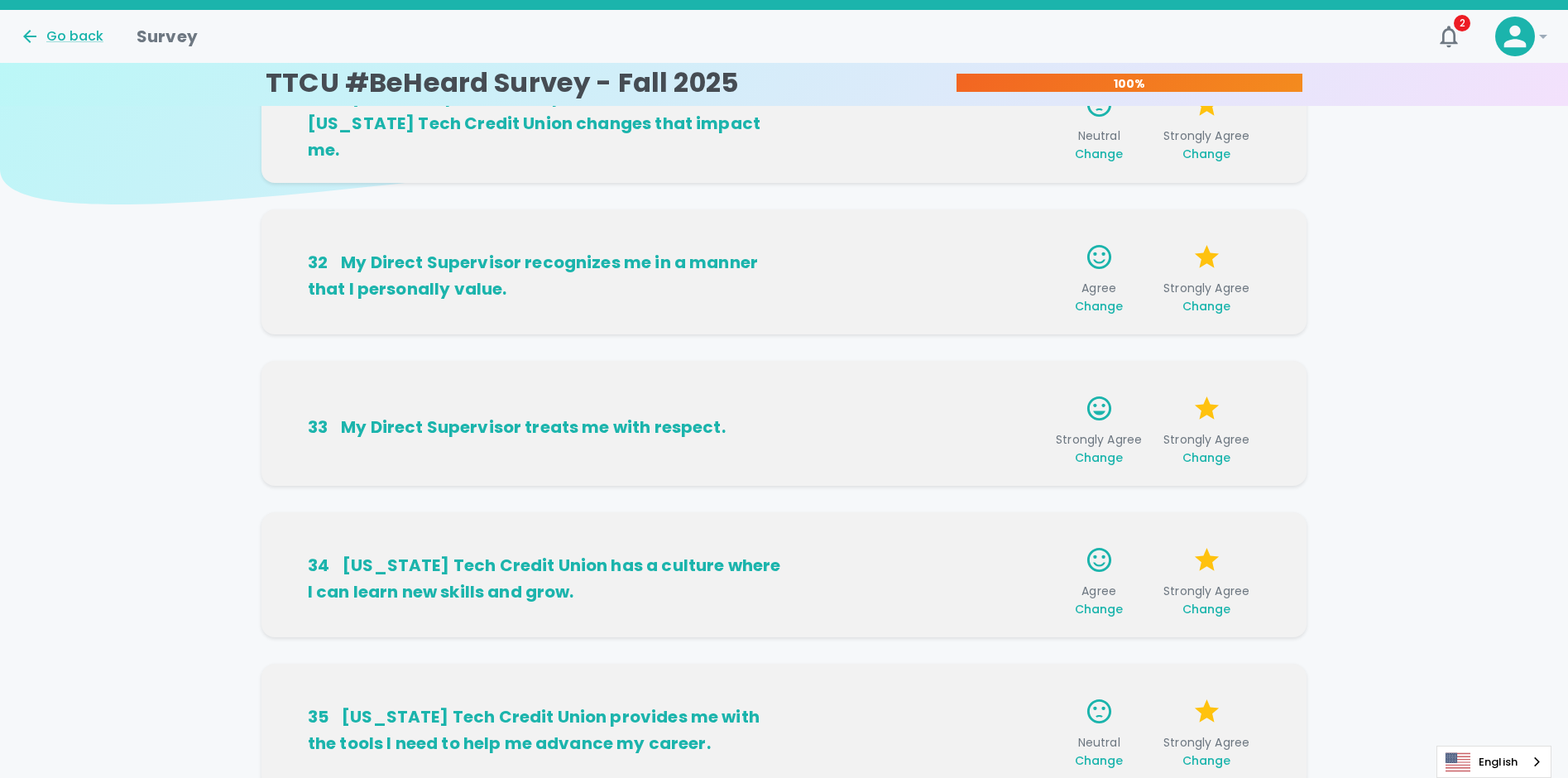
scroll to position [984, 0]
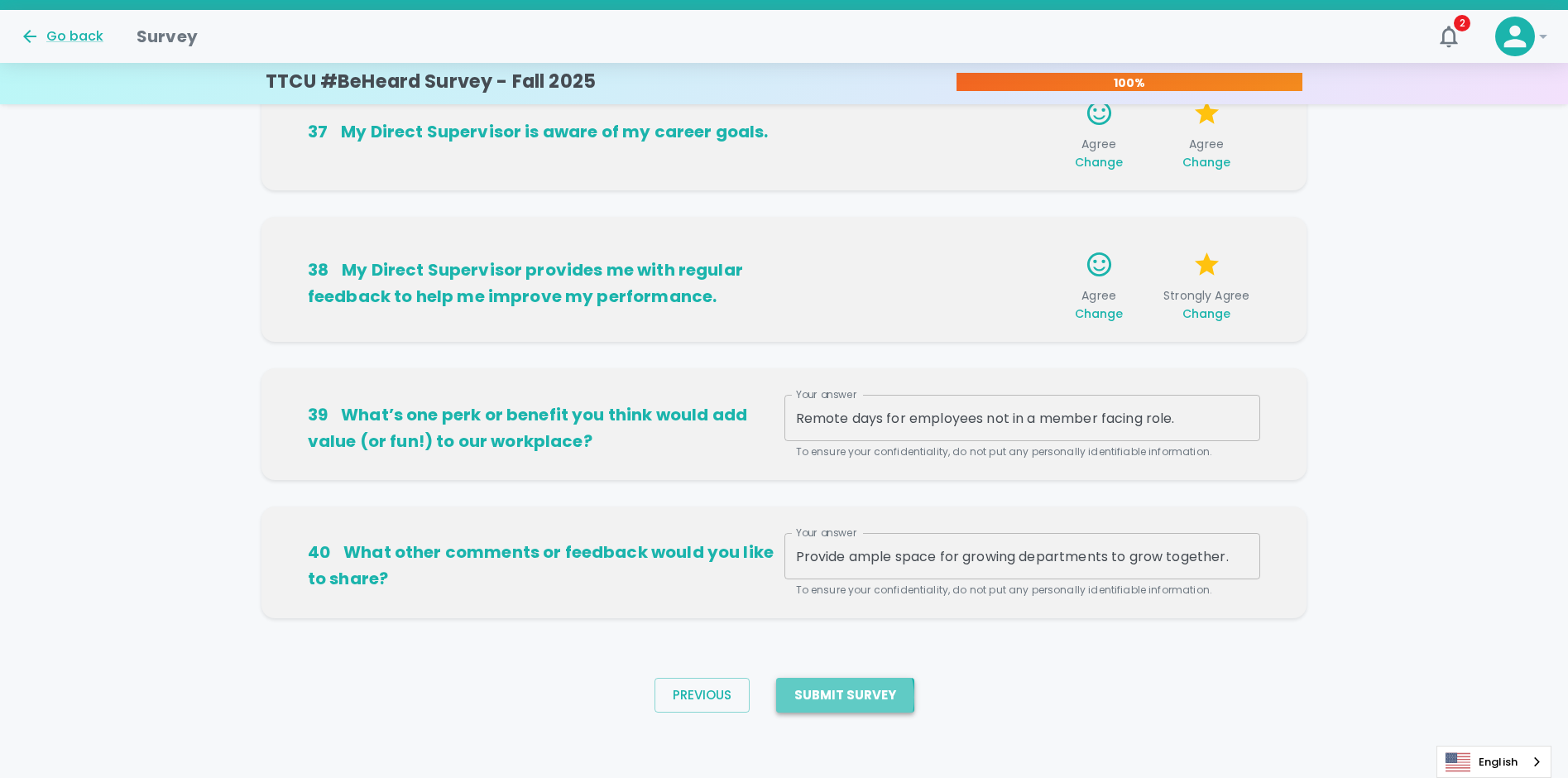
click at [842, 696] on button "Submit Survey" at bounding box center [845, 695] width 138 height 35
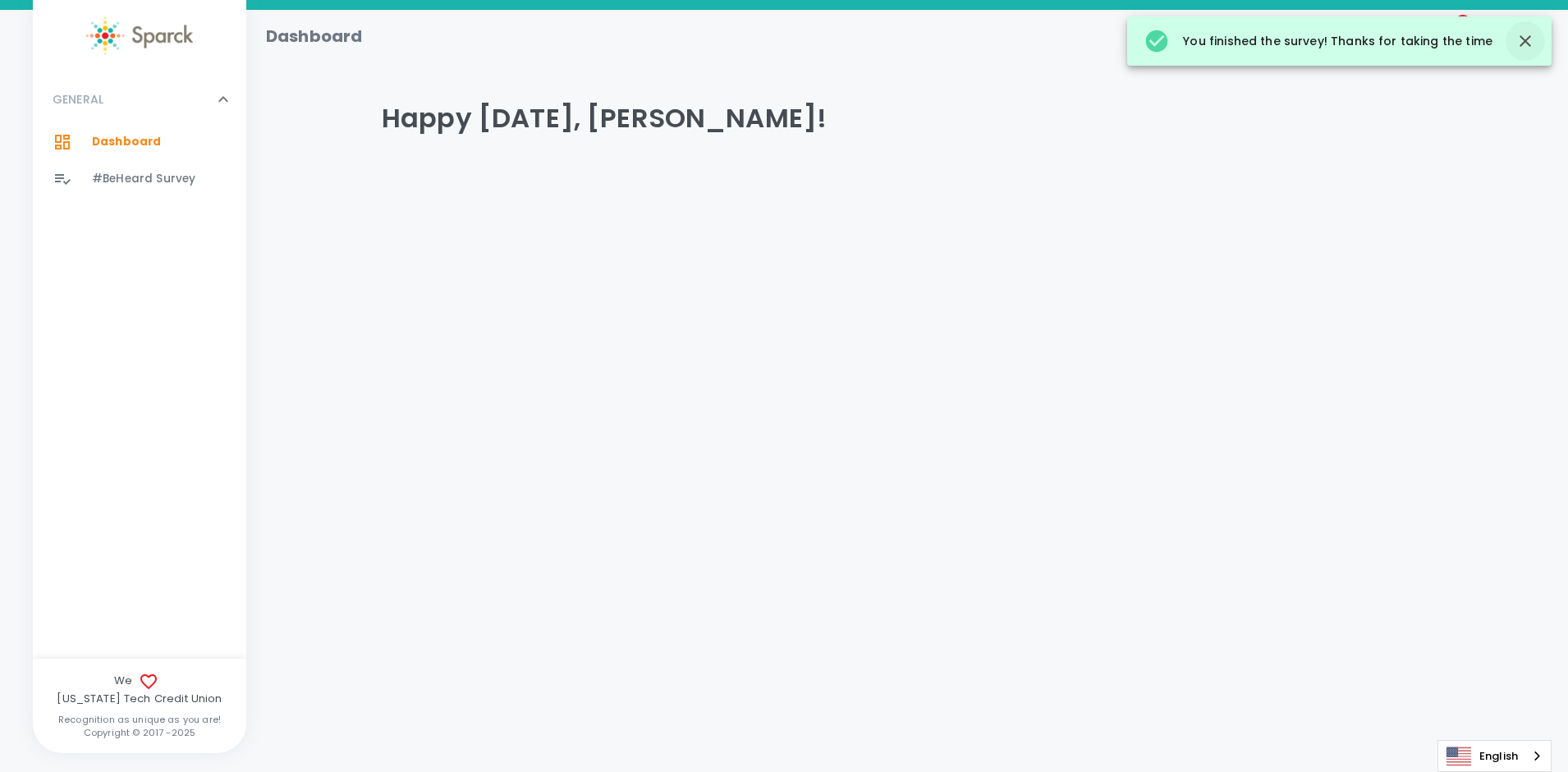
click at [1526, 44] on icon "button" at bounding box center [1525, 41] width 12 height 12
